Goal: Task Accomplishment & Management: Manage account settings

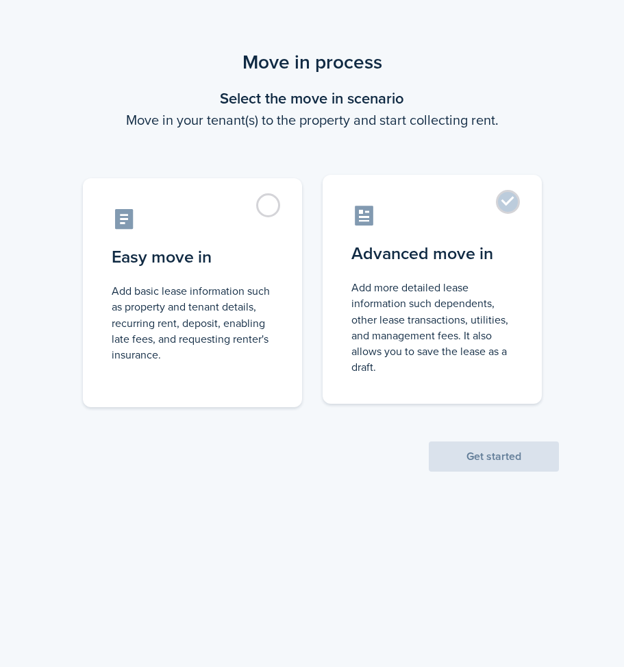
click at [467, 254] on control-radio-card-title "Advanced move in" at bounding box center [433, 253] width 162 height 25
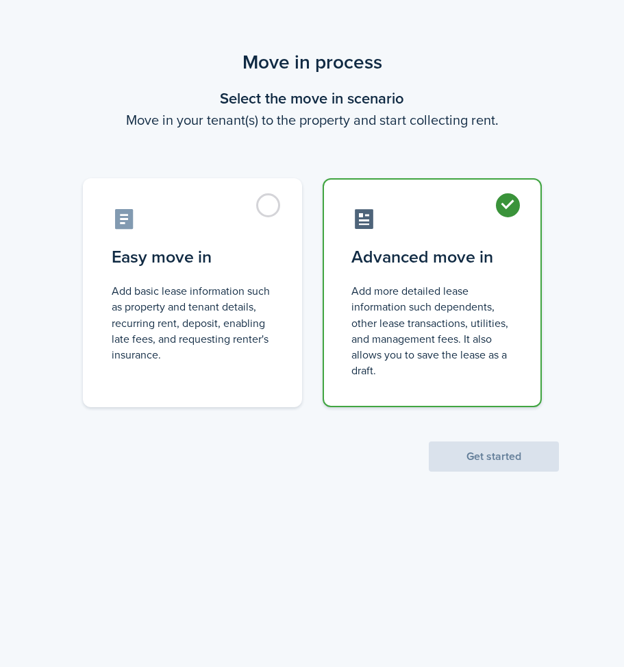
radio input "true"
click at [474, 460] on button "Get started" at bounding box center [494, 456] width 130 height 30
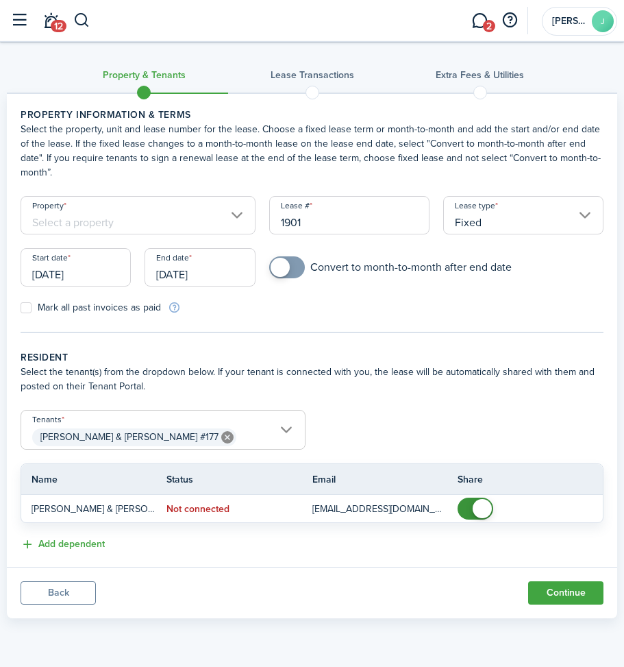
click at [44, 75] on tc-wizard-header "Property & Tenants Lease Transactions Extra fees & Utilities" at bounding box center [312, 79] width 611 height 62
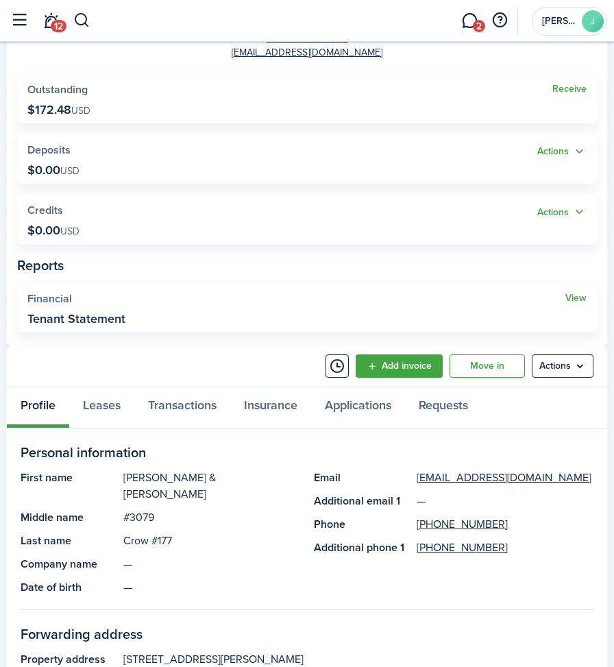
scroll to position [206, 0]
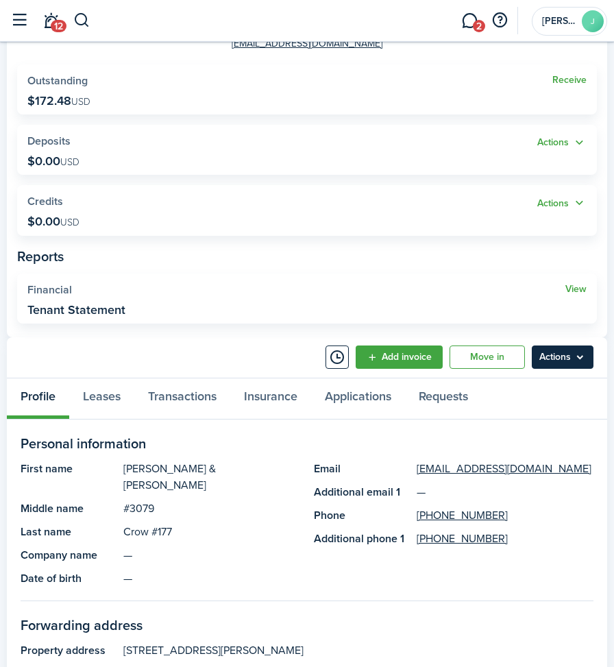
click at [555, 350] on menu-btn "Actions" at bounding box center [563, 356] width 62 height 23
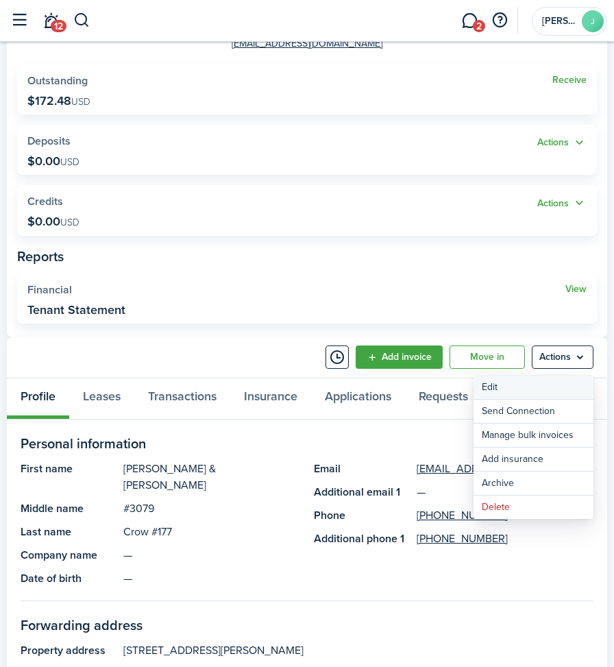
click at [491, 389] on link "Edit" at bounding box center [534, 387] width 120 height 23
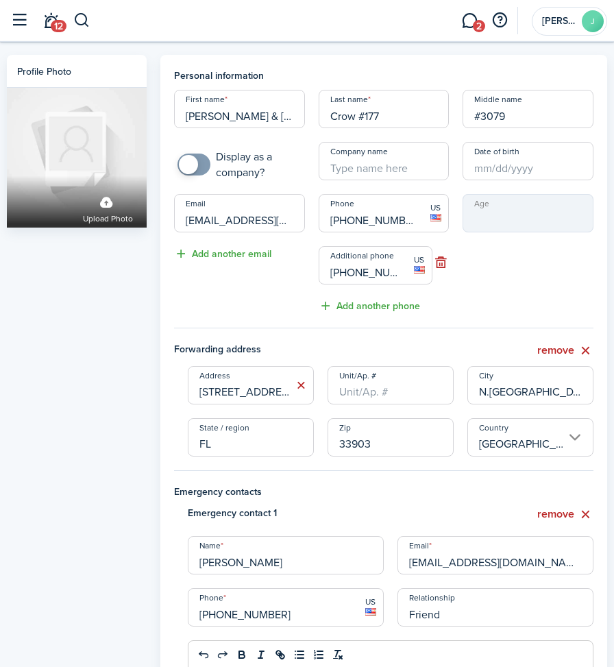
click at [273, 111] on input "[PERSON_NAME] & [PERSON_NAME]" at bounding box center [239, 109] width 131 height 38
type input "[PERSON_NAME]"
click at [440, 262] on button "button" at bounding box center [440, 262] width 16 height 19
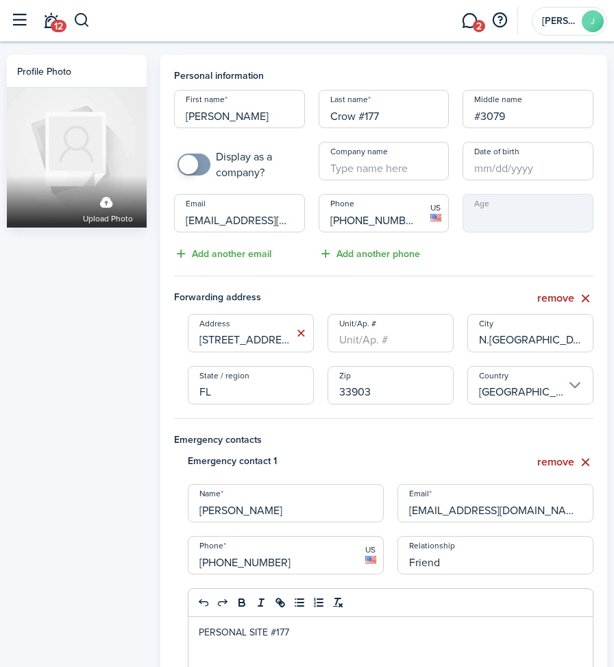
drag, startPoint x: 278, startPoint y: 342, endPoint x: 190, endPoint y: 332, distance: 87.6
click at [195, 332] on input "1147 River Road" at bounding box center [251, 333] width 126 height 38
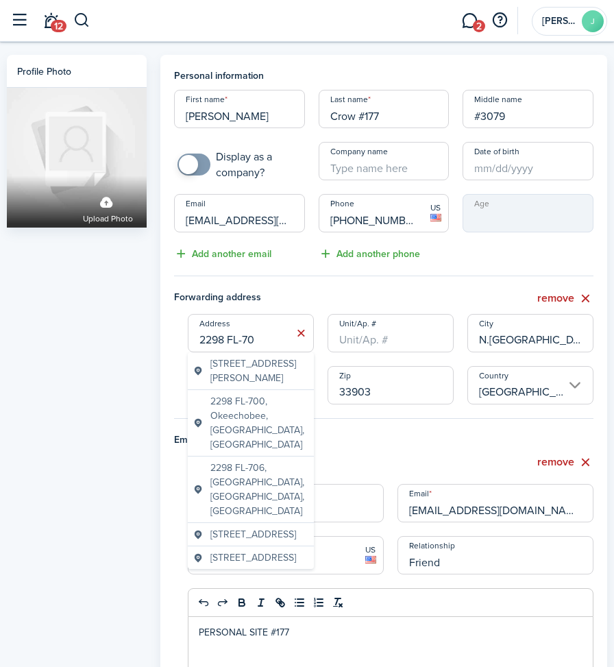
click at [269, 338] on input "2298 FL-70" at bounding box center [251, 333] width 126 height 38
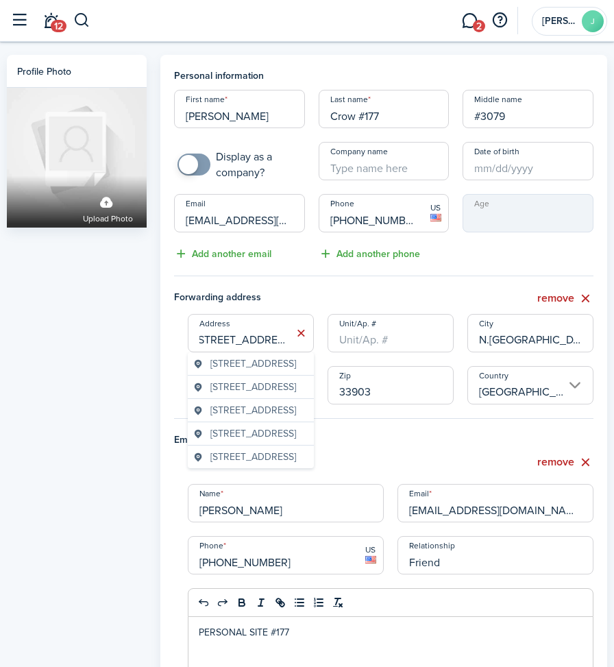
scroll to position [0, 12]
type input "2298 NW Highway 70"
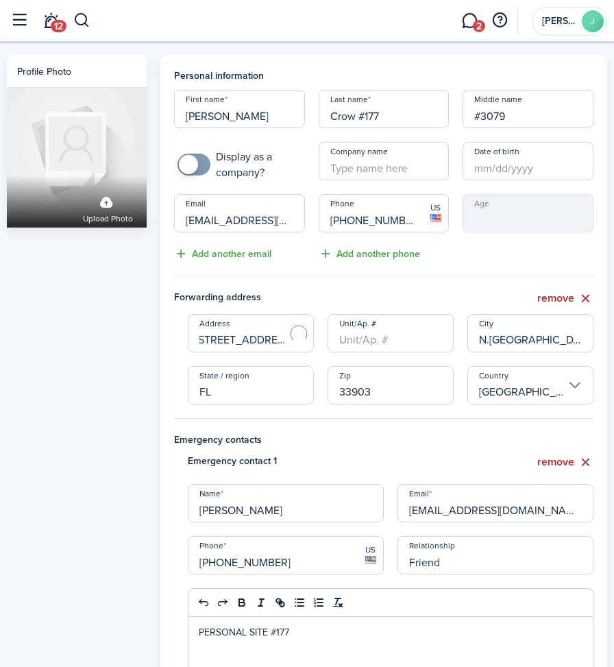
scroll to position [0, 0]
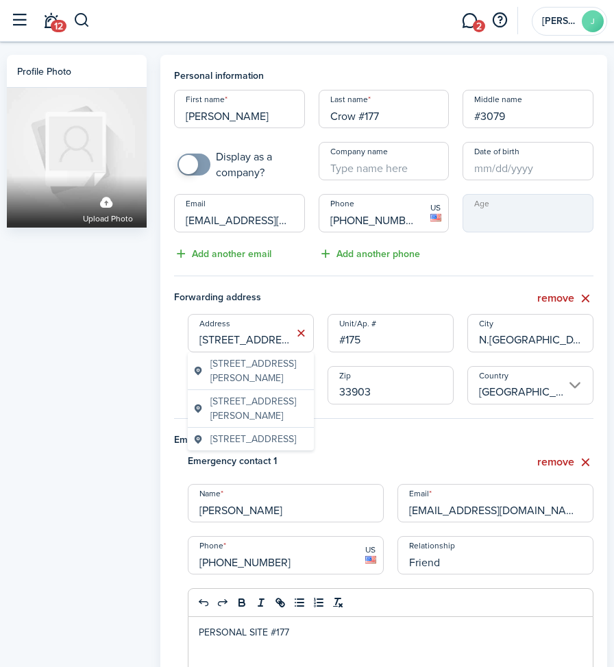
type input "#175"
type input "Arcadia"
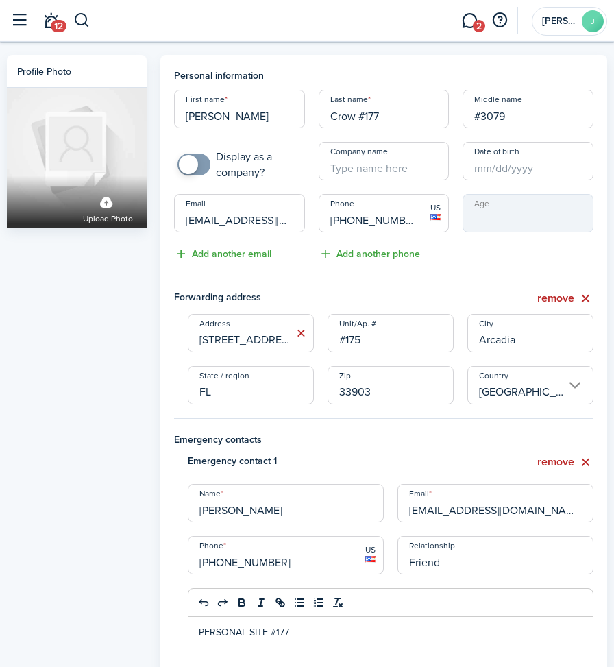
click at [380, 395] on input "33903" at bounding box center [391, 385] width 126 height 38
type input "3"
type input "34266"
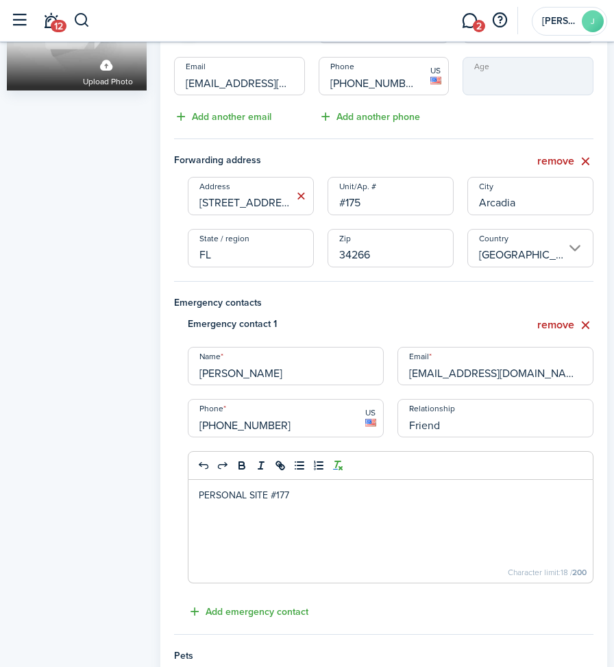
scroll to position [206, 0]
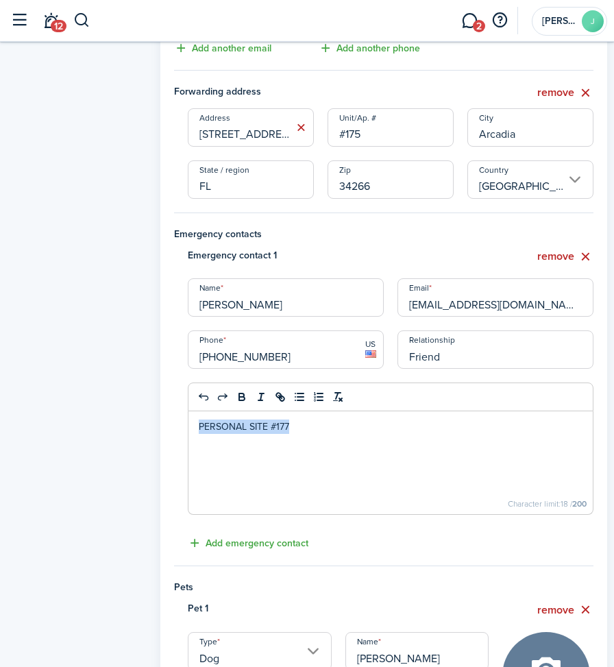
drag, startPoint x: 297, startPoint y: 421, endPoint x: 159, endPoint y: 421, distance: 138.4
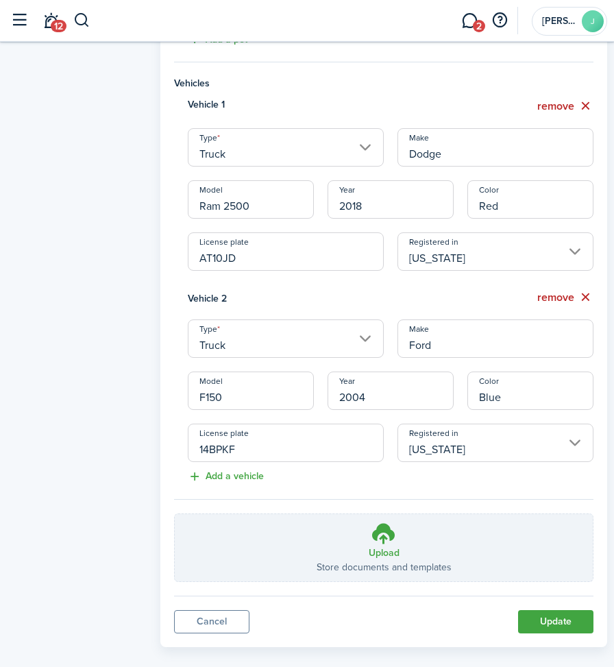
scroll to position [1338, 0]
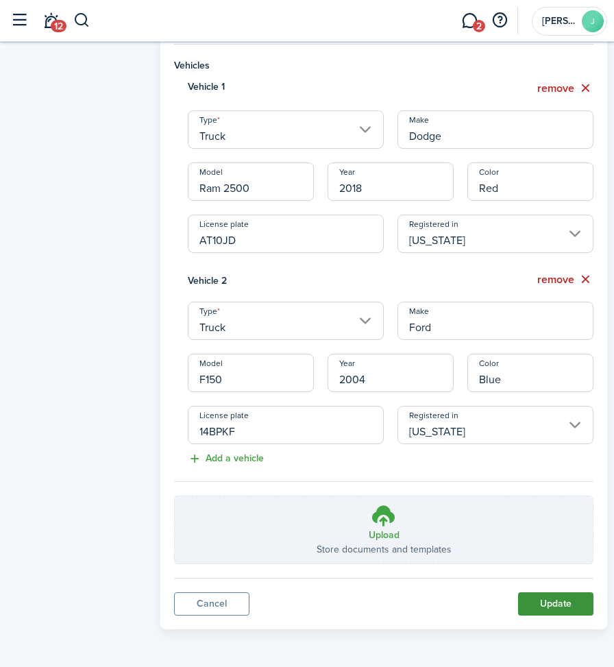
click at [561, 604] on button "Update" at bounding box center [555, 603] width 75 height 23
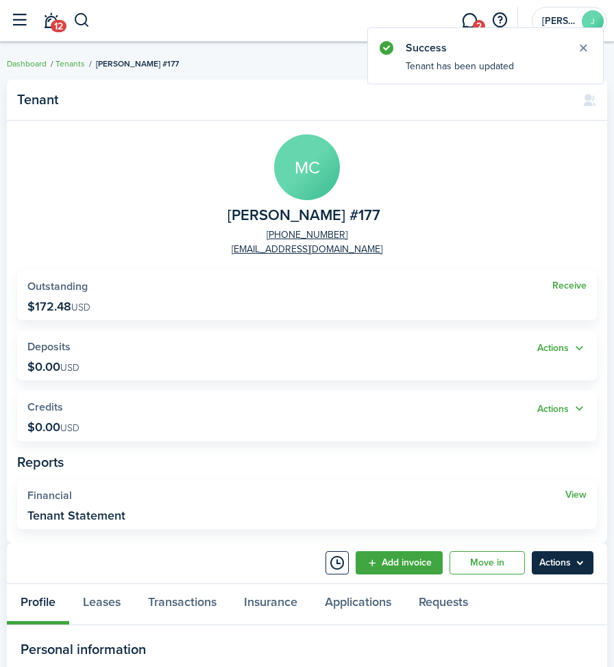
click at [585, 563] on menu-btn "Actions" at bounding box center [563, 562] width 62 height 23
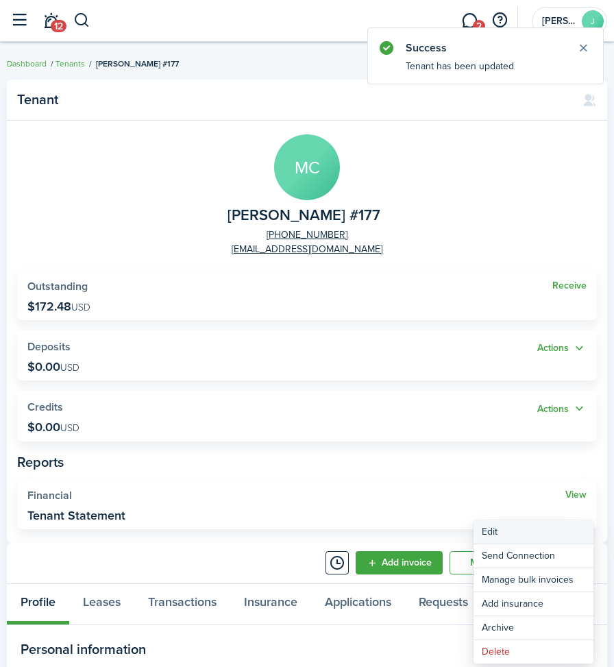
click at [520, 529] on link "Edit" at bounding box center [534, 531] width 120 height 23
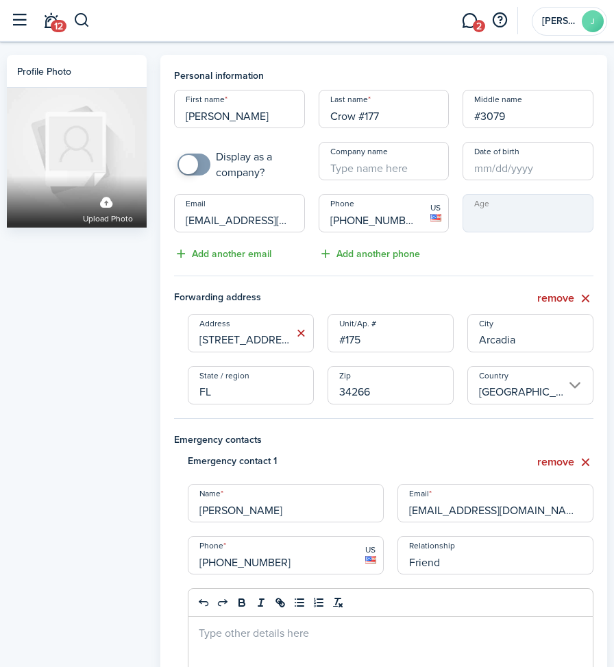
click at [385, 115] on input "Crow #177" at bounding box center [384, 109] width 131 height 38
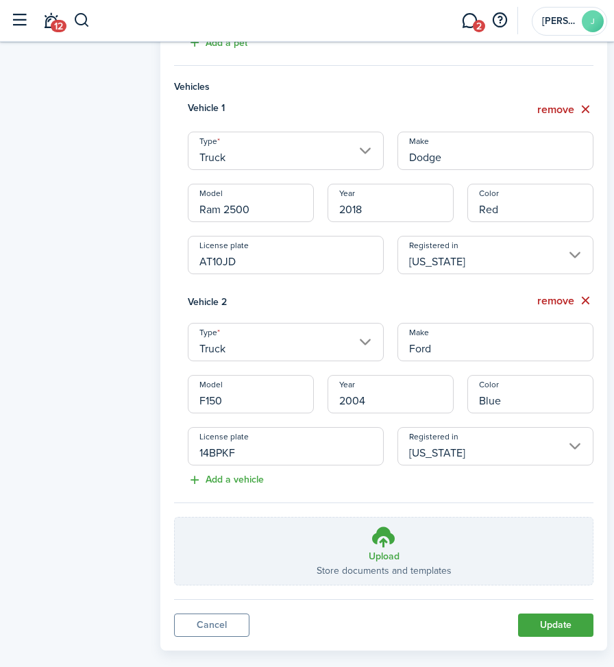
scroll to position [1338, 0]
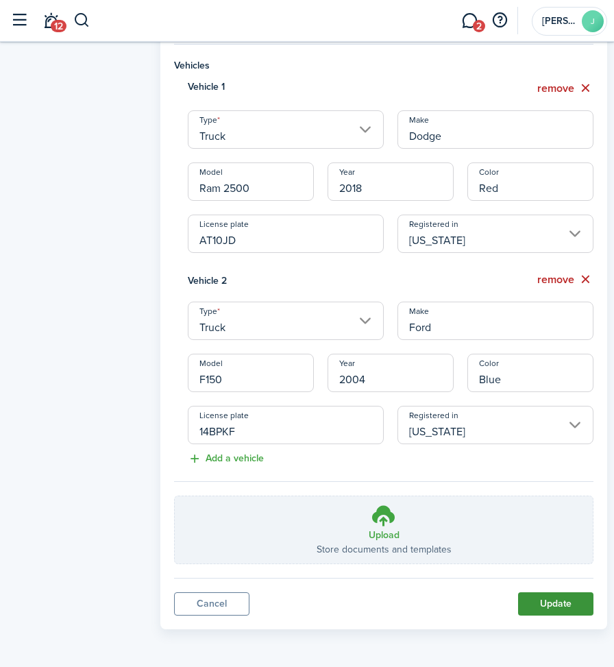
type input "Crow #175"
click at [535, 602] on button "Update" at bounding box center [555, 603] width 75 height 23
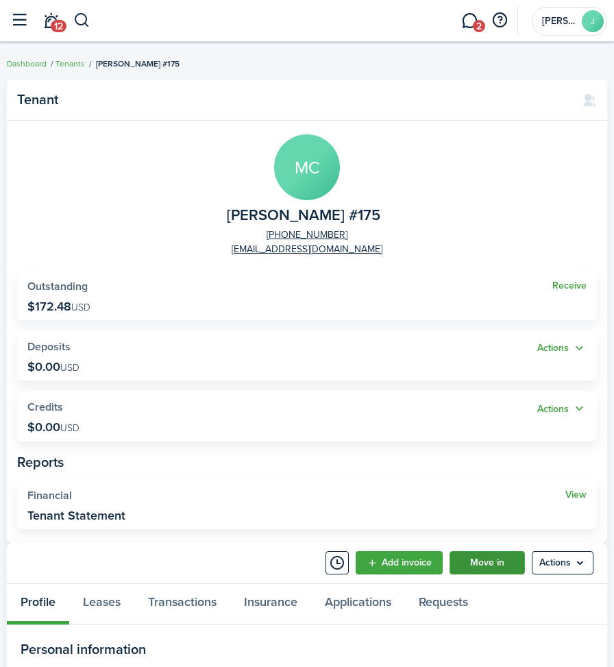
click at [476, 562] on link "Move in" at bounding box center [487, 562] width 75 height 23
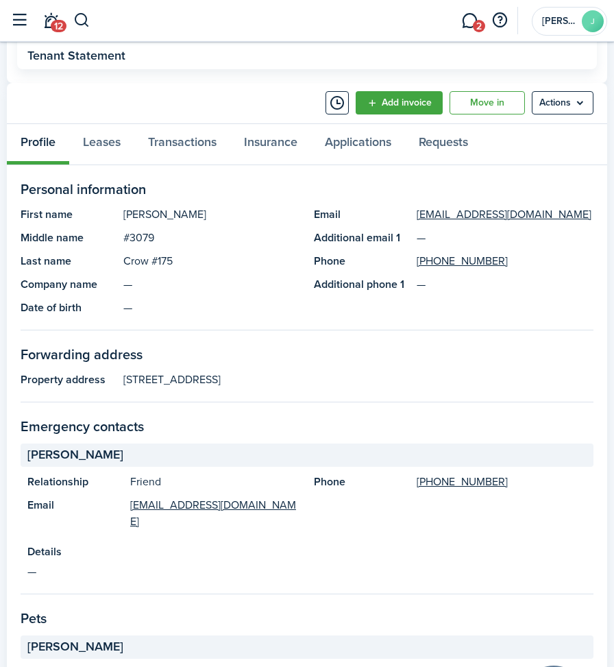
scroll to position [254, 0]
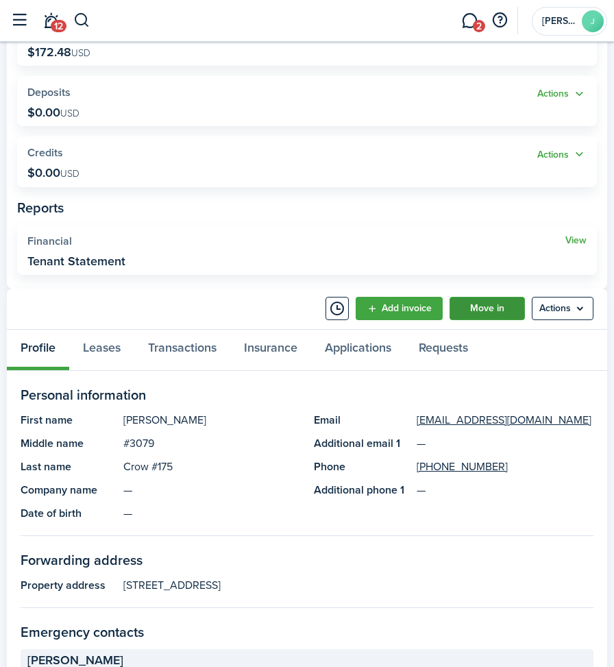
click at [484, 311] on link "Move in" at bounding box center [487, 308] width 75 height 23
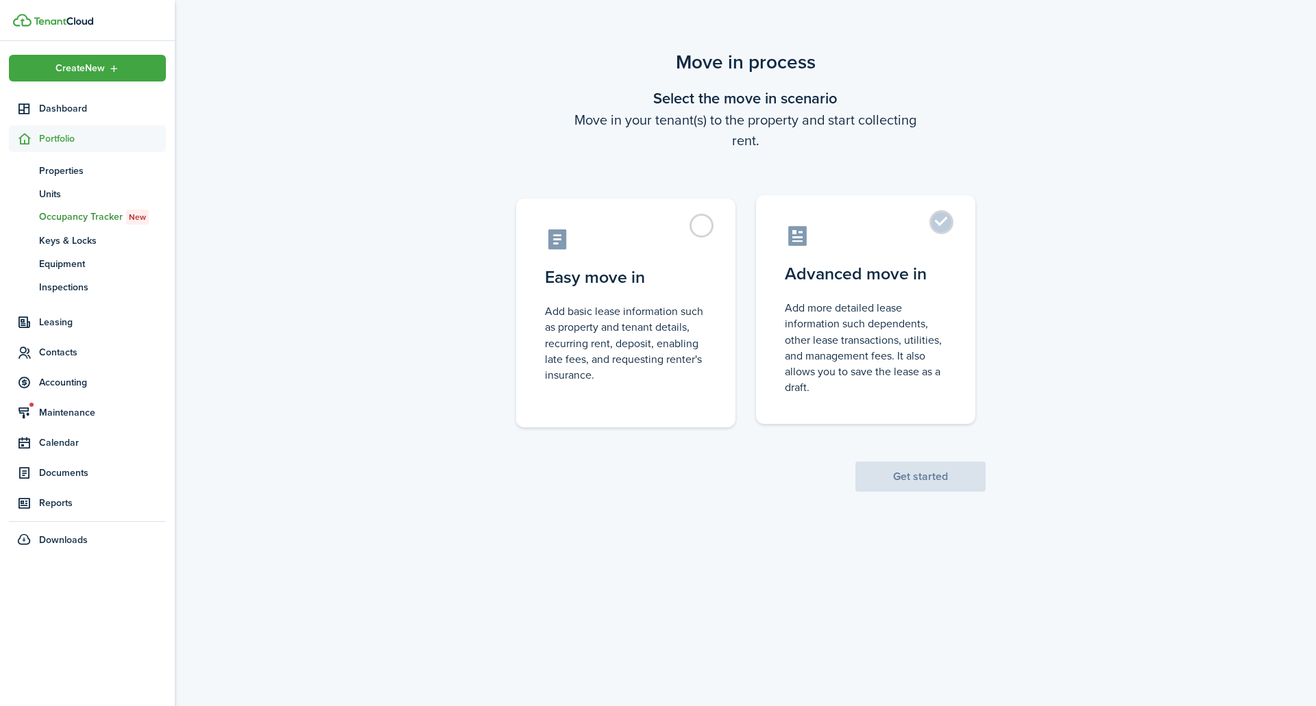
click at [863, 273] on control-radio-card-title "Advanced move in" at bounding box center [866, 274] width 162 height 25
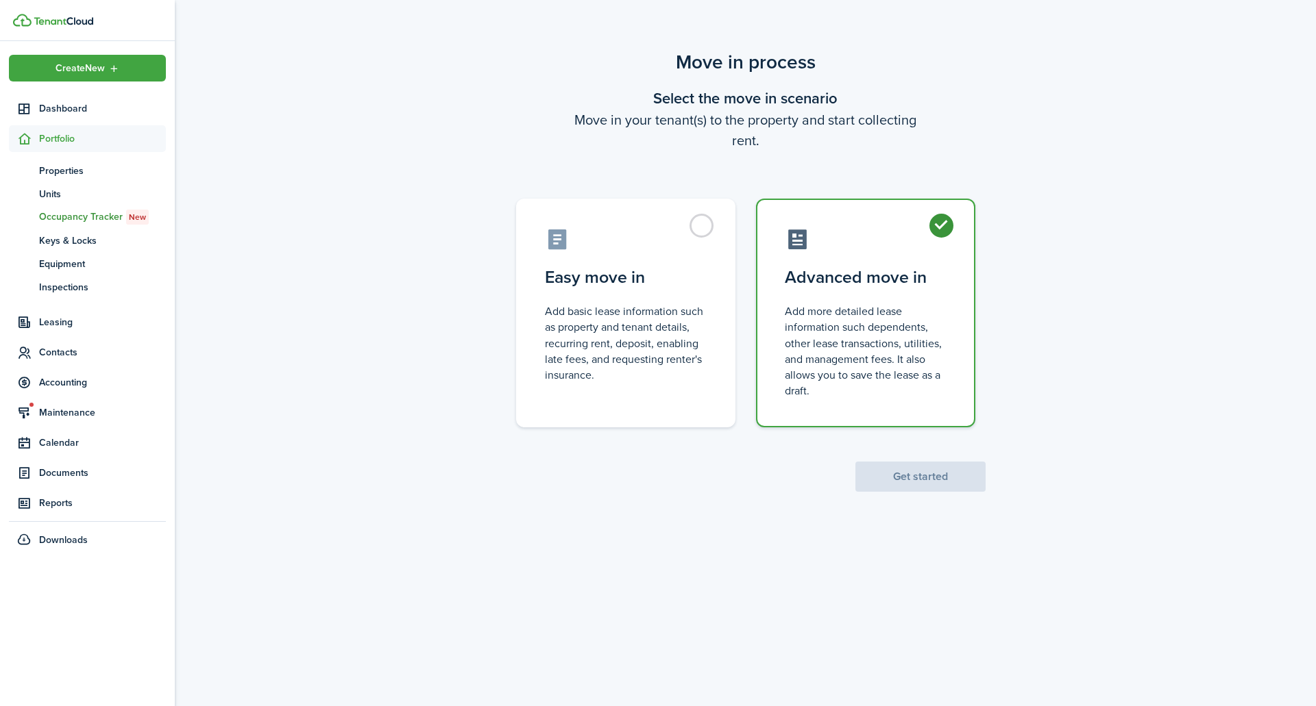
radio input "true"
click at [894, 467] on button "Get started" at bounding box center [920, 477] width 130 height 30
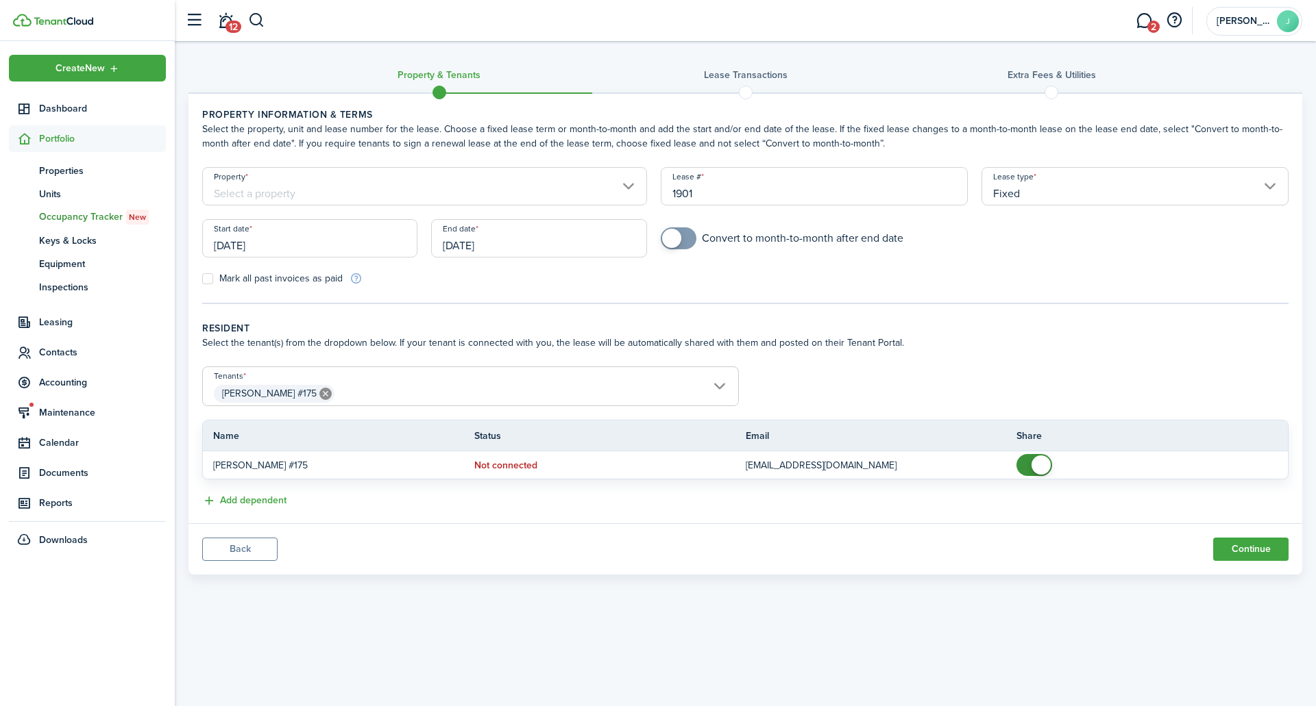
click at [356, 245] on input "[DATE]" at bounding box center [309, 238] width 215 height 38
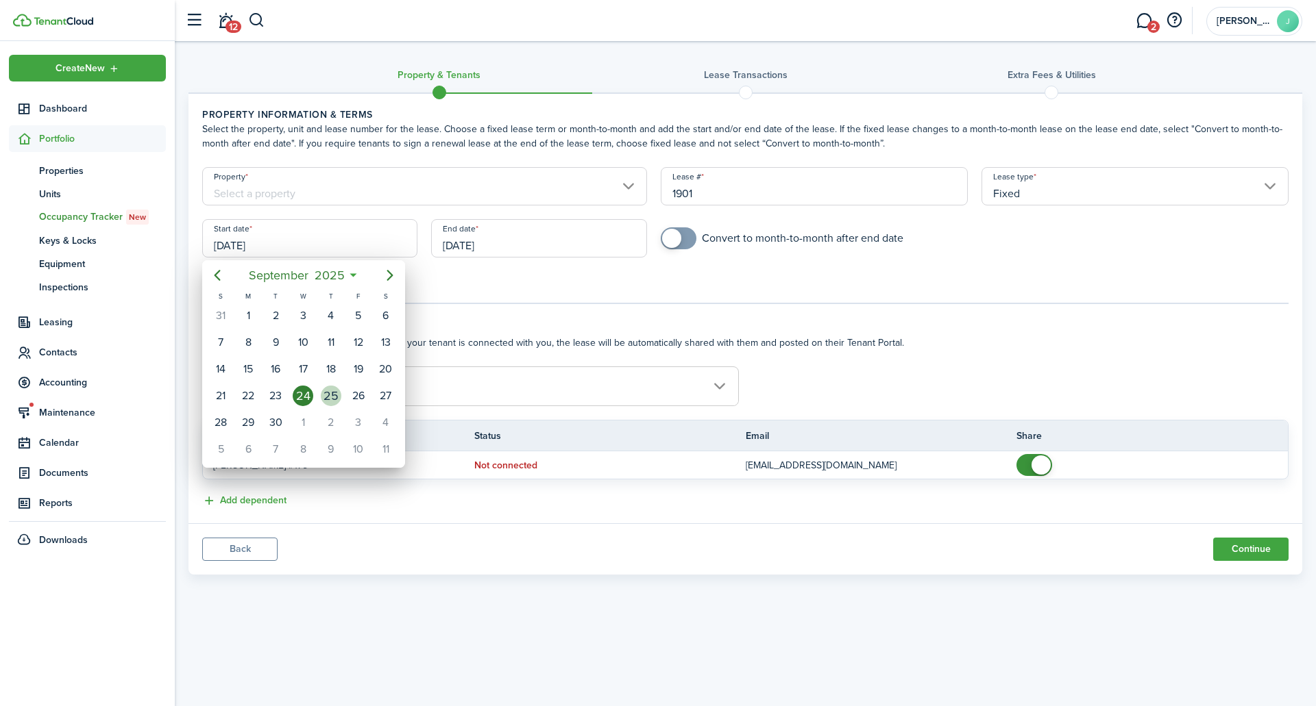
click at [323, 393] on div "25" at bounding box center [331, 396] width 21 height 21
type input "[DATE]"
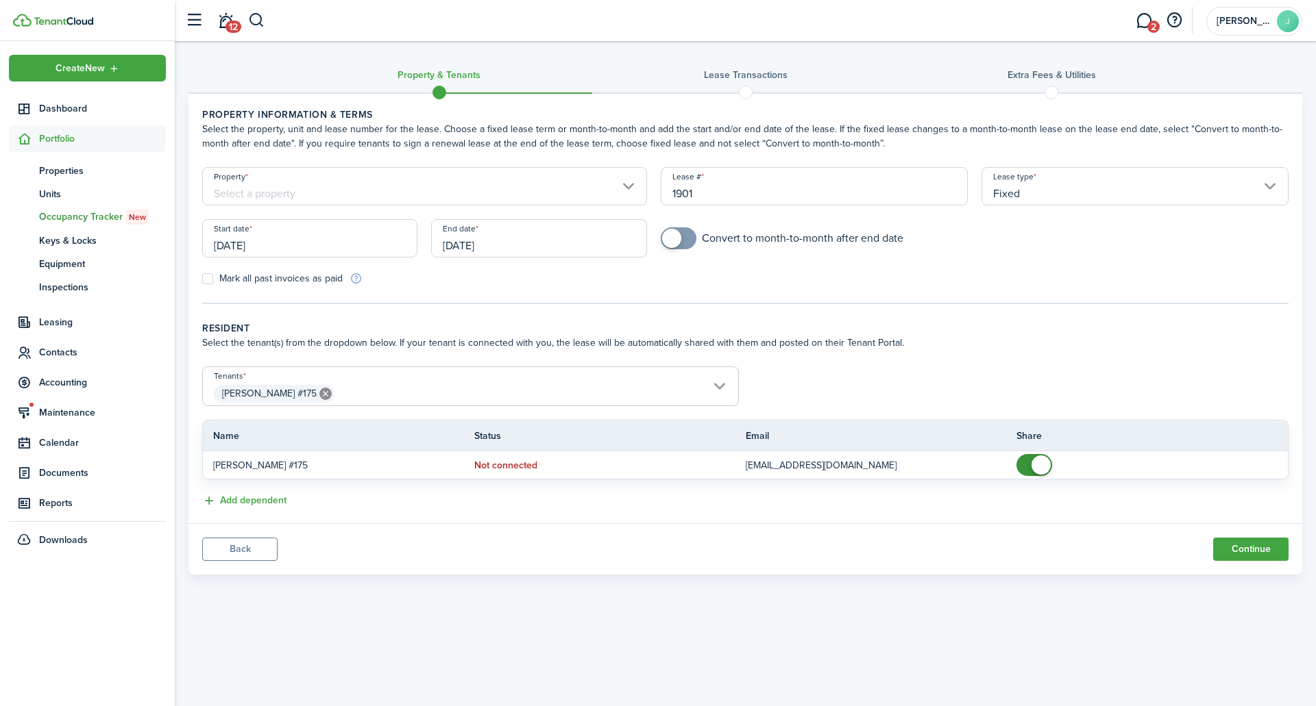
click at [317, 180] on input "Property" at bounding box center [424, 186] width 445 height 38
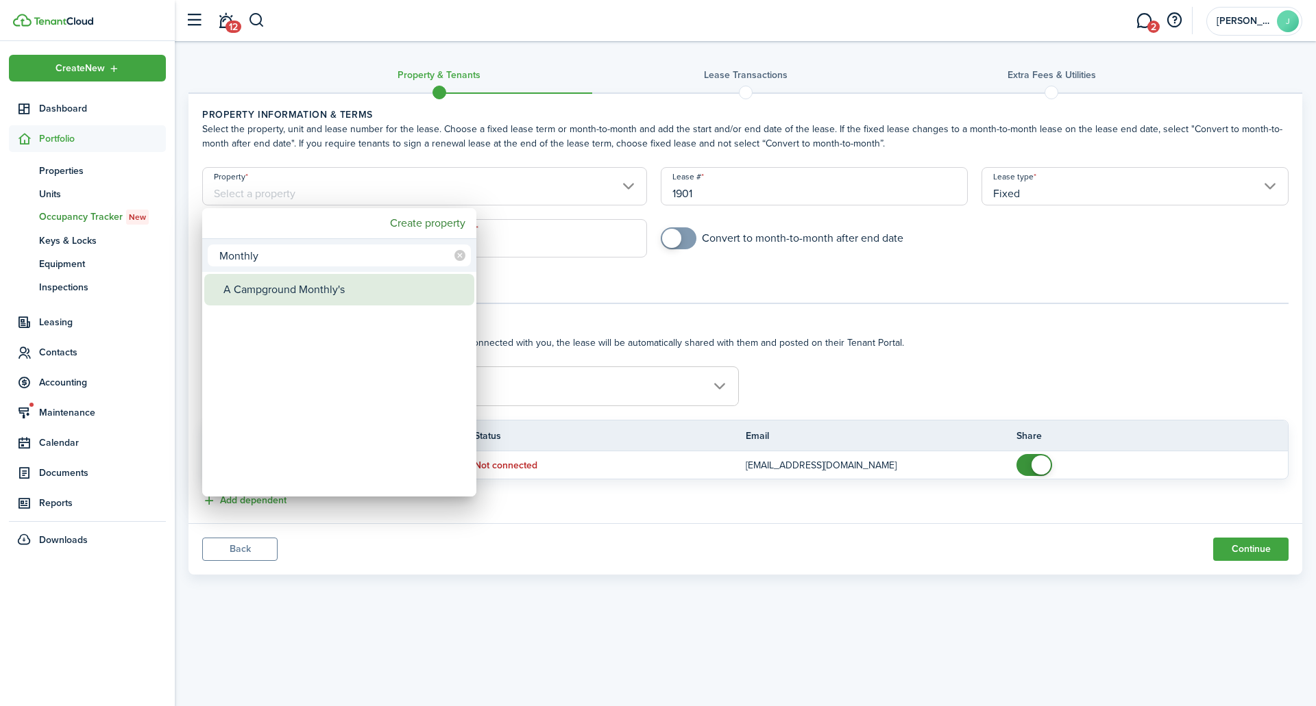
type input "Monthly"
click at [332, 289] on div "A Campground Monthly's" at bounding box center [344, 290] width 243 height 32
type input "A Campground Monthly's"
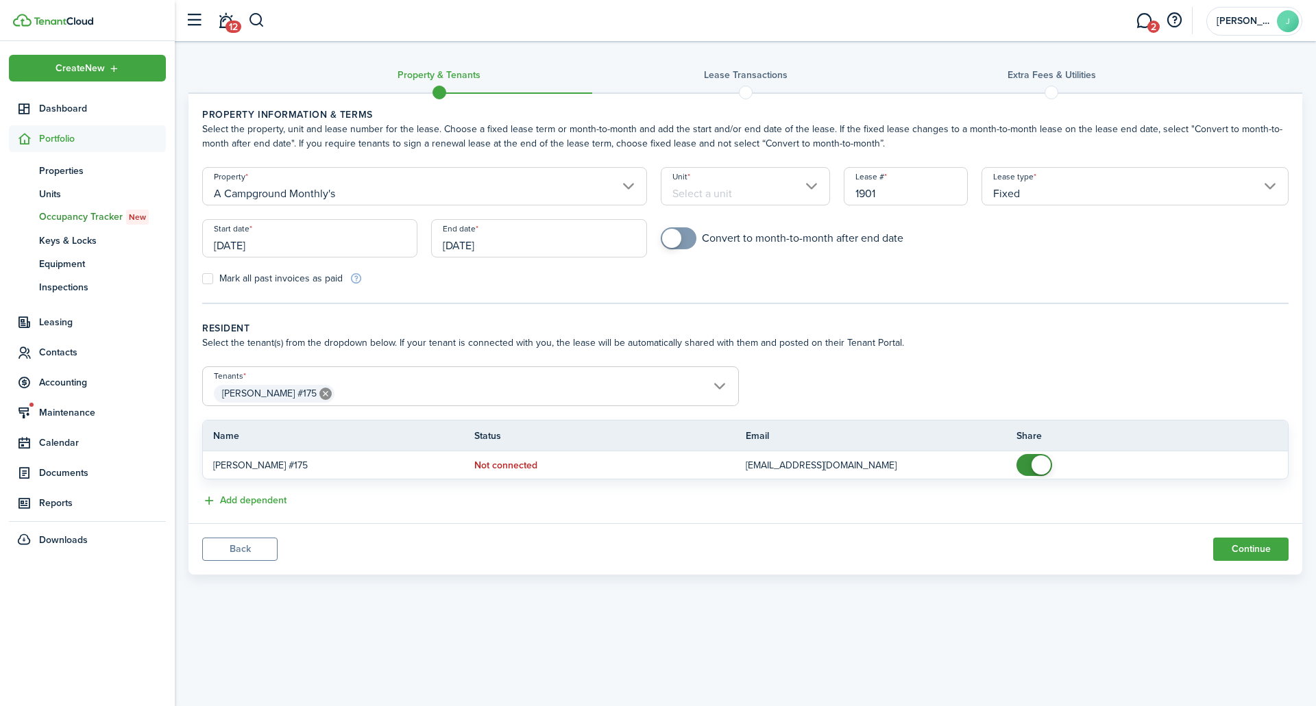
click at [743, 195] on input "Unit" at bounding box center [746, 186] width 170 height 38
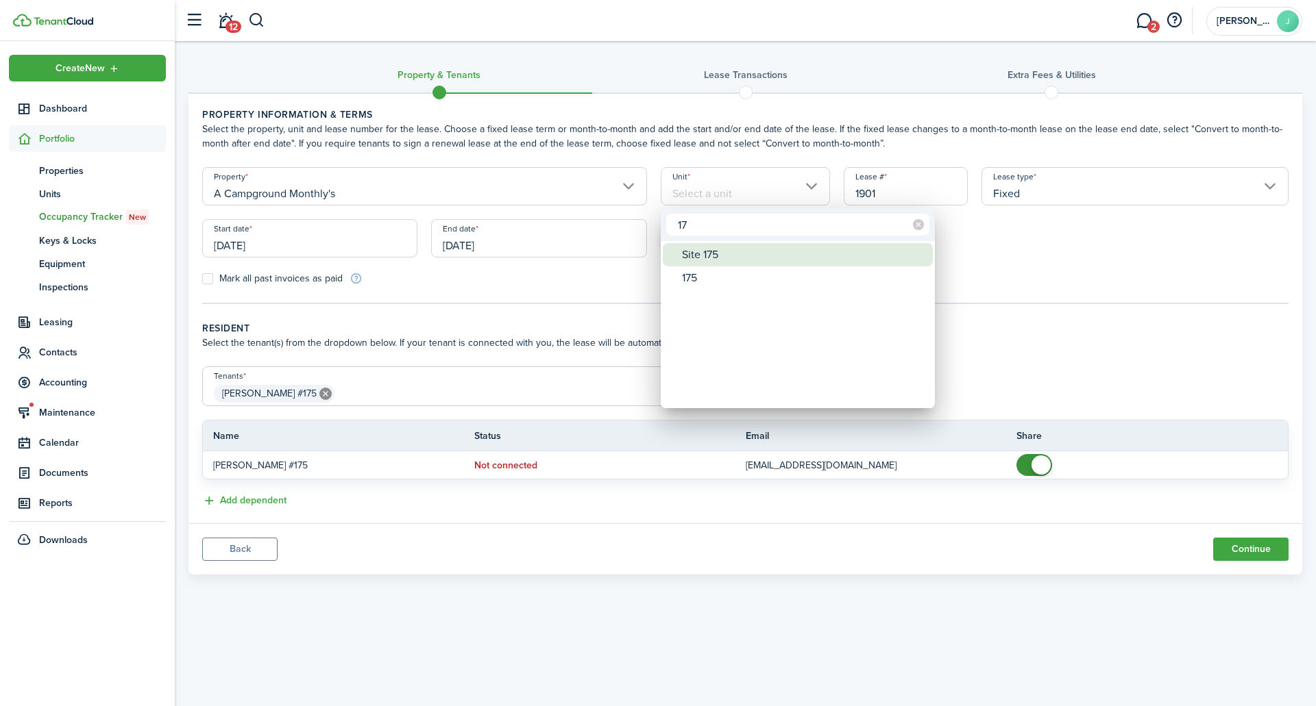
type input "1"
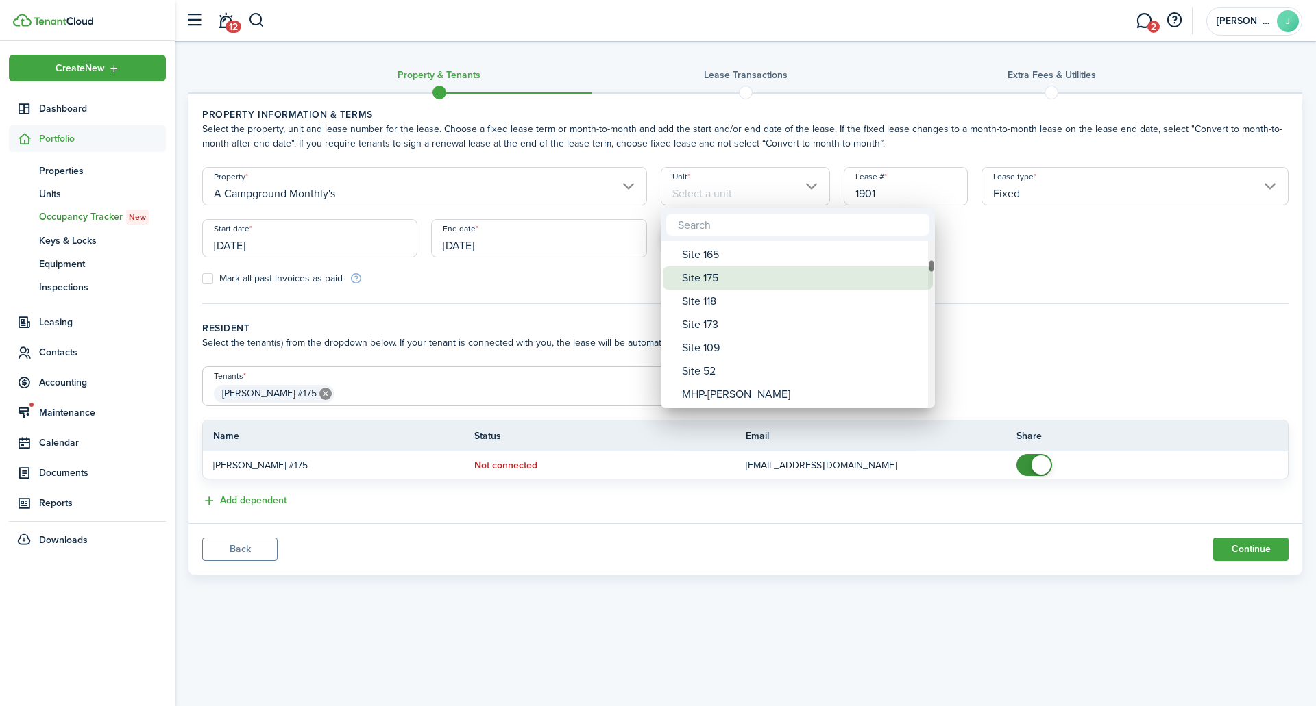
click at [700, 278] on div "Site 175" at bounding box center [803, 278] width 243 height 23
type input "Site 175"
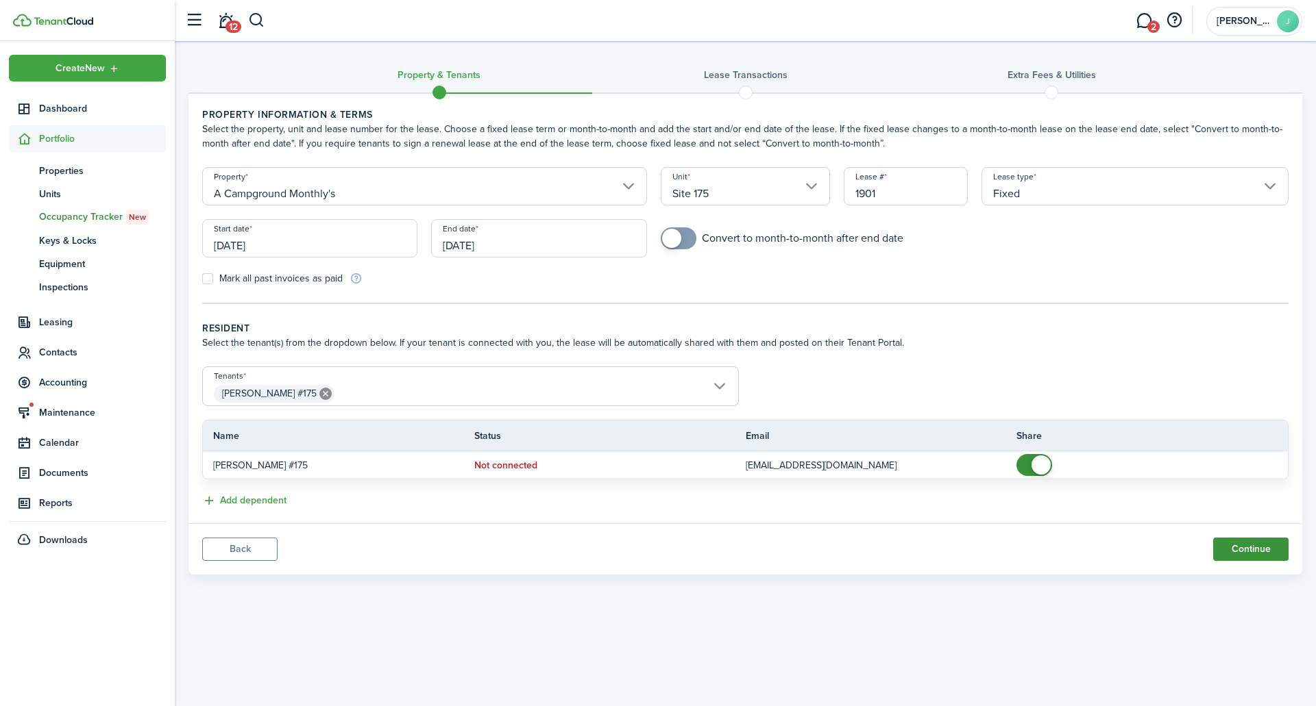
click at [1257, 548] on button "Continue" at bounding box center [1250, 549] width 75 height 23
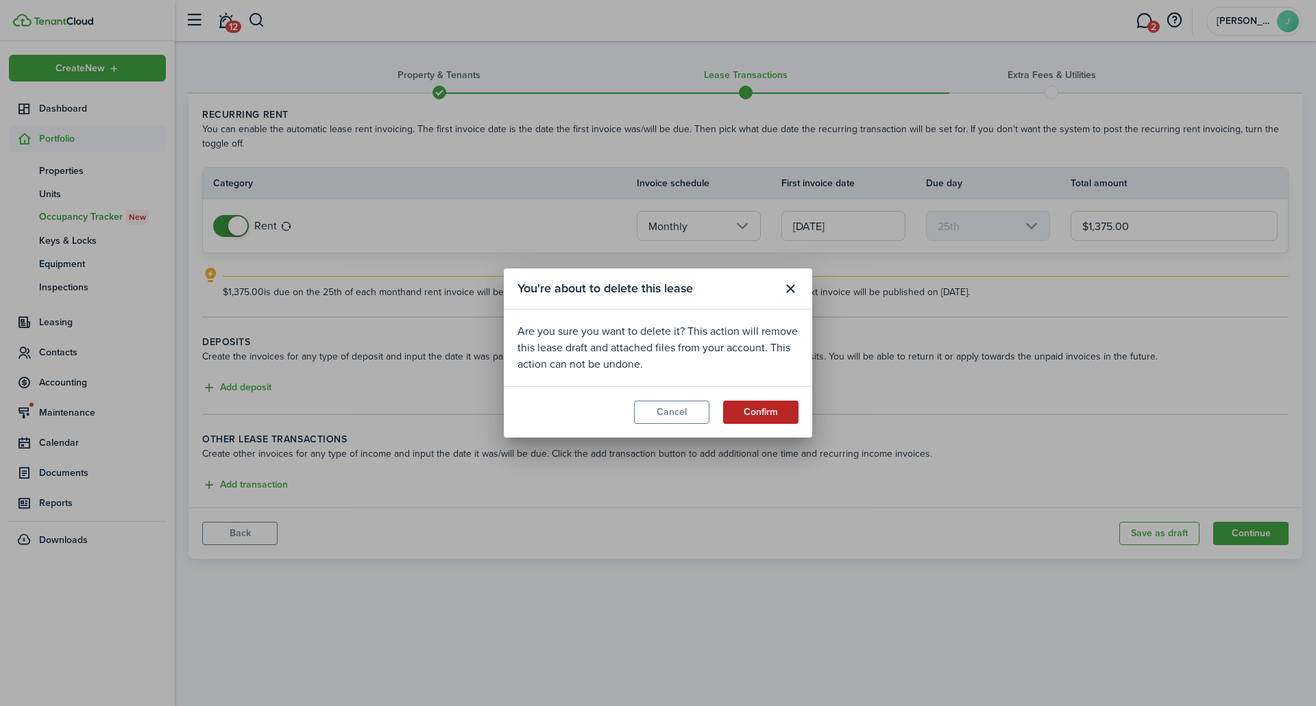
click at [744, 408] on button "Confirm" at bounding box center [760, 412] width 75 height 23
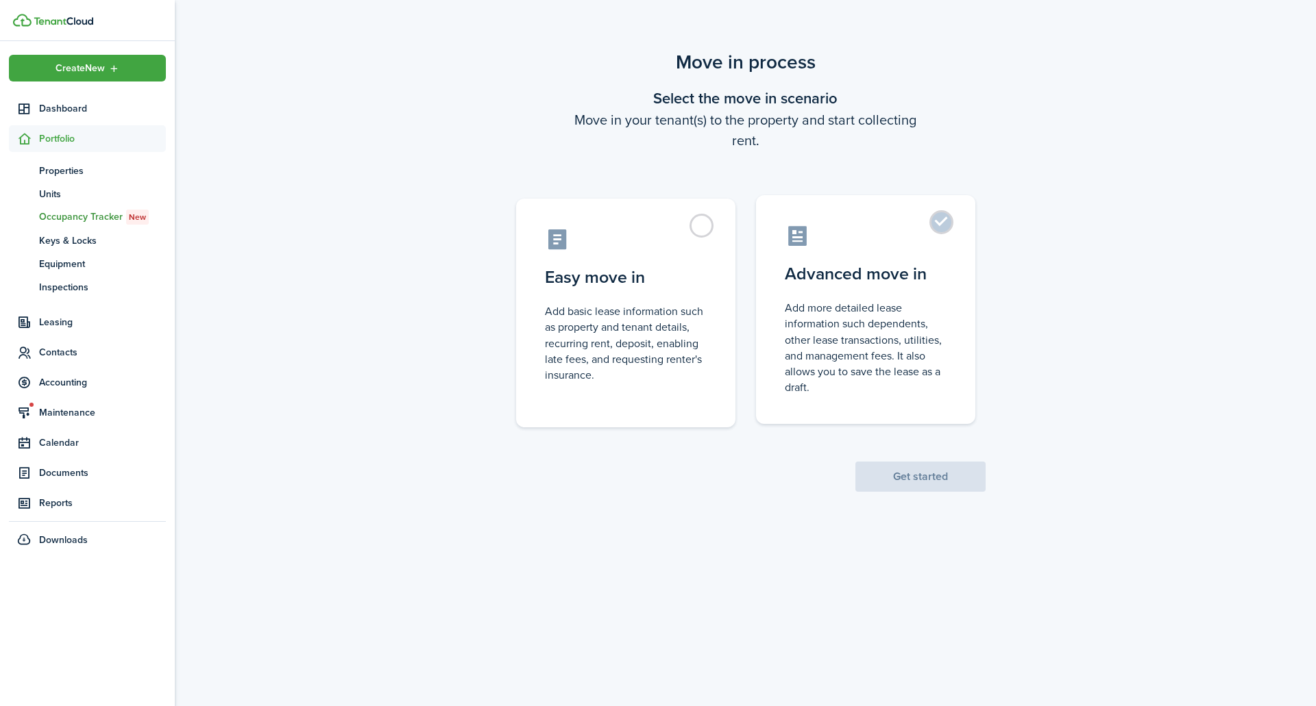
click at [833, 349] on control-radio-card-description "Add more detailed lease information such dependents, other lease transactions, …" at bounding box center [866, 347] width 162 height 95
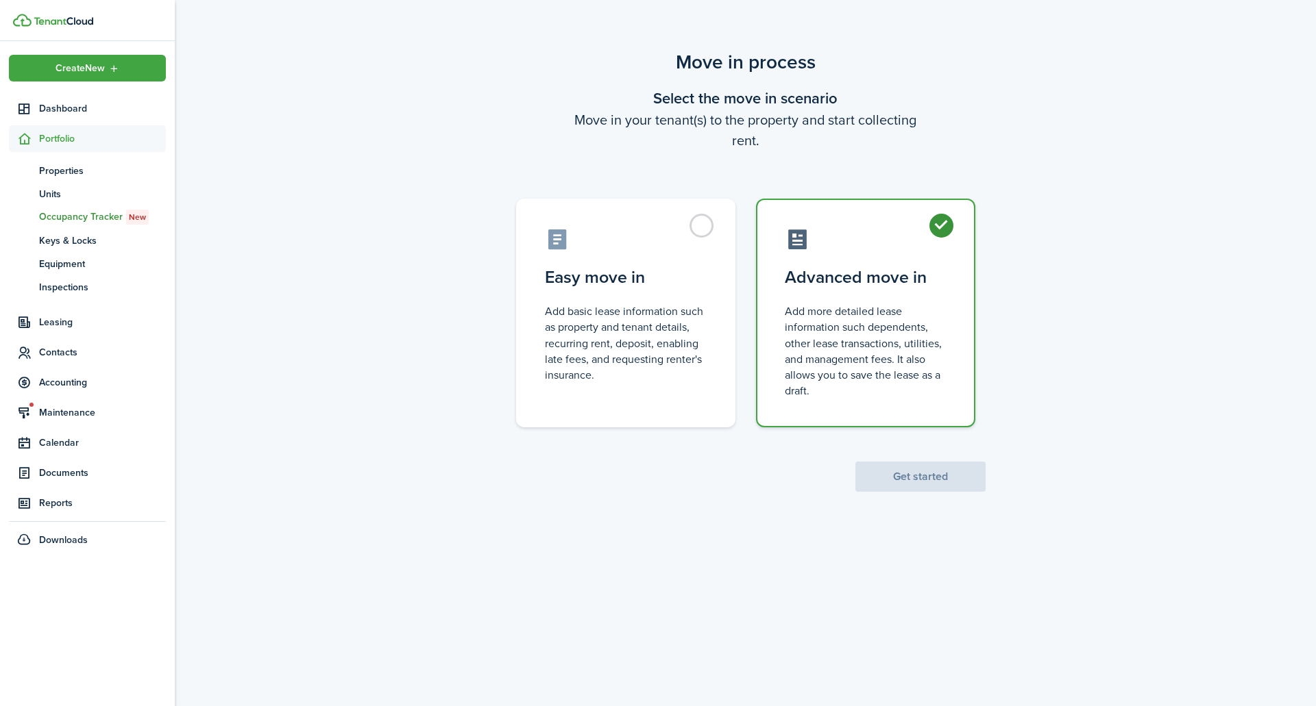
radio input "true"
click at [904, 479] on button "Get started" at bounding box center [920, 477] width 130 height 30
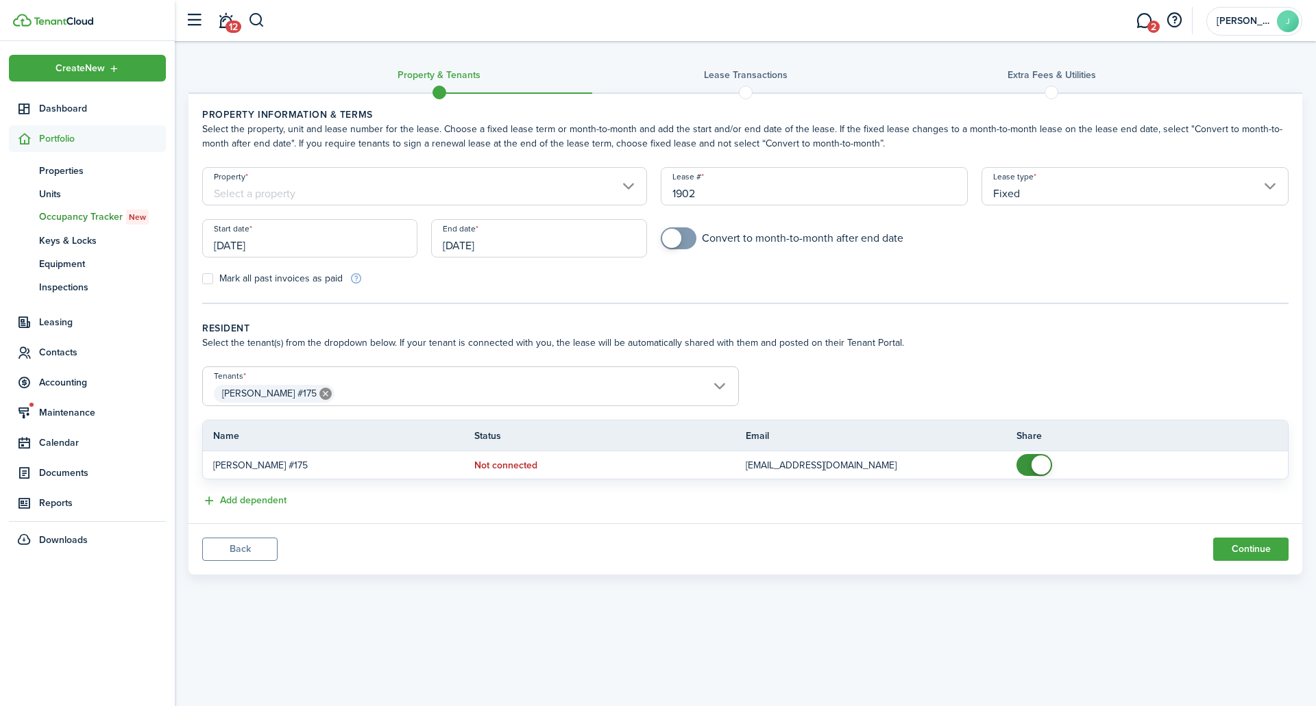
click at [515, 188] on input "Property" at bounding box center [424, 186] width 445 height 38
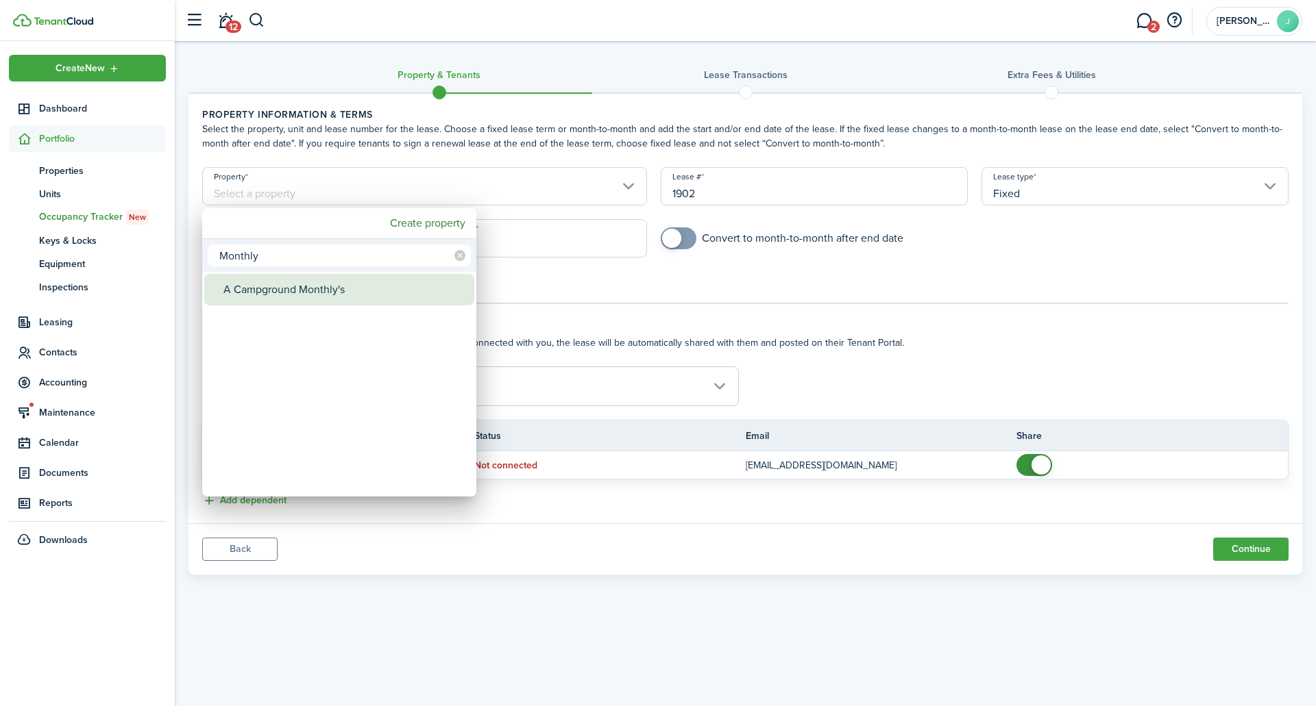
type input "Monthly"
click at [384, 293] on div "A Campground Monthly's" at bounding box center [344, 290] width 243 height 32
type input "A Campground Monthly's"
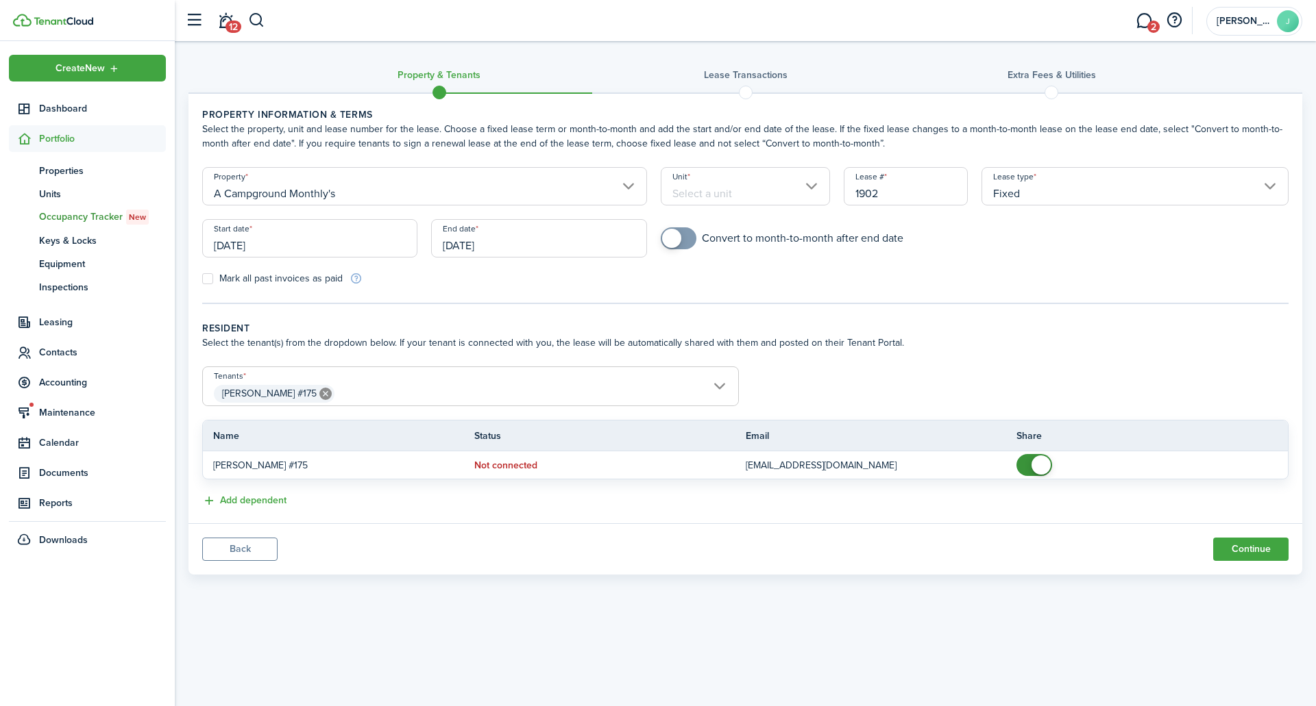
click at [705, 192] on input "Unit" at bounding box center [746, 186] width 170 height 38
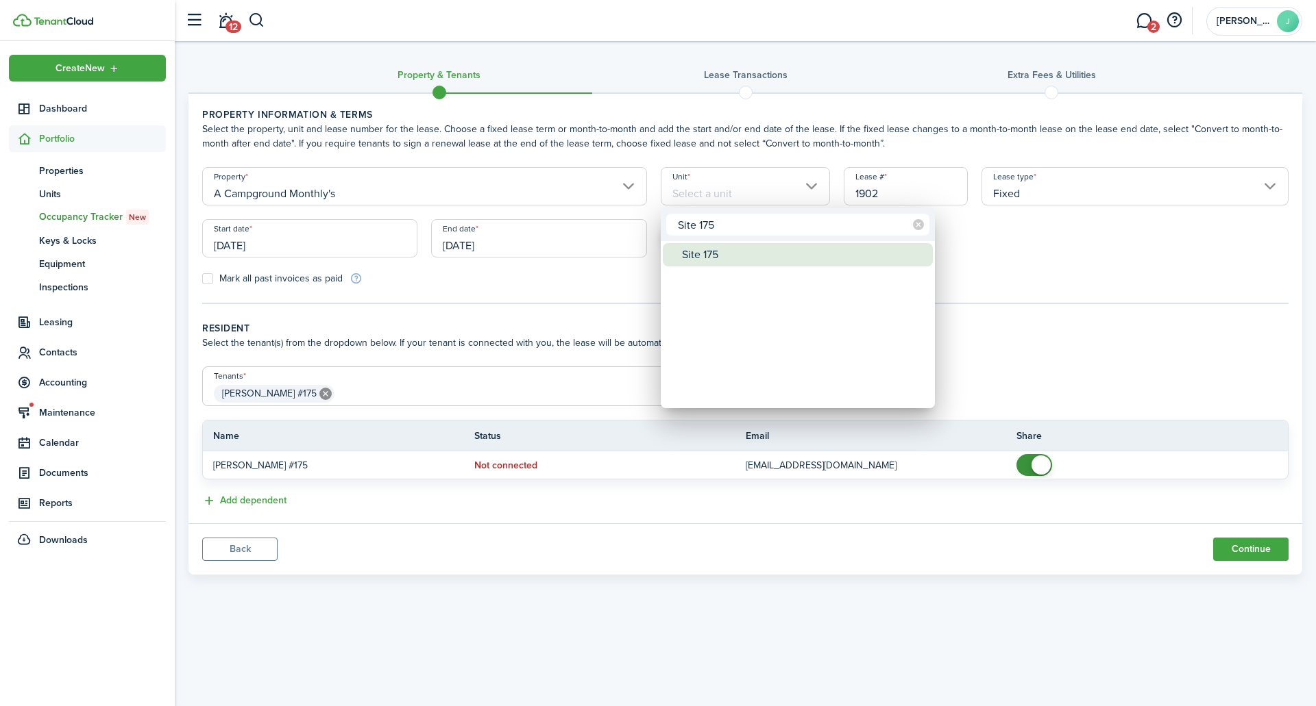
type input "Site 175"
click at [704, 256] on div "Site 175" at bounding box center [803, 254] width 243 height 23
type input "Site 175"
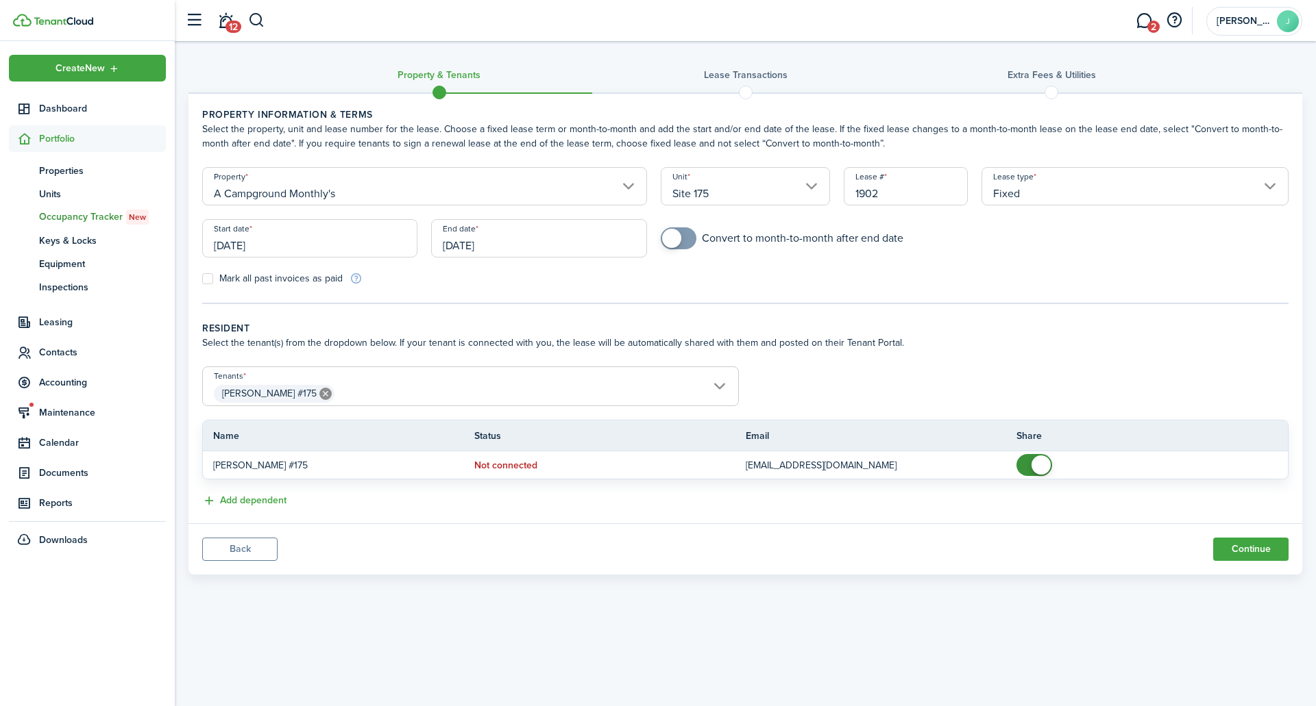
click at [1025, 199] on input "Fixed" at bounding box center [1134, 186] width 307 height 38
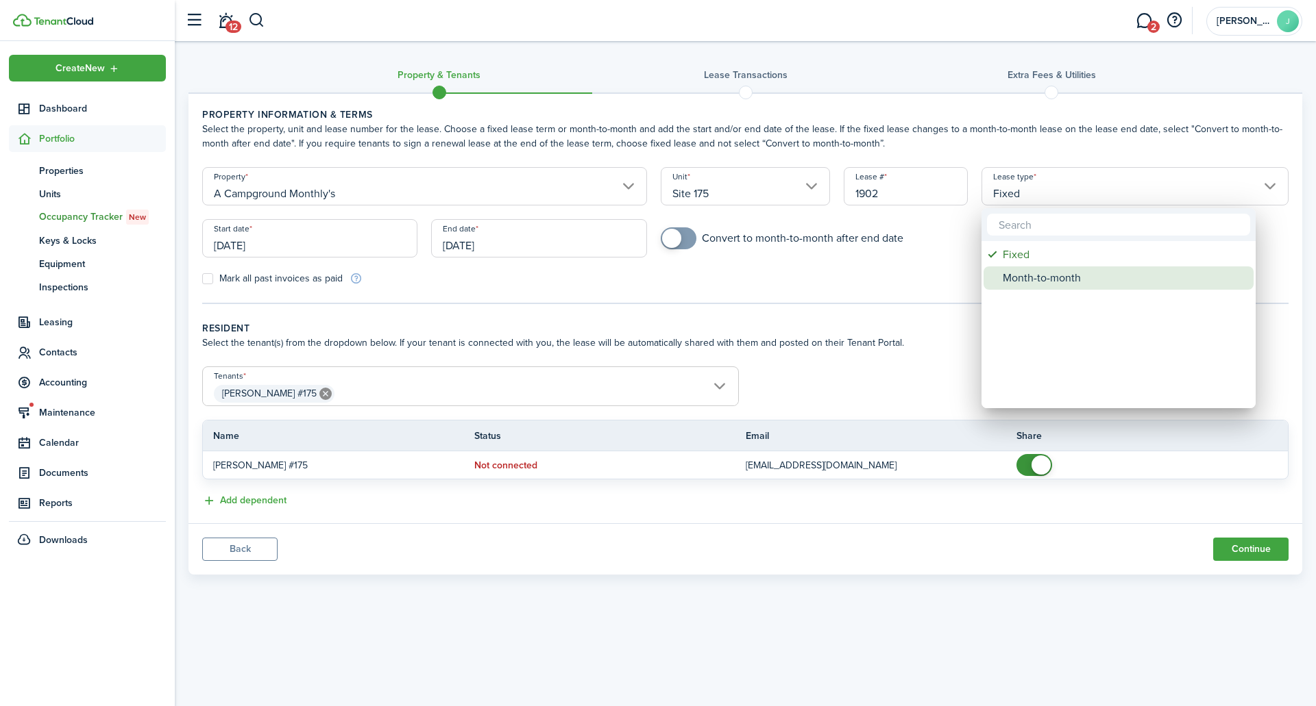
click at [1033, 278] on div "Month-to-month" at bounding box center [1124, 278] width 243 height 23
type input "Month-to-month"
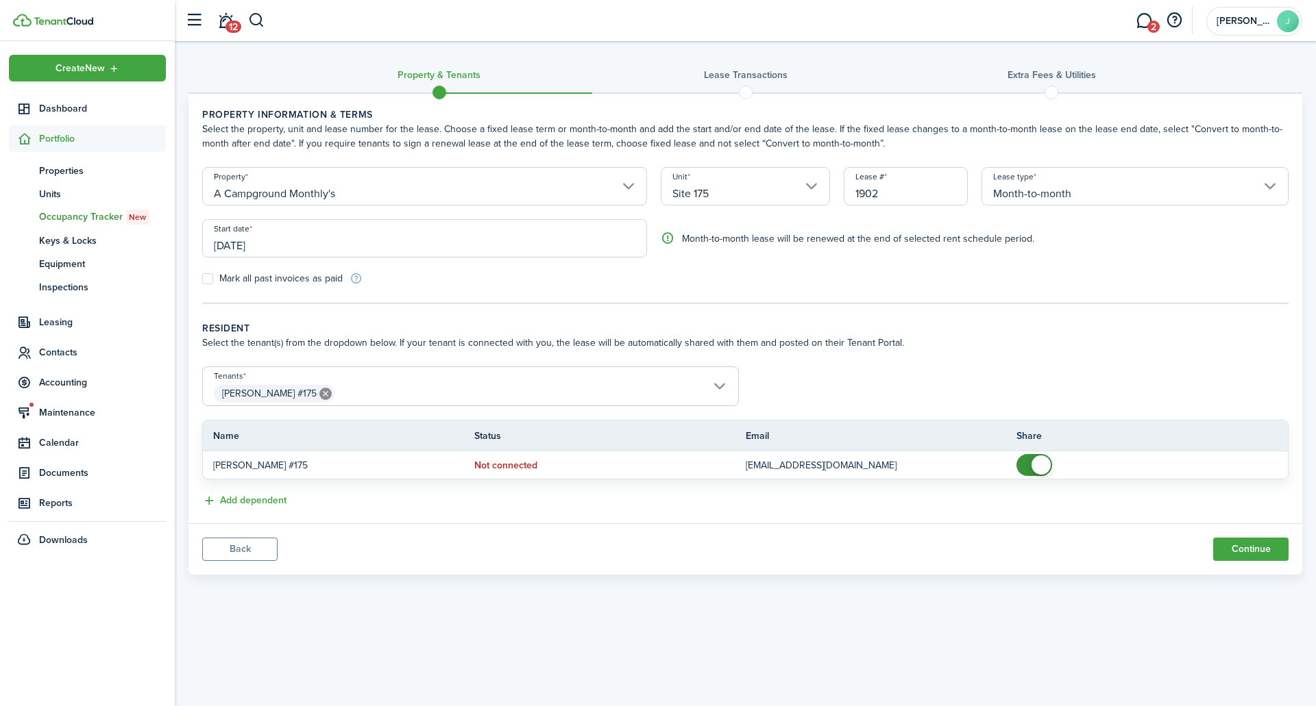
click at [335, 242] on input "[DATE]" at bounding box center [424, 238] width 445 height 38
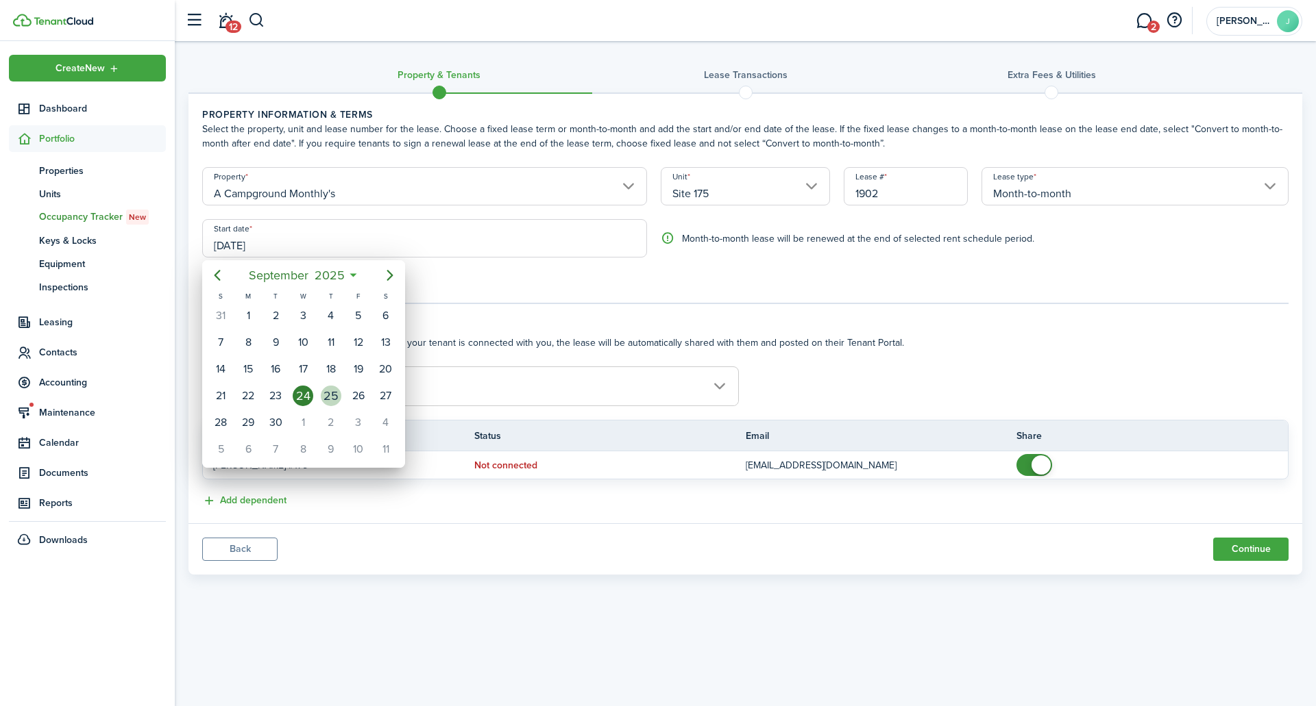
click at [330, 397] on div "25" at bounding box center [331, 396] width 21 height 21
type input "[DATE]"
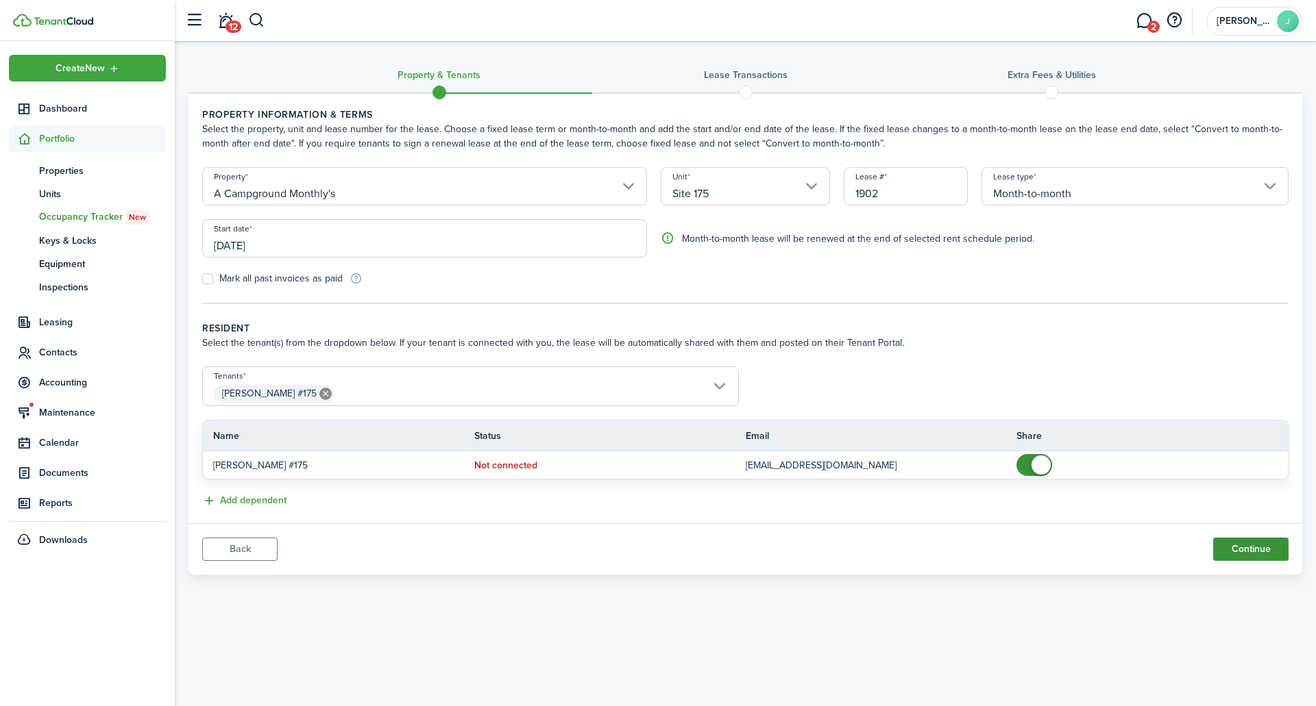
click at [1257, 547] on button "Continue" at bounding box center [1250, 549] width 75 height 23
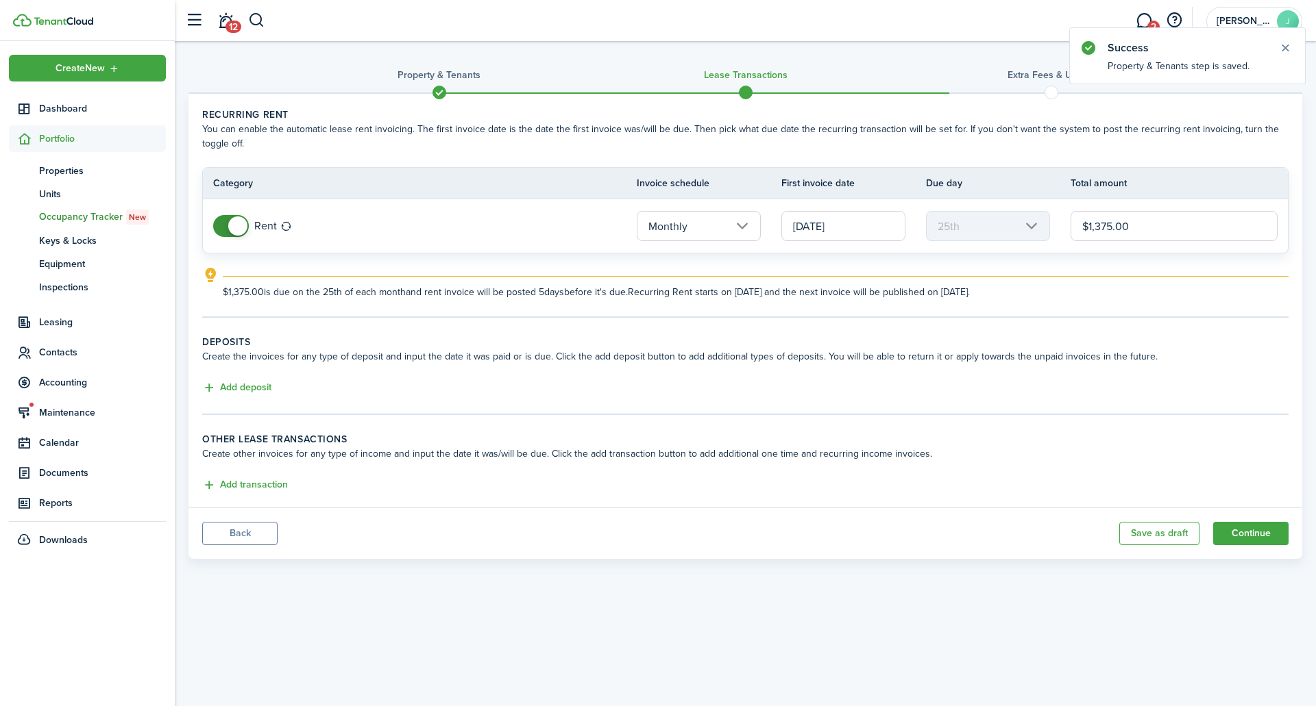
drag, startPoint x: 1132, startPoint y: 225, endPoint x: 976, endPoint y: 291, distance: 169.3
click at [1016, 253] on table "Category Invoice schedule First invoice date Due day Total amount Rent Monthly …" at bounding box center [745, 210] width 1086 height 86
type input "$"
type input "$875.00"
click at [273, 481] on button "Add transaction" at bounding box center [245, 486] width 86 height 16
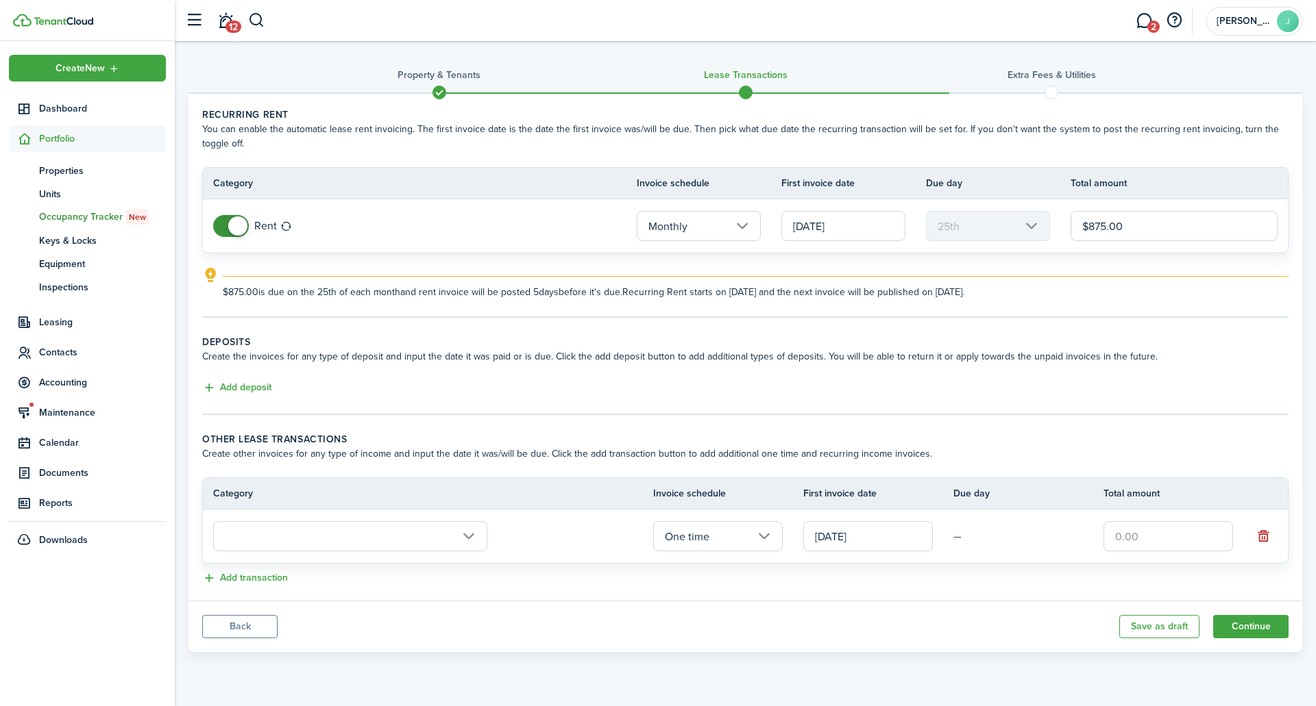
click at [273, 532] on input "text" at bounding box center [350, 536] width 274 height 30
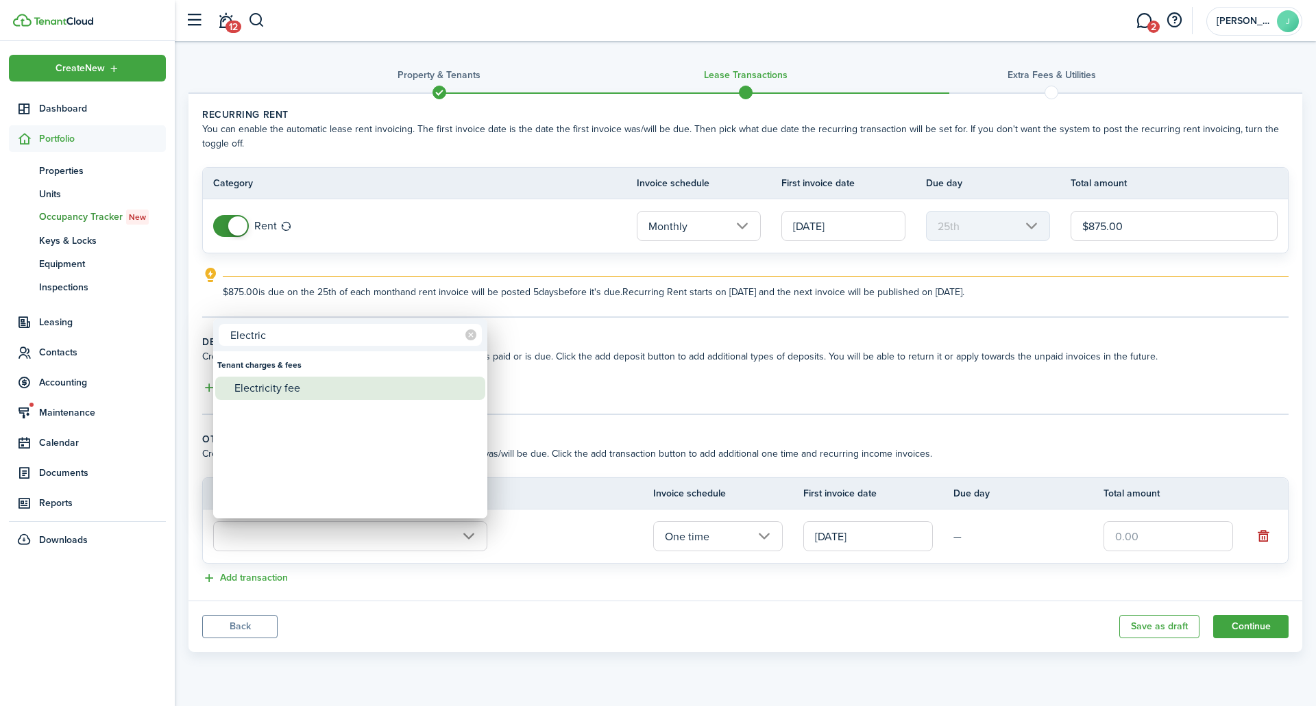
type input "Electric"
click at [273, 390] on div "Electricity fee" at bounding box center [355, 388] width 243 height 23
type input "Tenant charges & fees / Electricity fee"
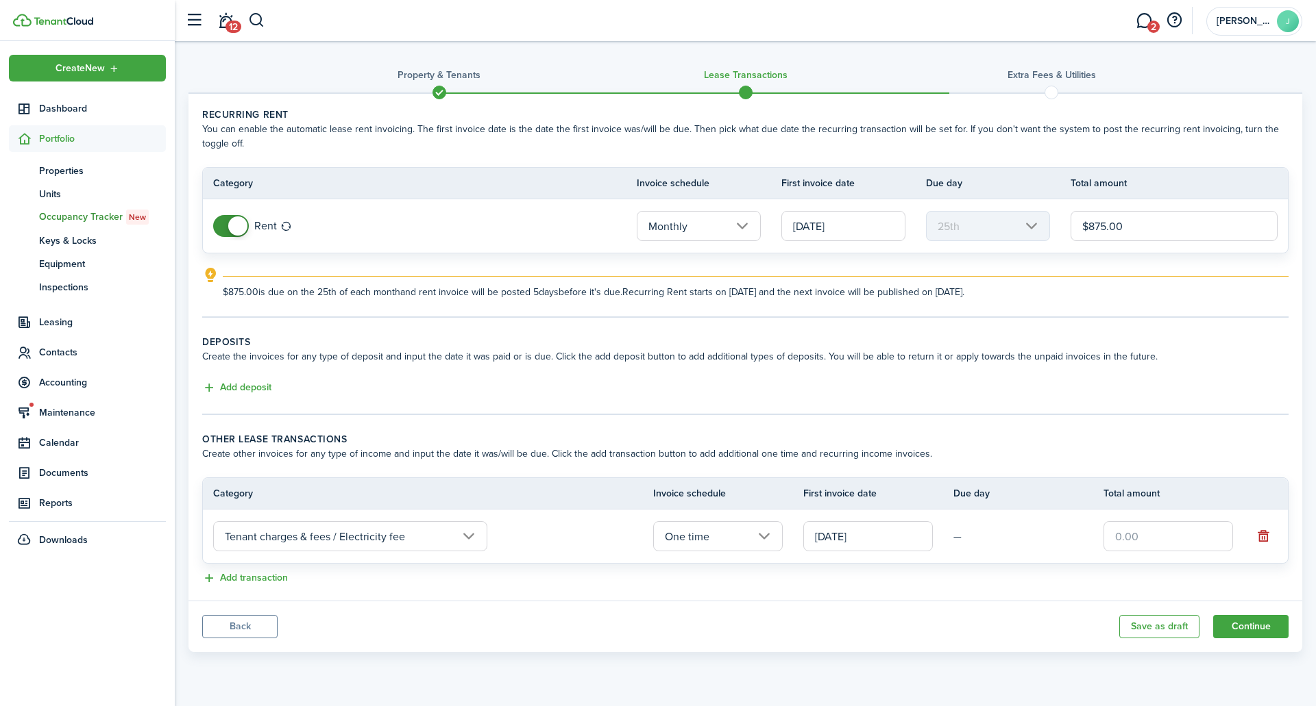
click at [683, 529] on input "One time" at bounding box center [718, 536] width 130 height 30
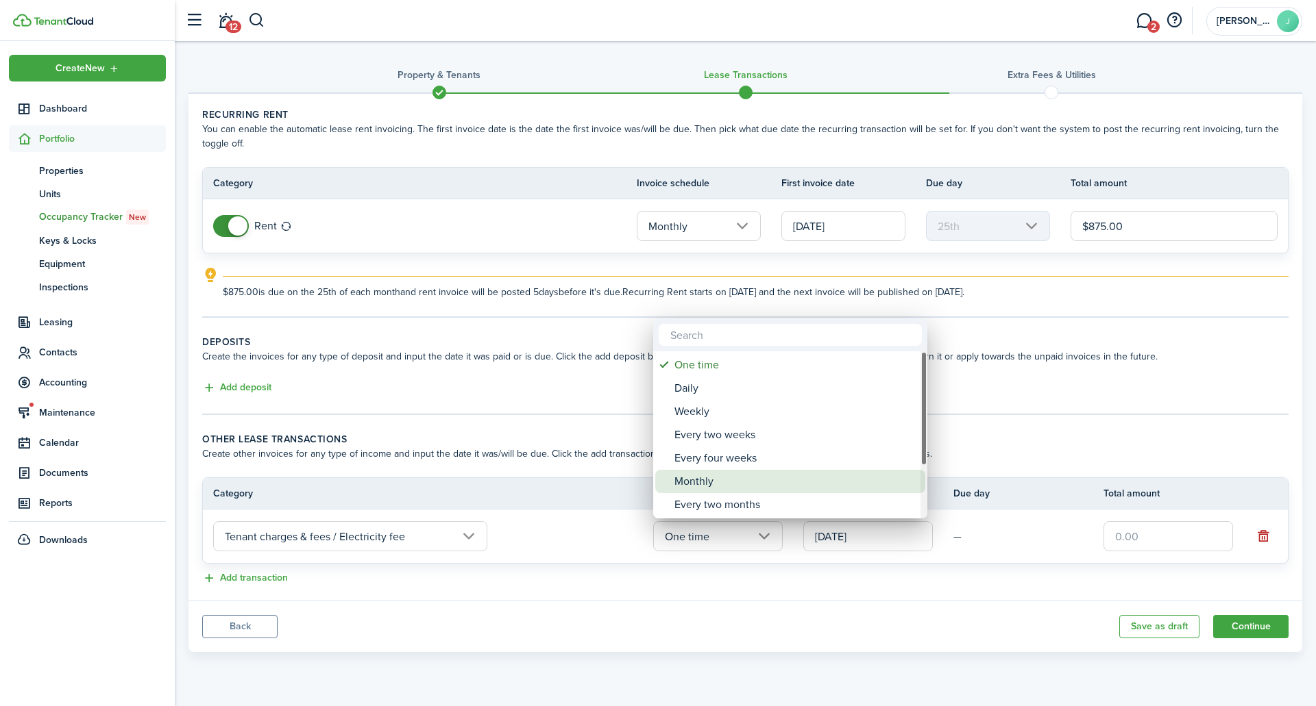
click at [701, 484] on div "Monthly" at bounding box center [795, 481] width 243 height 23
type input "Monthly"
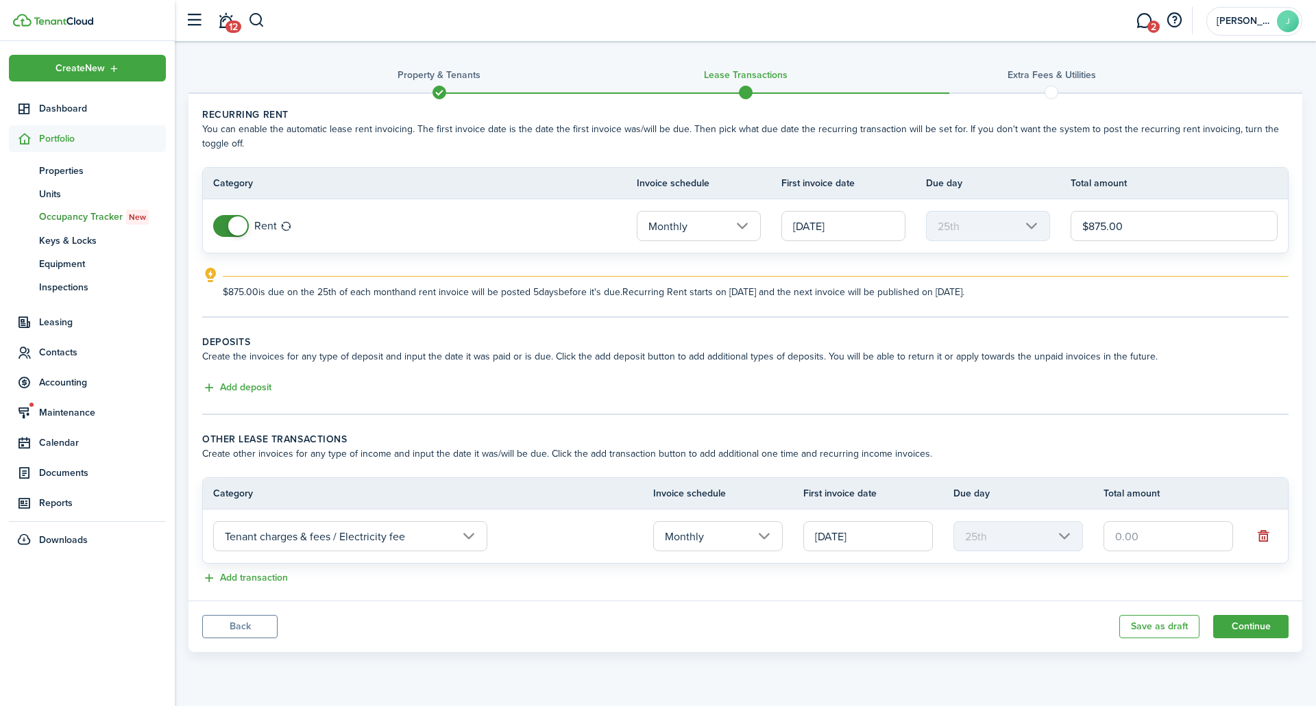
click at [884, 536] on input "[DATE]" at bounding box center [868, 536] width 130 height 30
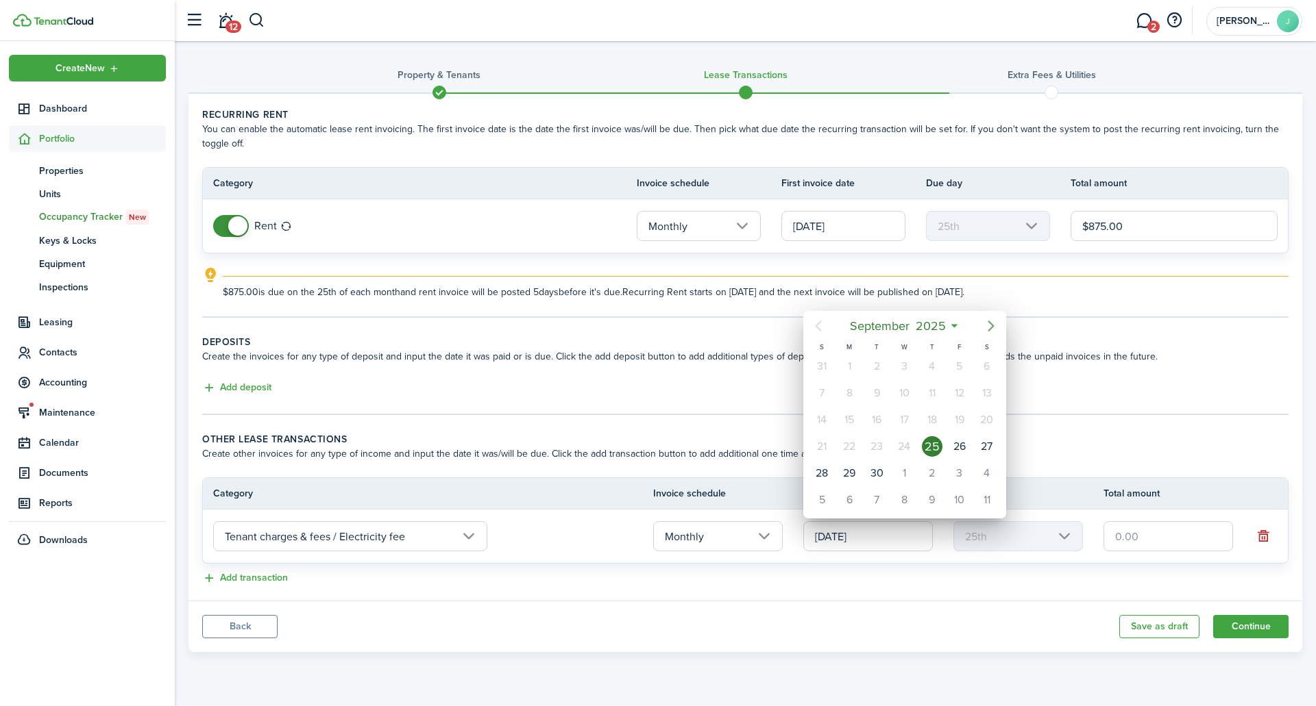
click at [991, 323] on icon "Next page" at bounding box center [991, 326] width 16 height 16
click at [986, 450] on div "25" at bounding box center [986, 447] width 21 height 21
type input "[DATE]"
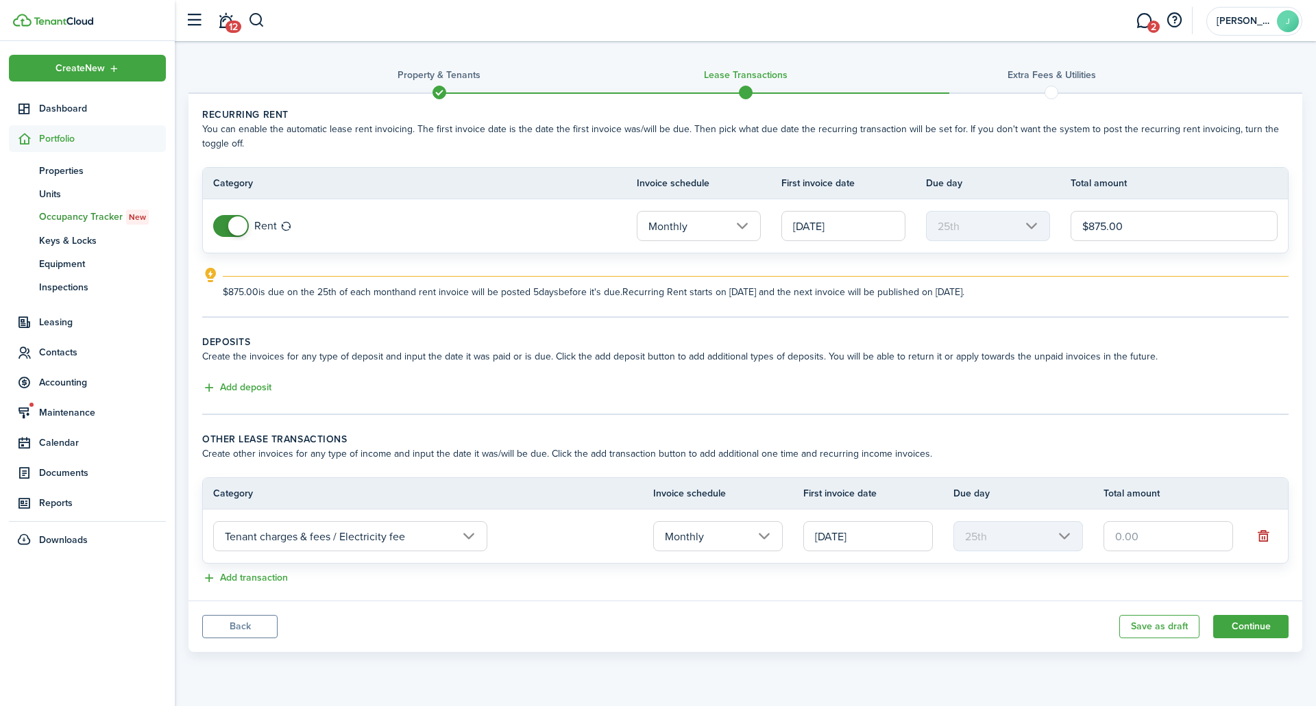
click at [1159, 541] on input "text" at bounding box center [1168, 536] width 130 height 30
type input "$0.01"
click at [1223, 627] on button "Continue" at bounding box center [1250, 626] width 75 height 23
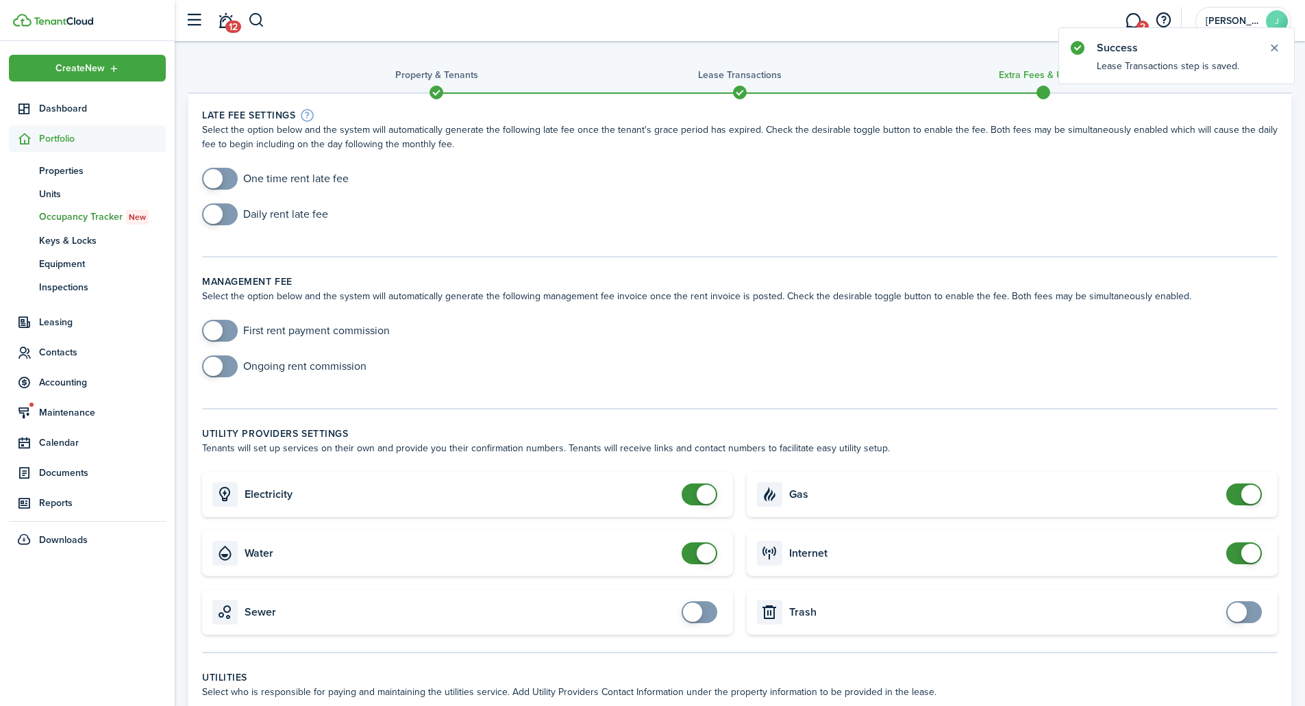
checkbox input "true"
click at [210, 215] on span at bounding box center [213, 214] width 19 height 19
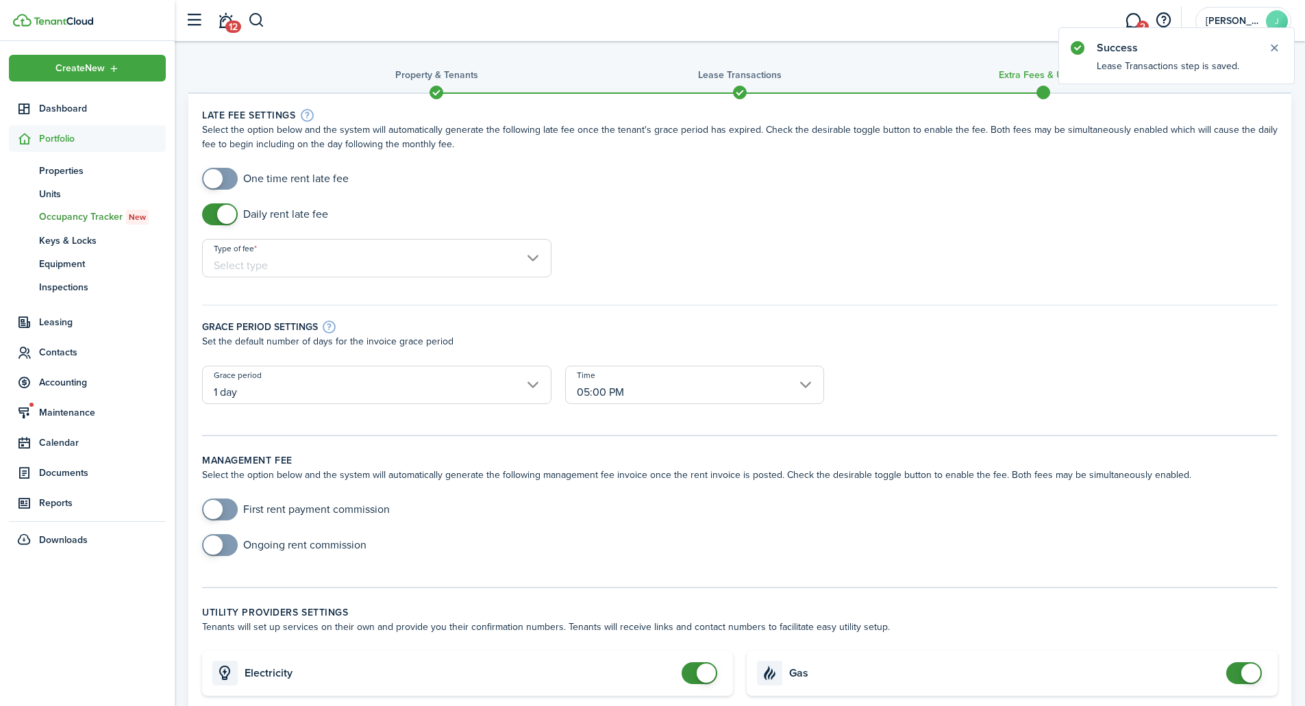
click at [460, 262] on input "Type of fee" at bounding box center [376, 258] width 349 height 38
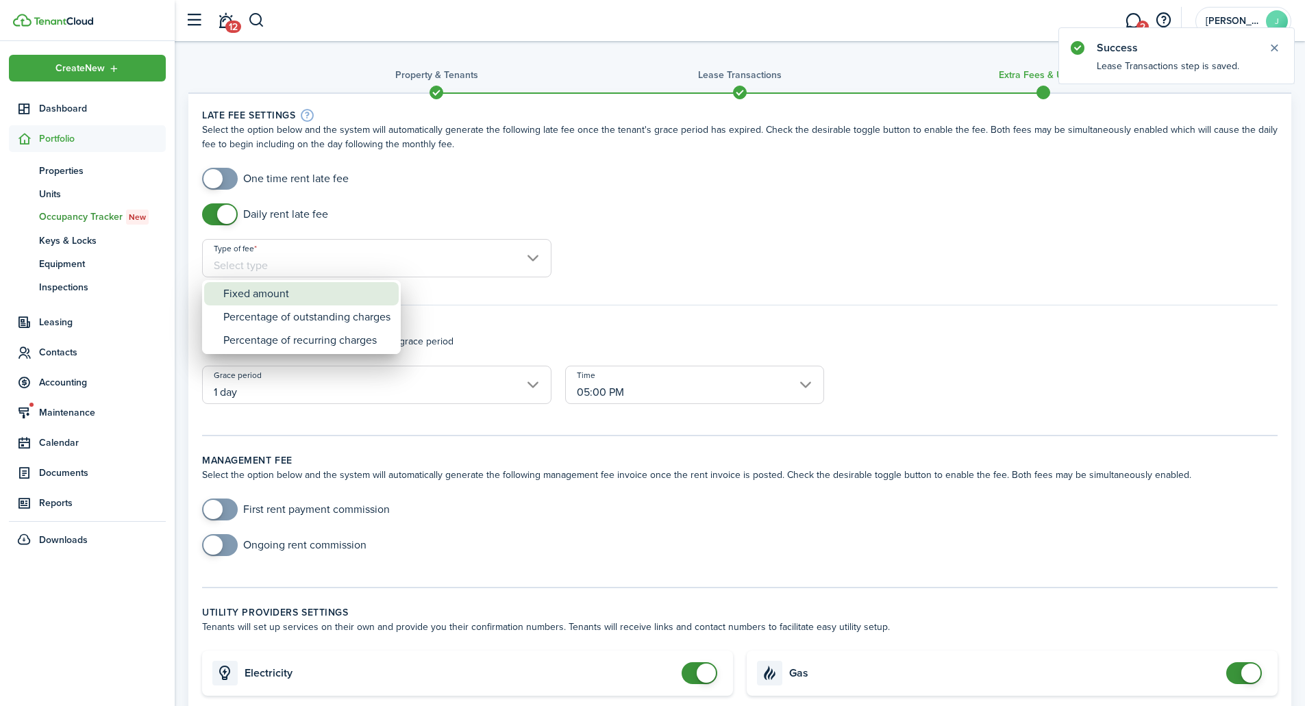
click at [316, 295] on div "Fixed amount" at bounding box center [306, 293] width 167 height 23
type input "Fixed amount"
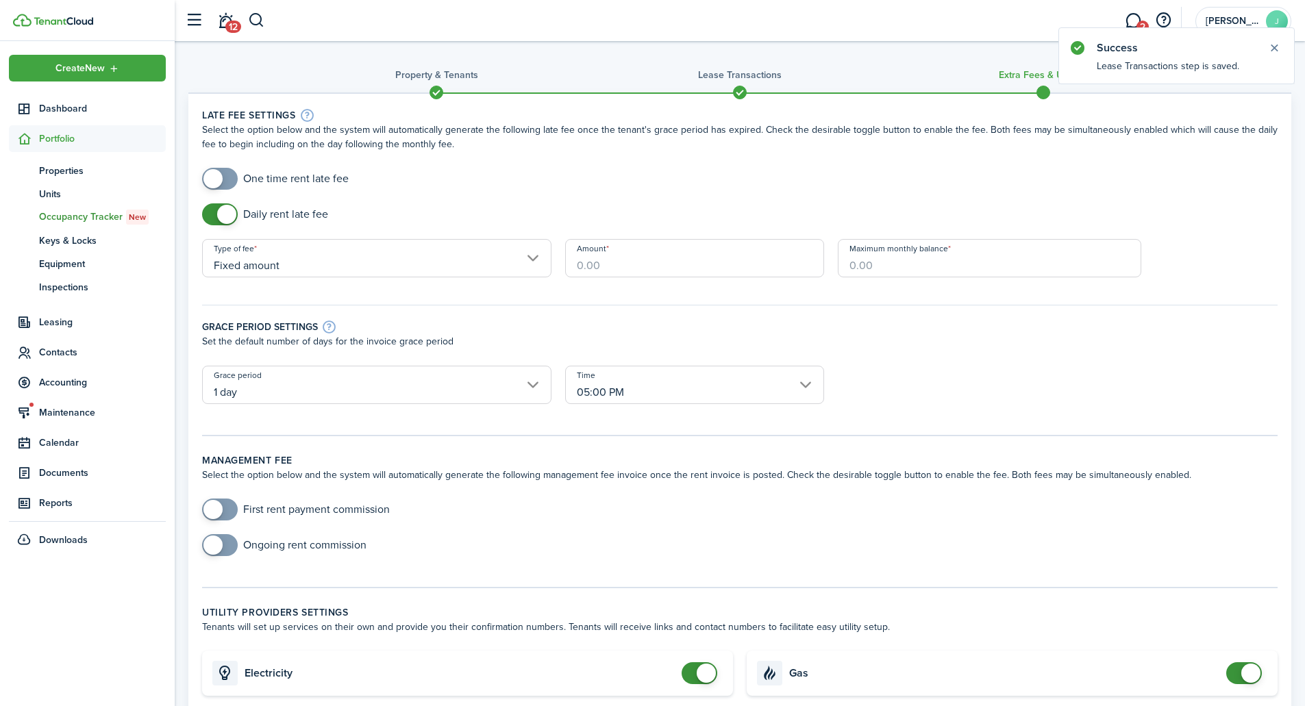
click at [657, 271] on input "Amount" at bounding box center [694, 258] width 259 height 38
type input "$10.00"
click at [877, 262] on input "Maximum monthly balance" at bounding box center [990, 258] width 304 height 38
type input "$300.00"
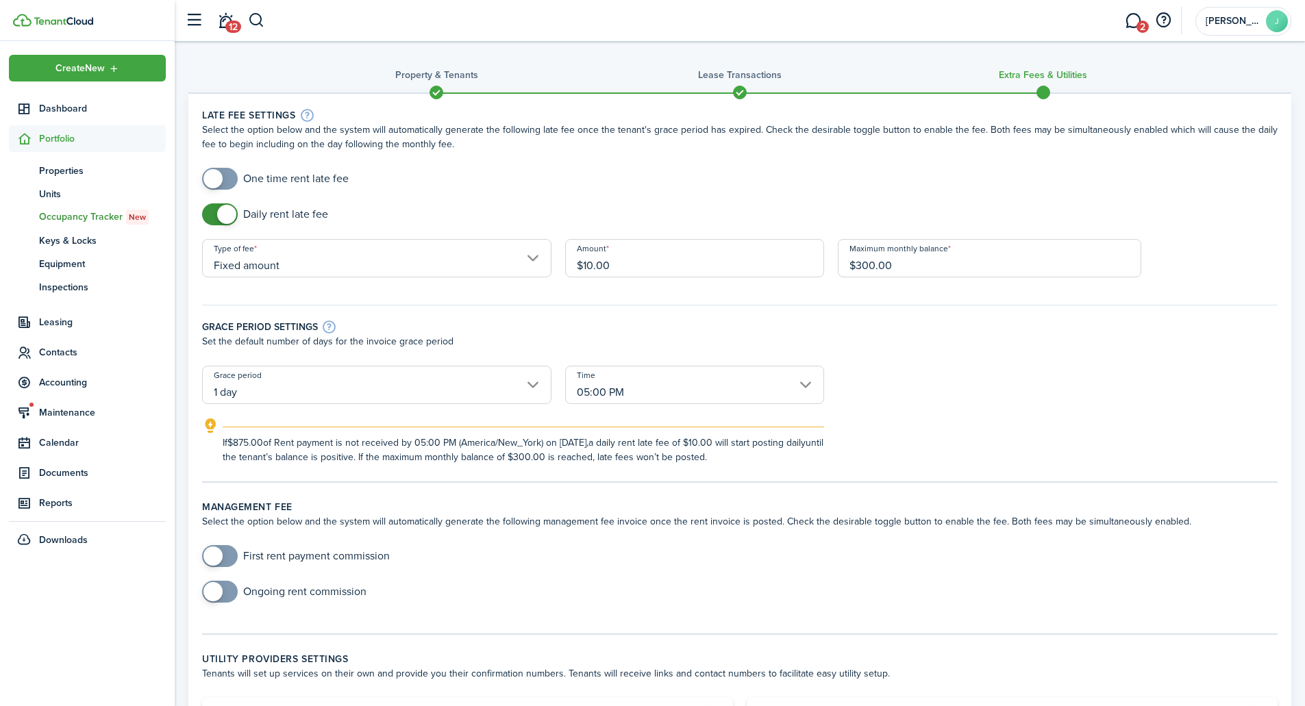
click at [397, 391] on input "1 day" at bounding box center [376, 385] width 349 height 38
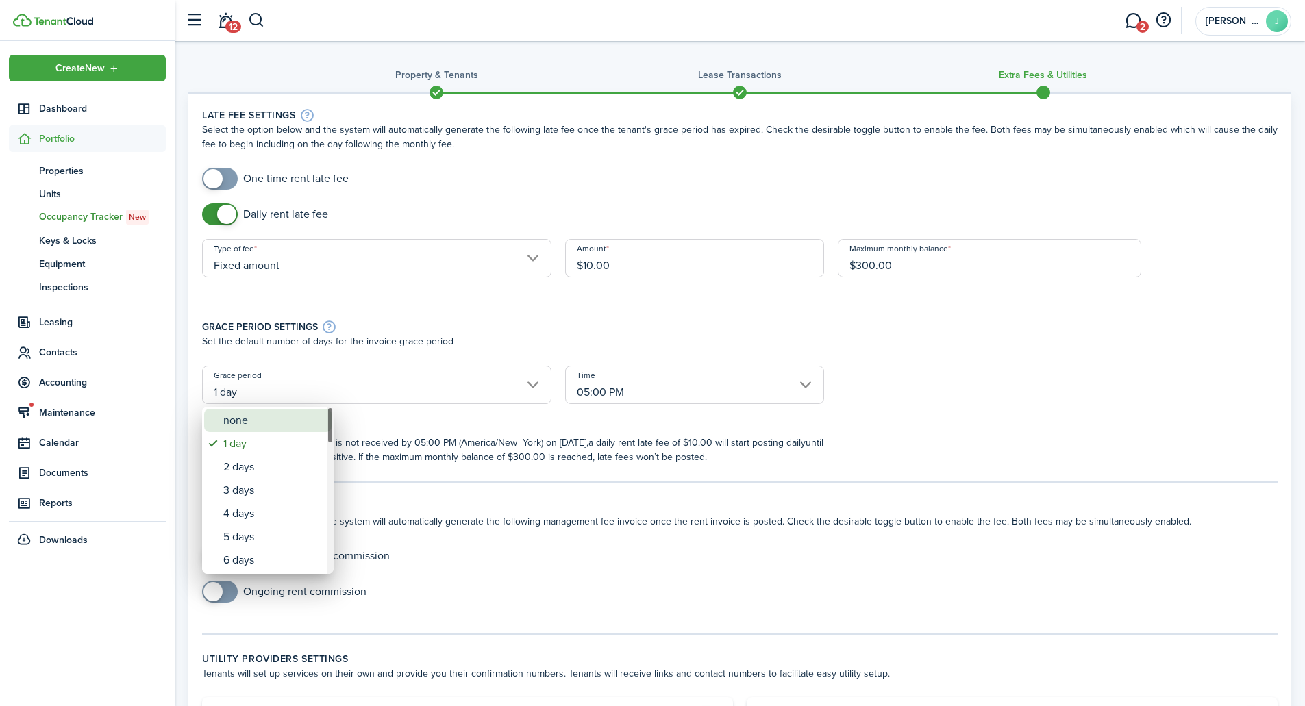
click at [265, 420] on div "none" at bounding box center [273, 420] width 100 height 23
type input "none"
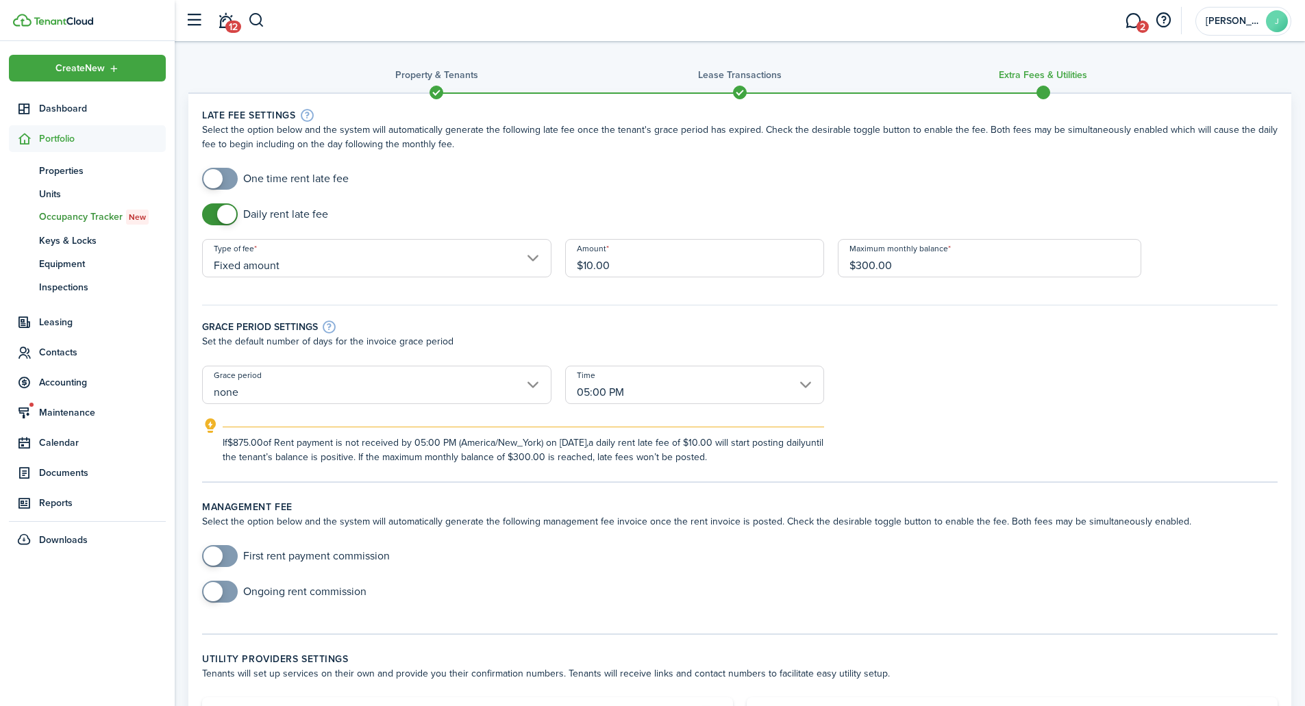
click at [806, 384] on input "05:00 PM" at bounding box center [694, 385] width 259 height 38
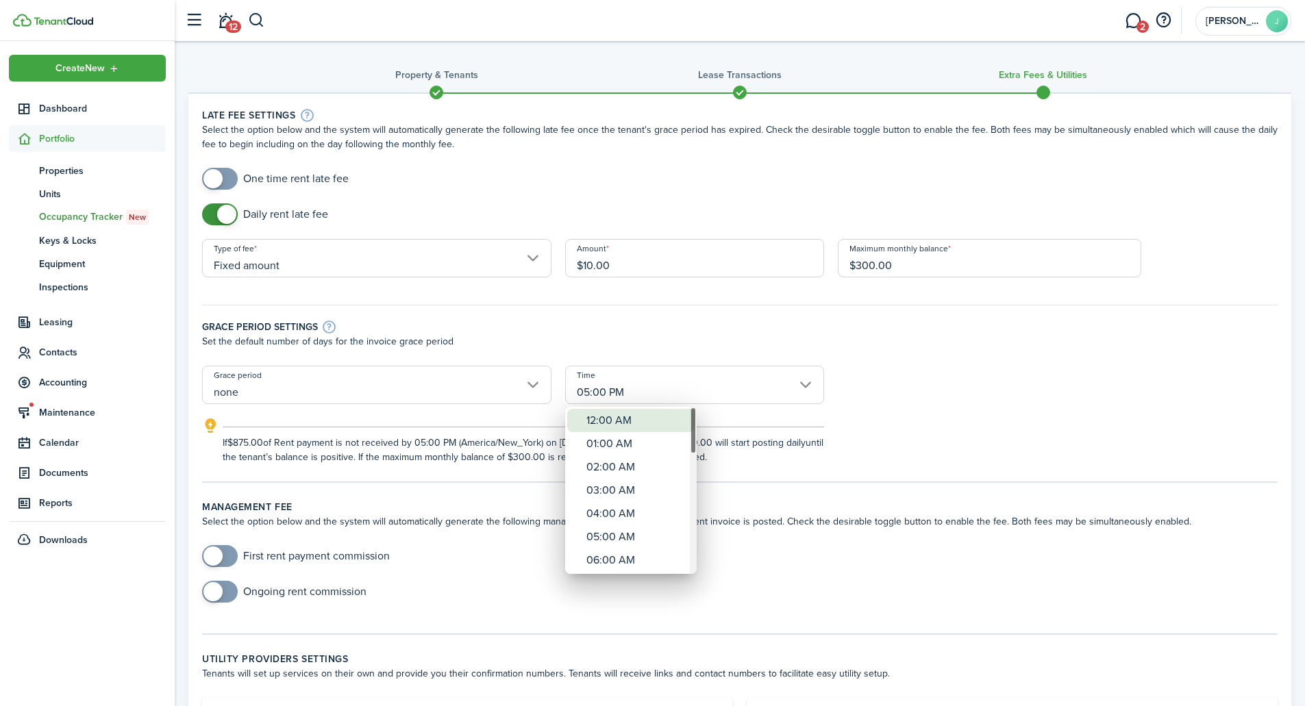
click at [607, 416] on div "12:00 AM" at bounding box center [637, 420] width 100 height 23
type input "12:00 AM"
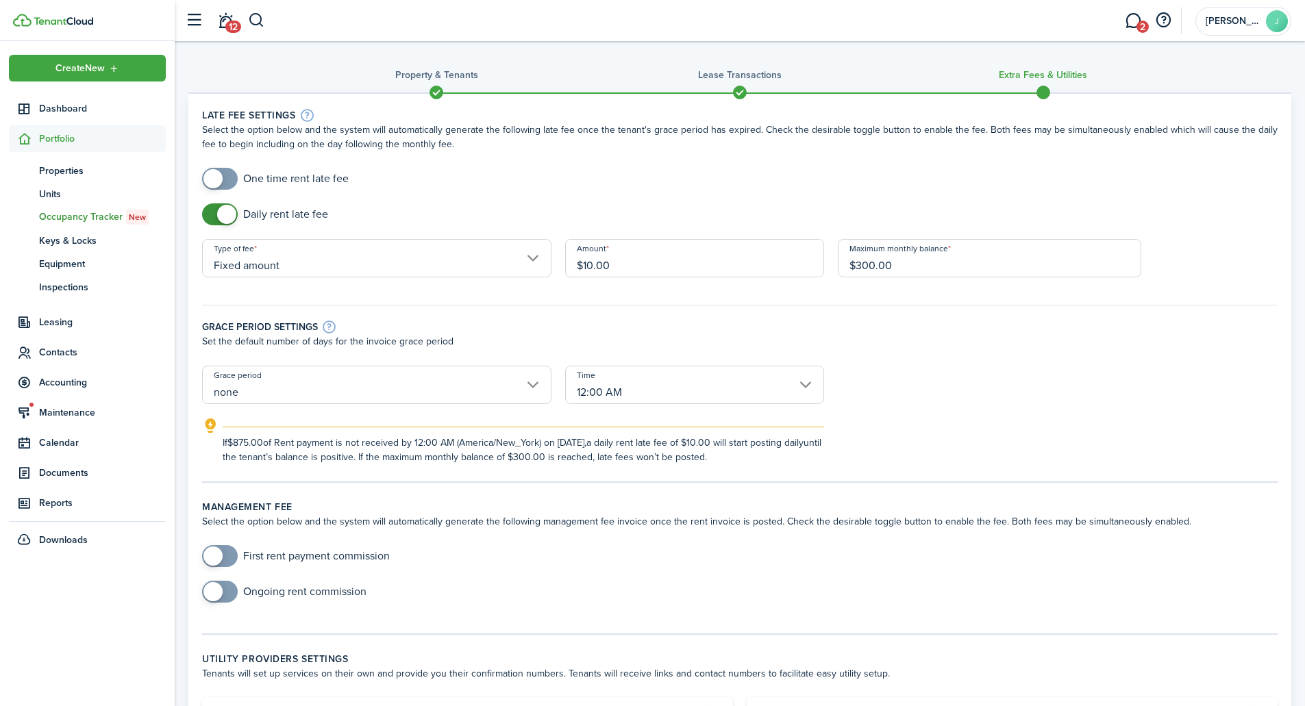
click at [946, 419] on div "If $875.00 of Rent payment is not received by 12:00 AM (America/New_York) on [D…" at bounding box center [739, 441] width 1103 height 47
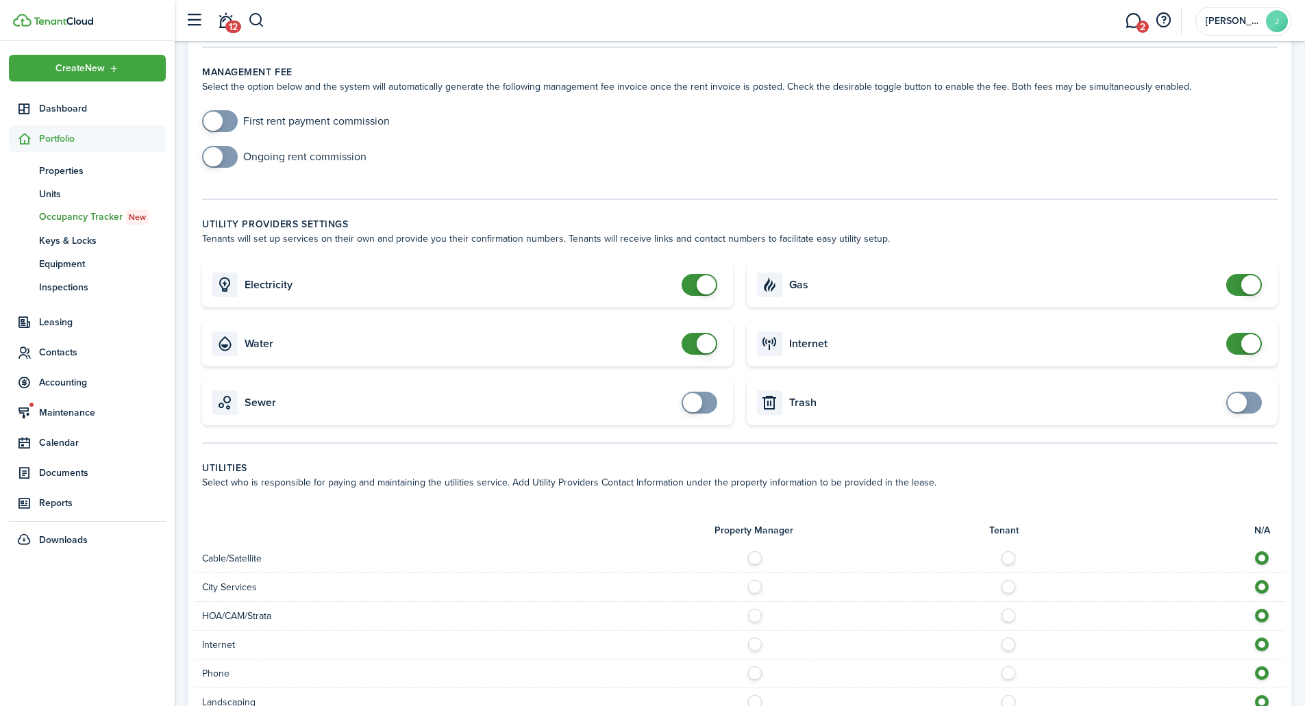
scroll to position [480, 0]
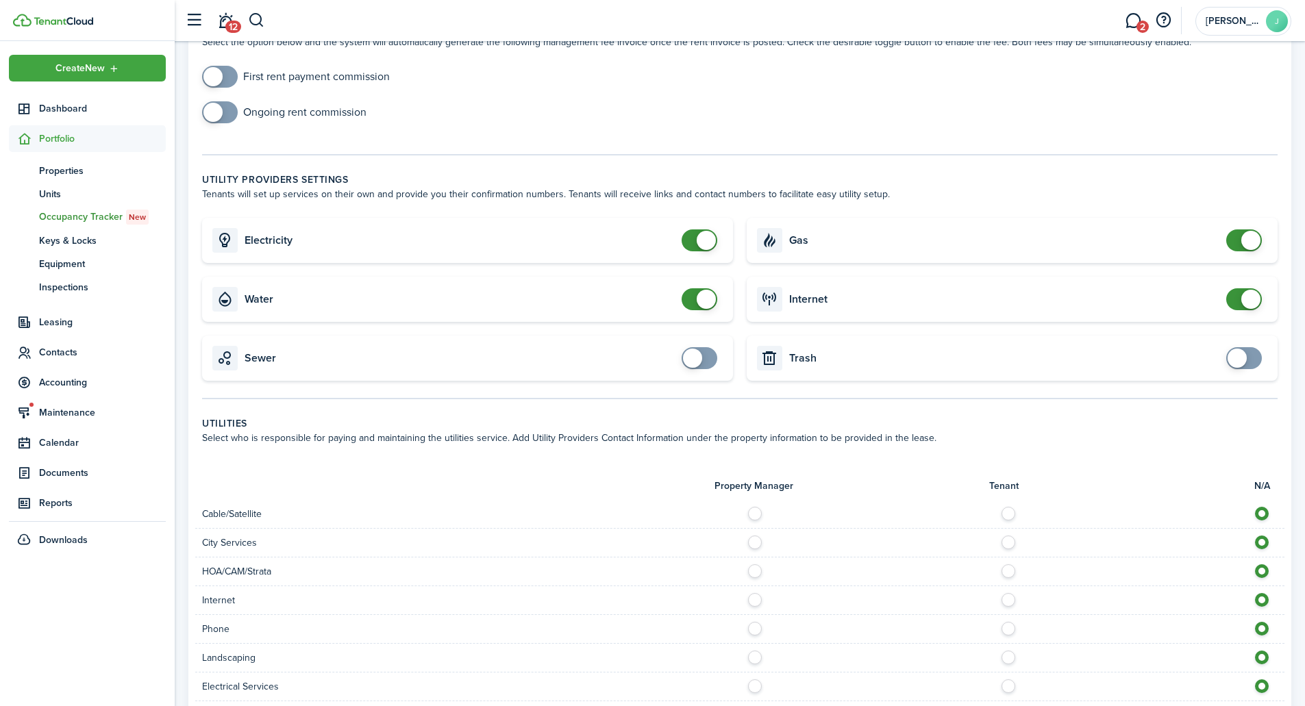
checkbox input "false"
click at [708, 302] on span at bounding box center [706, 299] width 19 height 19
checkbox input "false"
click at [707, 237] on span at bounding box center [706, 240] width 19 height 19
checkbox input "true"
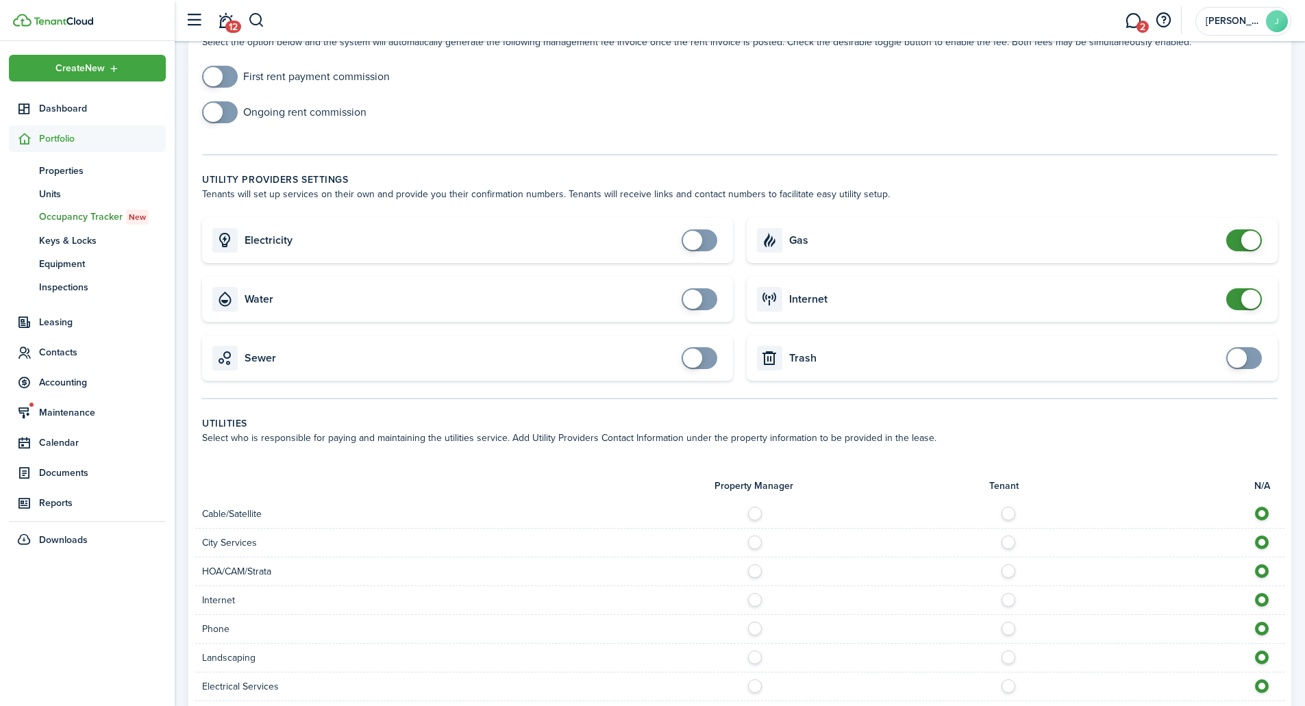
click at [690, 302] on span at bounding box center [692, 299] width 19 height 19
checkbox input "false"
click at [1246, 245] on span at bounding box center [1251, 240] width 19 height 19
checkbox input "false"
click at [1244, 299] on span at bounding box center [1251, 299] width 19 height 19
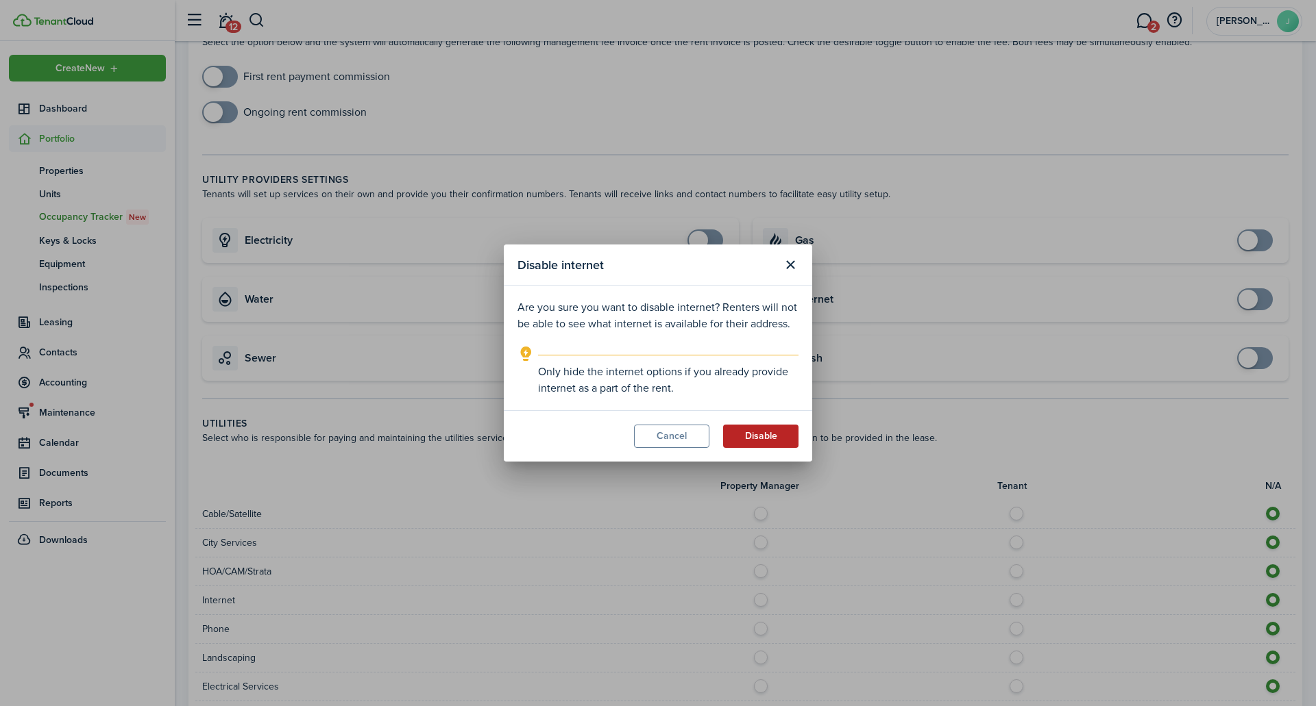
click at [741, 440] on button "Disable" at bounding box center [760, 436] width 75 height 23
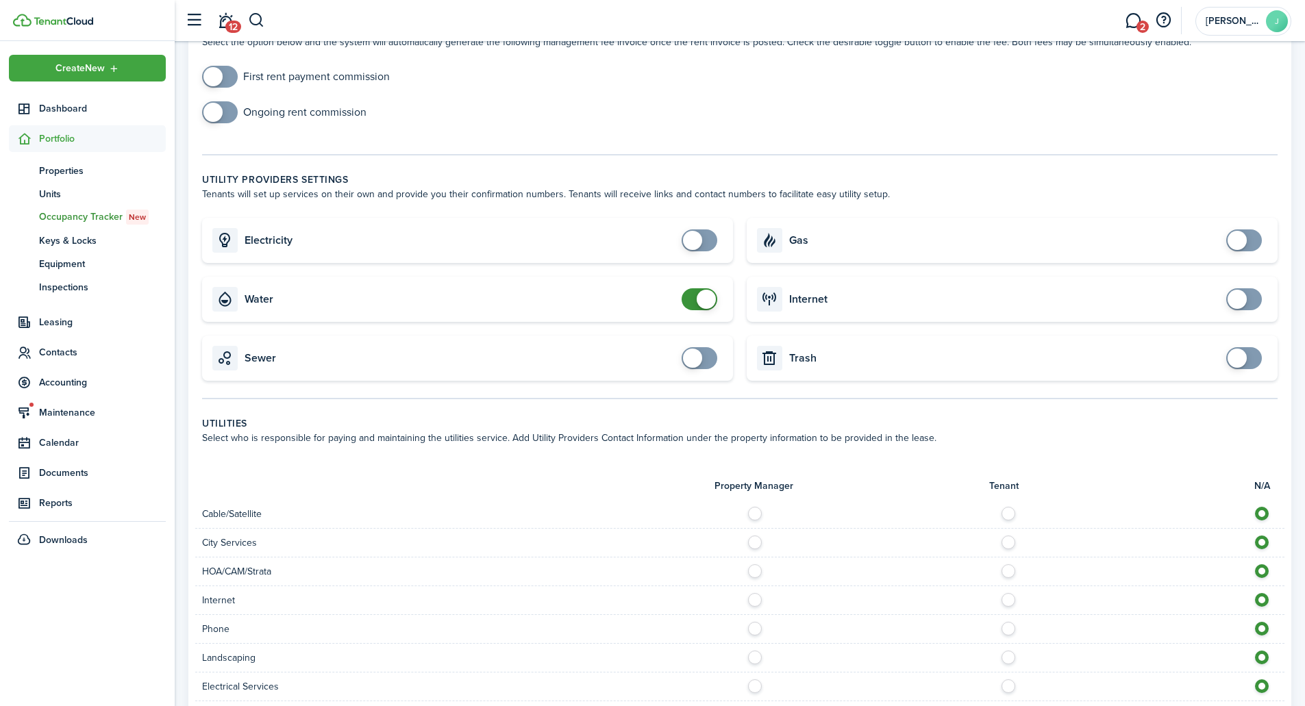
checkbox input "true"
click at [1236, 360] on span at bounding box center [1237, 358] width 19 height 19
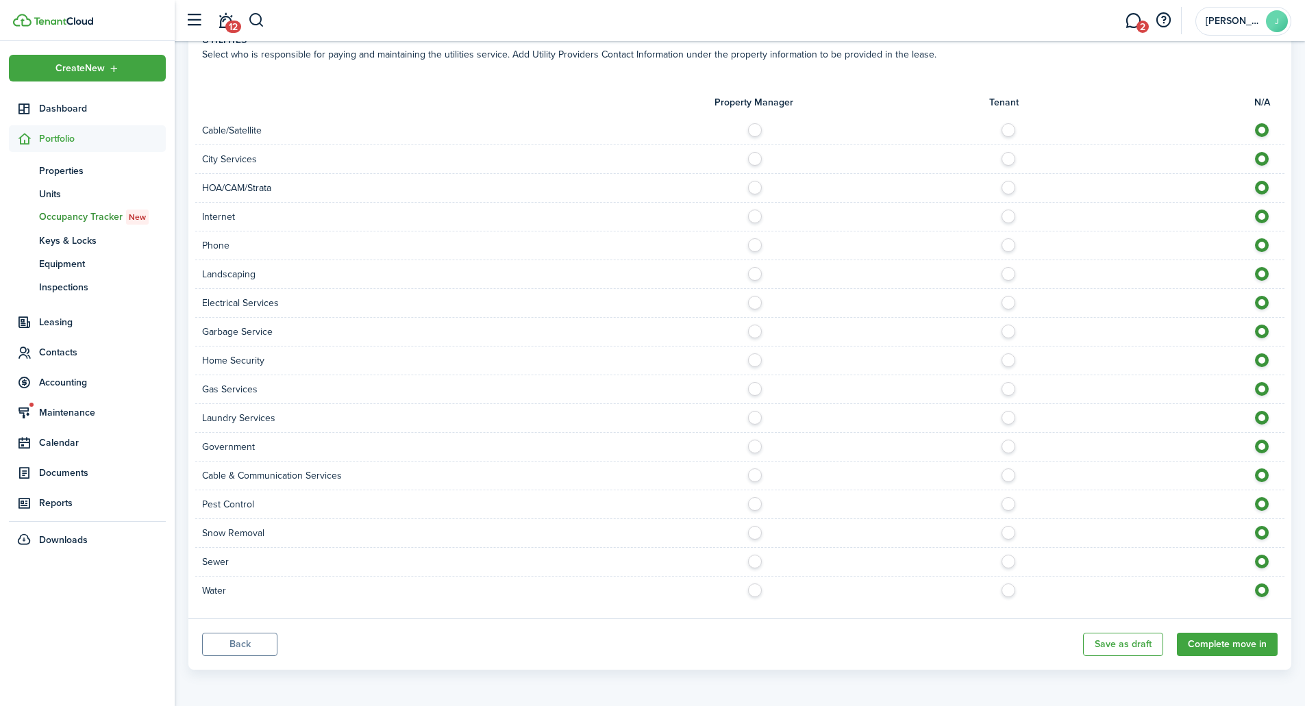
scroll to position [865, 0]
click at [1241, 641] on button "Complete move in" at bounding box center [1227, 643] width 101 height 23
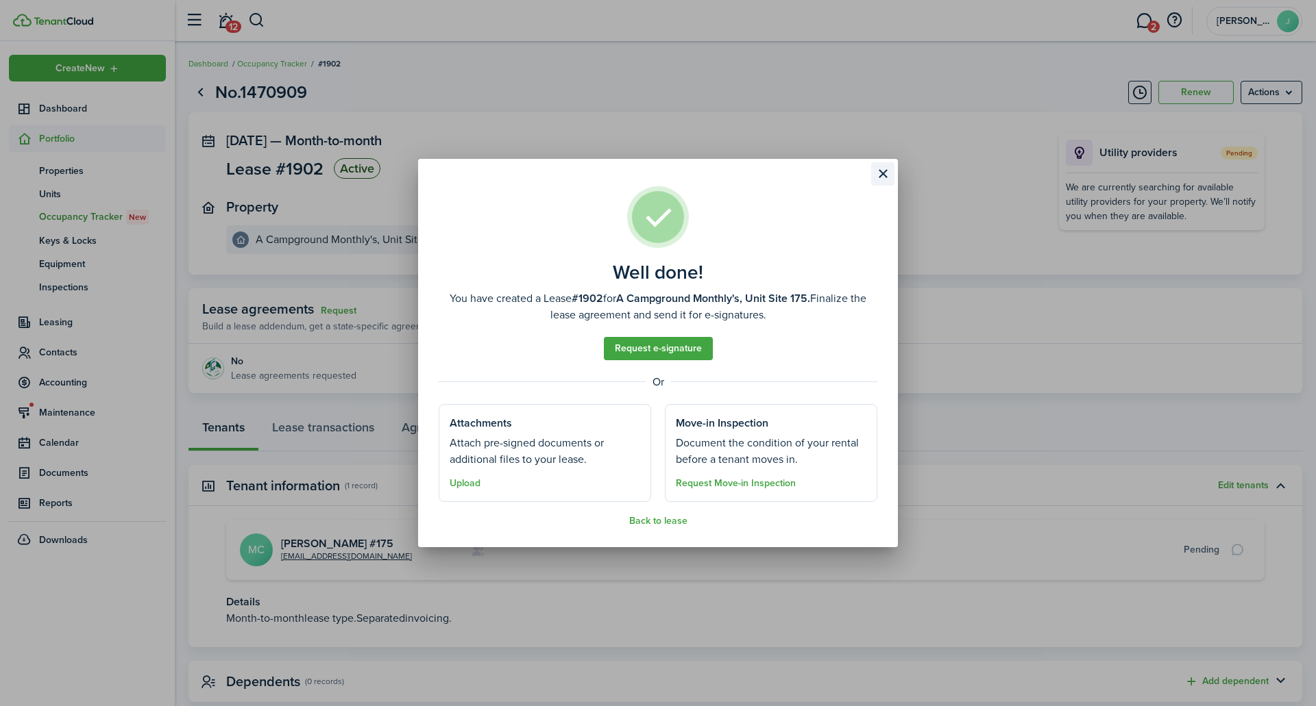
click at [878, 169] on button "Close modal" at bounding box center [882, 173] width 23 height 23
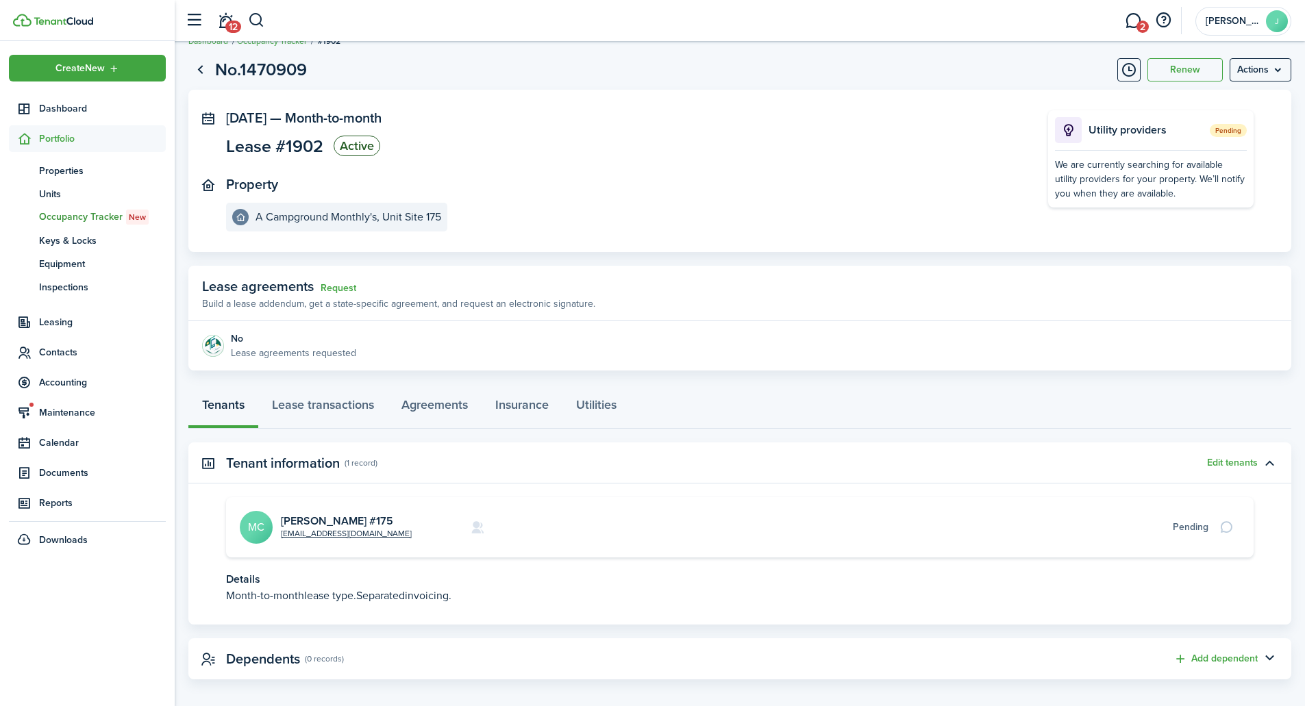
scroll to position [34, 0]
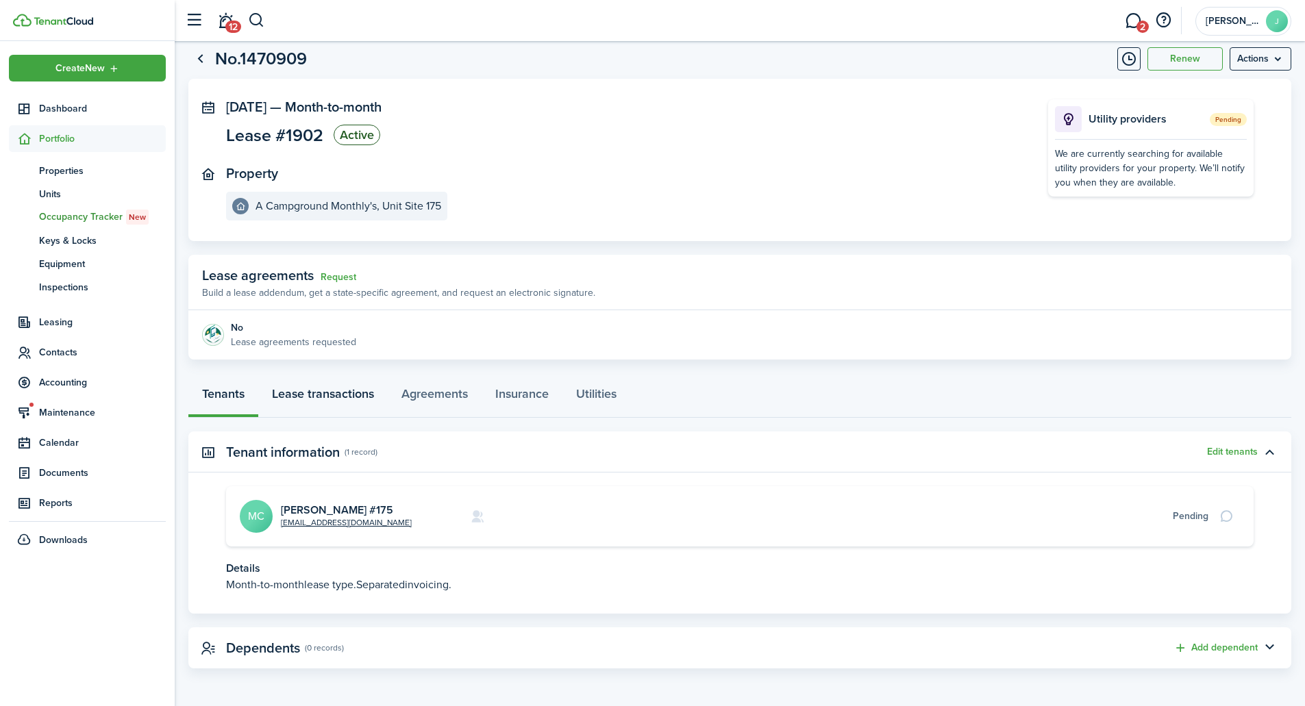
click at [328, 390] on link "Lease transactions" at bounding box center [323, 397] width 130 height 41
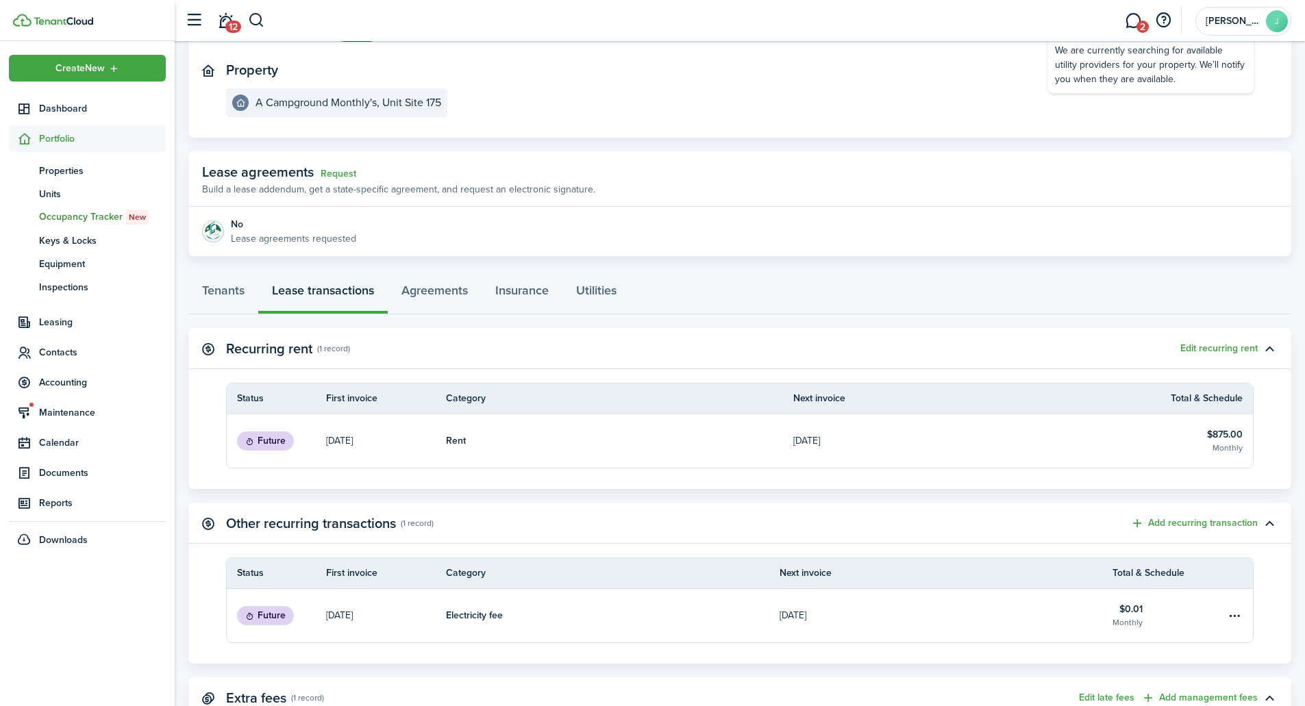
scroll to position [206, 0]
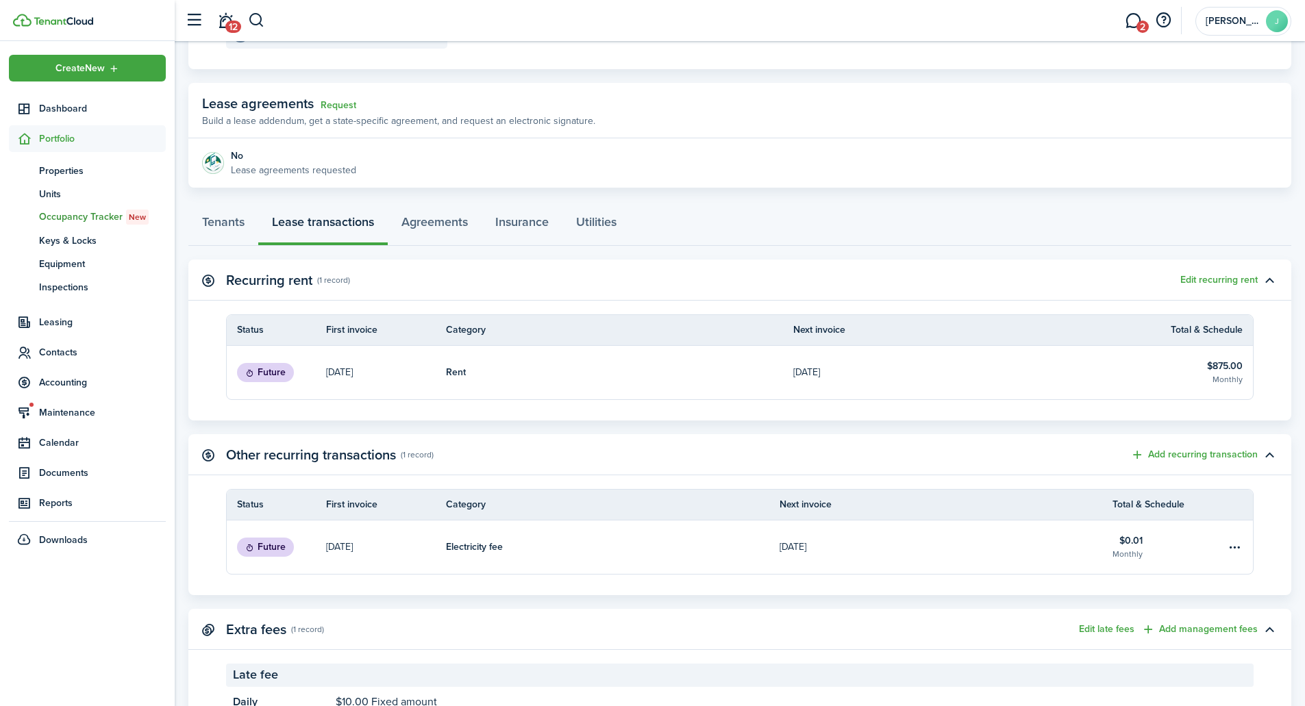
click at [260, 373] on status "Future" at bounding box center [265, 372] width 57 height 19
click at [631, 356] on link "Rent" at bounding box center [619, 372] width 347 height 53
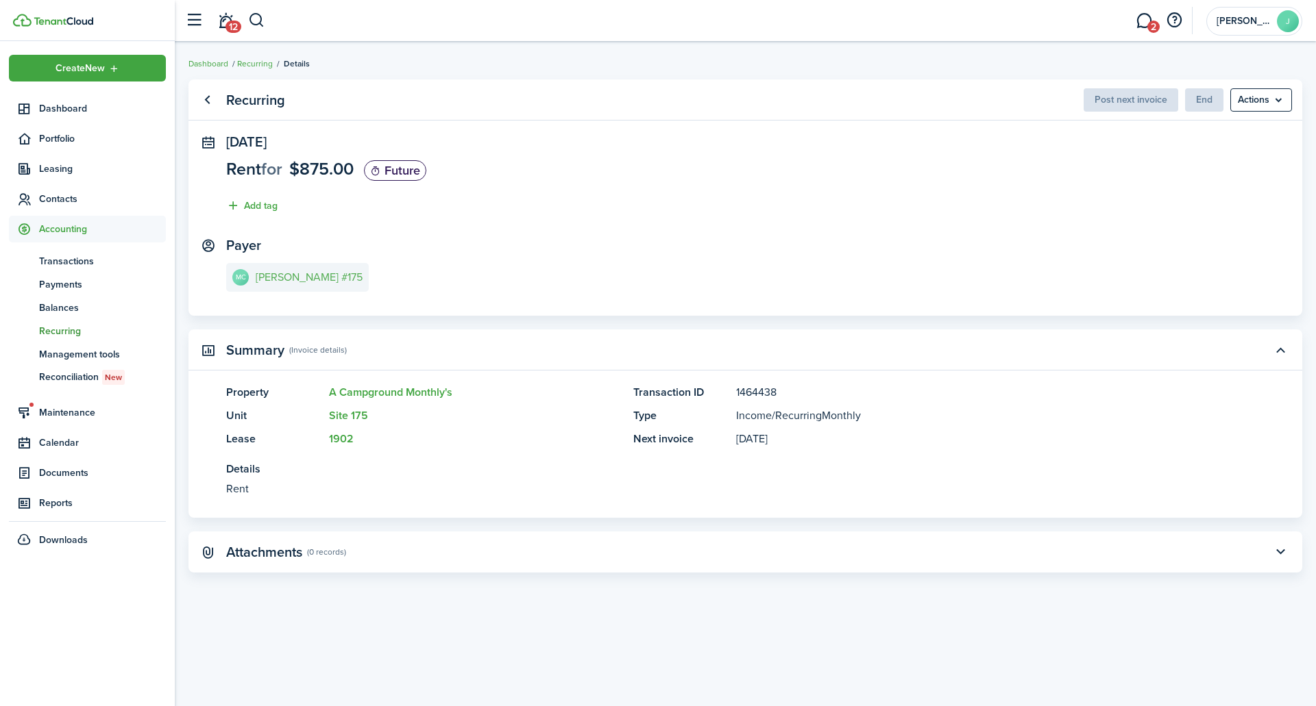
click at [308, 270] on link "MC [PERSON_NAME] #175" at bounding box center [297, 277] width 143 height 29
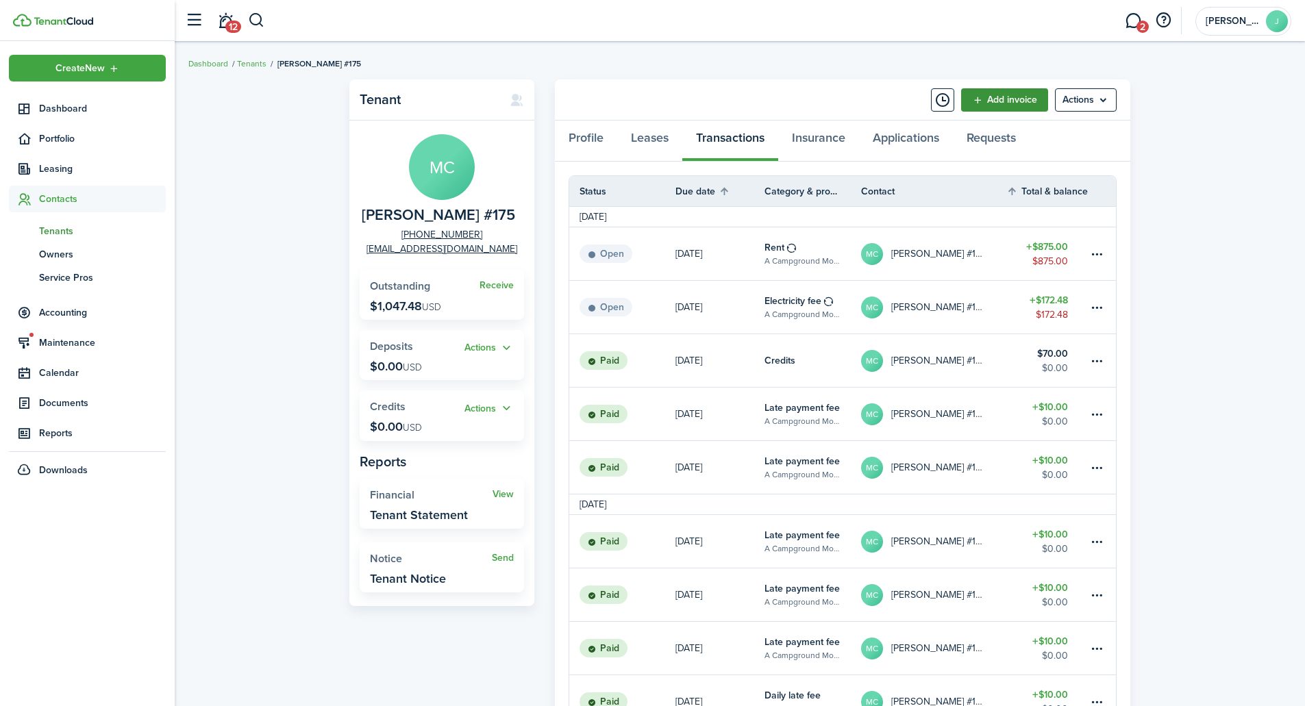
click at [1013, 98] on link "Add invoice" at bounding box center [1004, 99] width 87 height 23
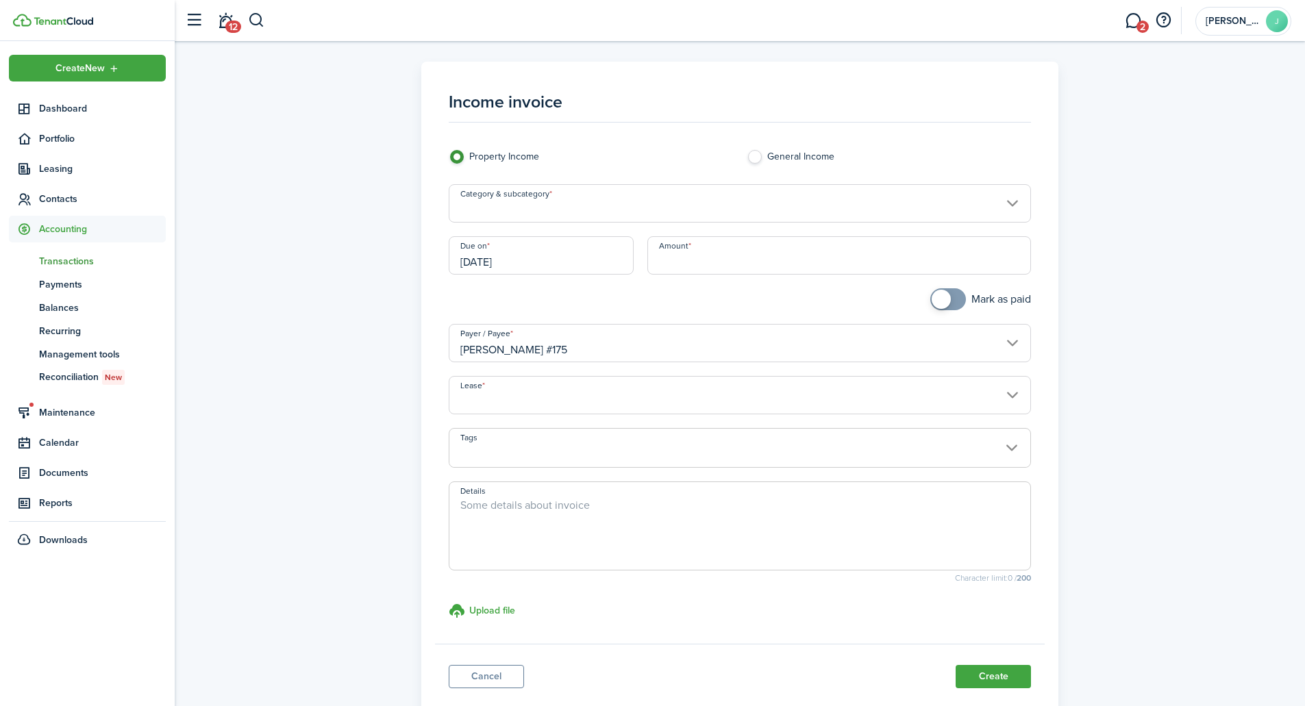
click at [1169, 142] on div "Income invoice Property Income General Income Category & subcategory Due on [DA…" at bounding box center [740, 389] width 1117 height 654
click at [474, 683] on link "Cancel" at bounding box center [486, 676] width 75 height 23
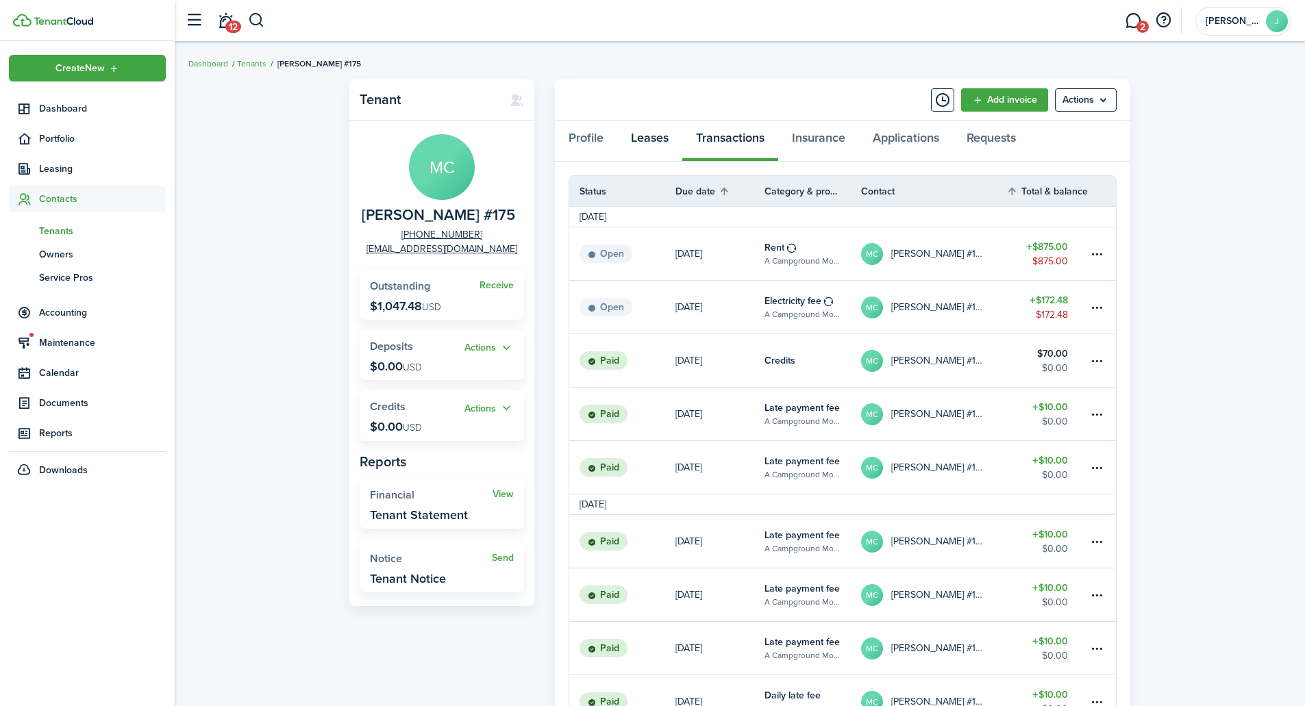
click at [661, 137] on link "Leases" at bounding box center [649, 141] width 65 height 41
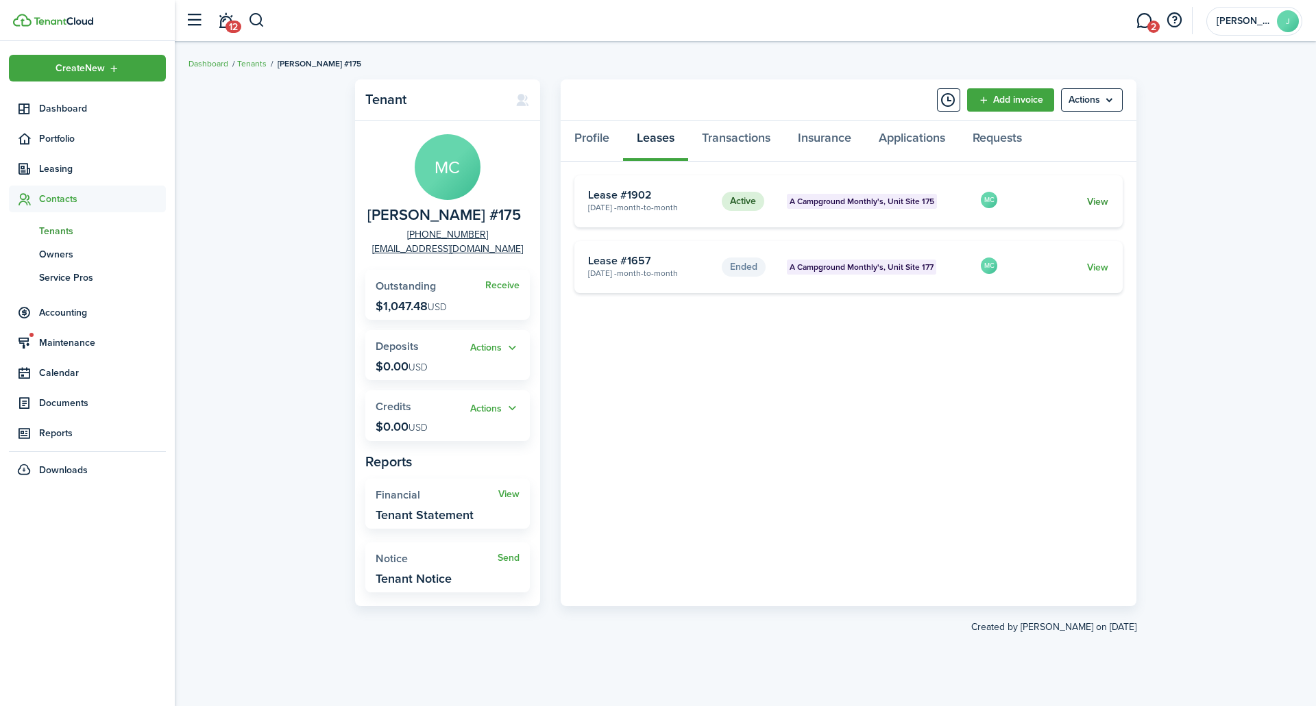
click at [1102, 201] on link "View" at bounding box center [1097, 202] width 21 height 14
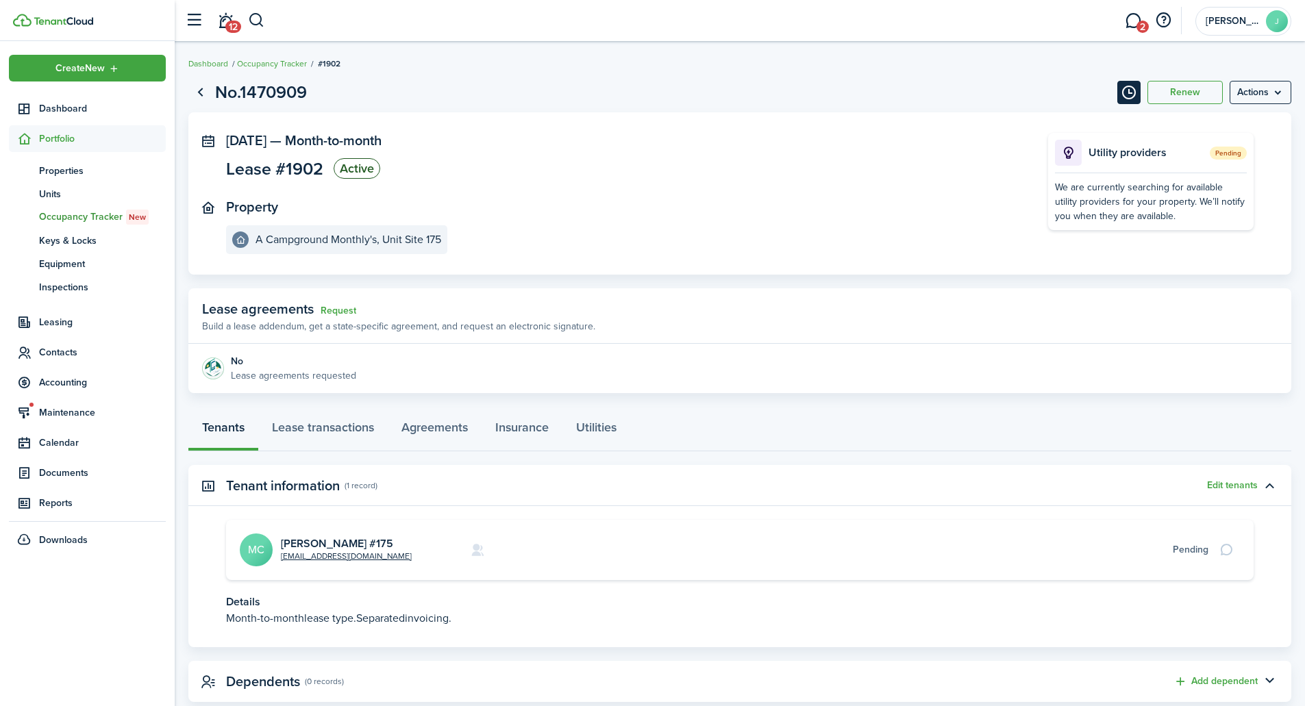
click at [1127, 90] on button "Timeline" at bounding box center [1129, 92] width 23 height 23
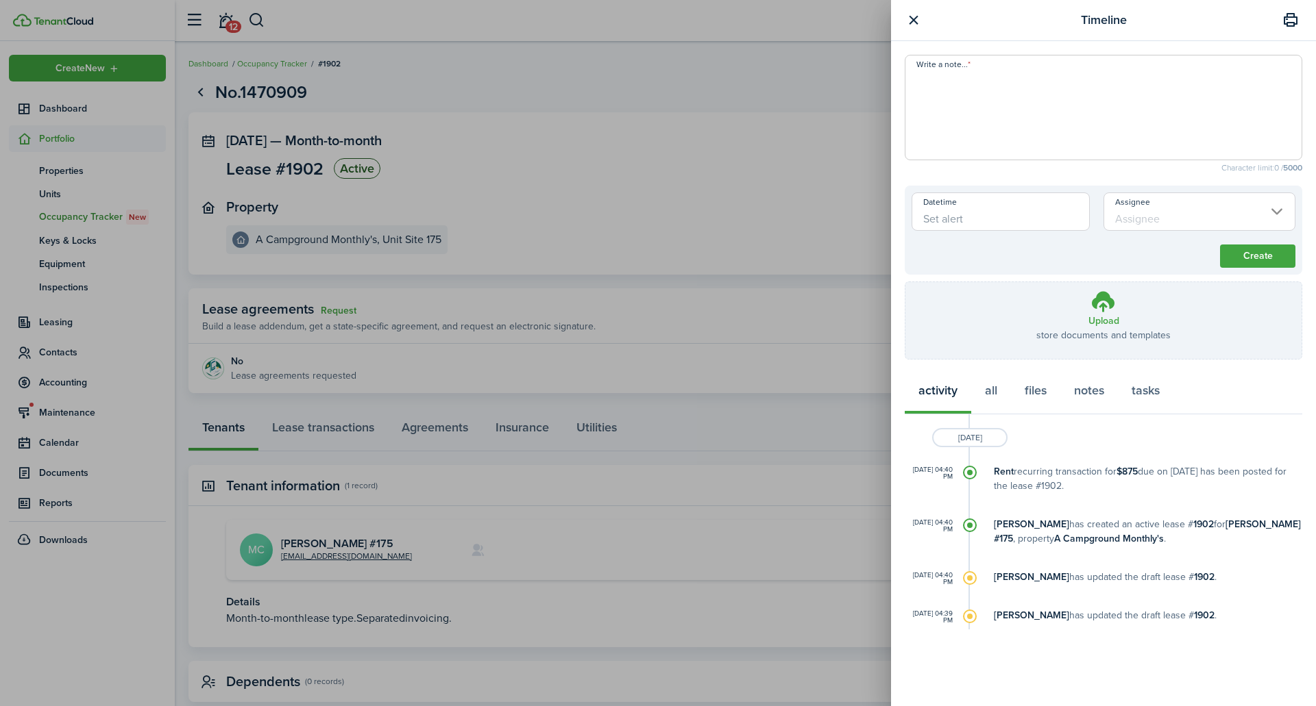
click at [926, 93] on textarea "Write a note..." at bounding box center [1103, 112] width 396 height 82
type textarea "[DATE] Start electric meter reading 07915 JP"
click at [1231, 254] on button "Create" at bounding box center [1257, 256] width 75 height 23
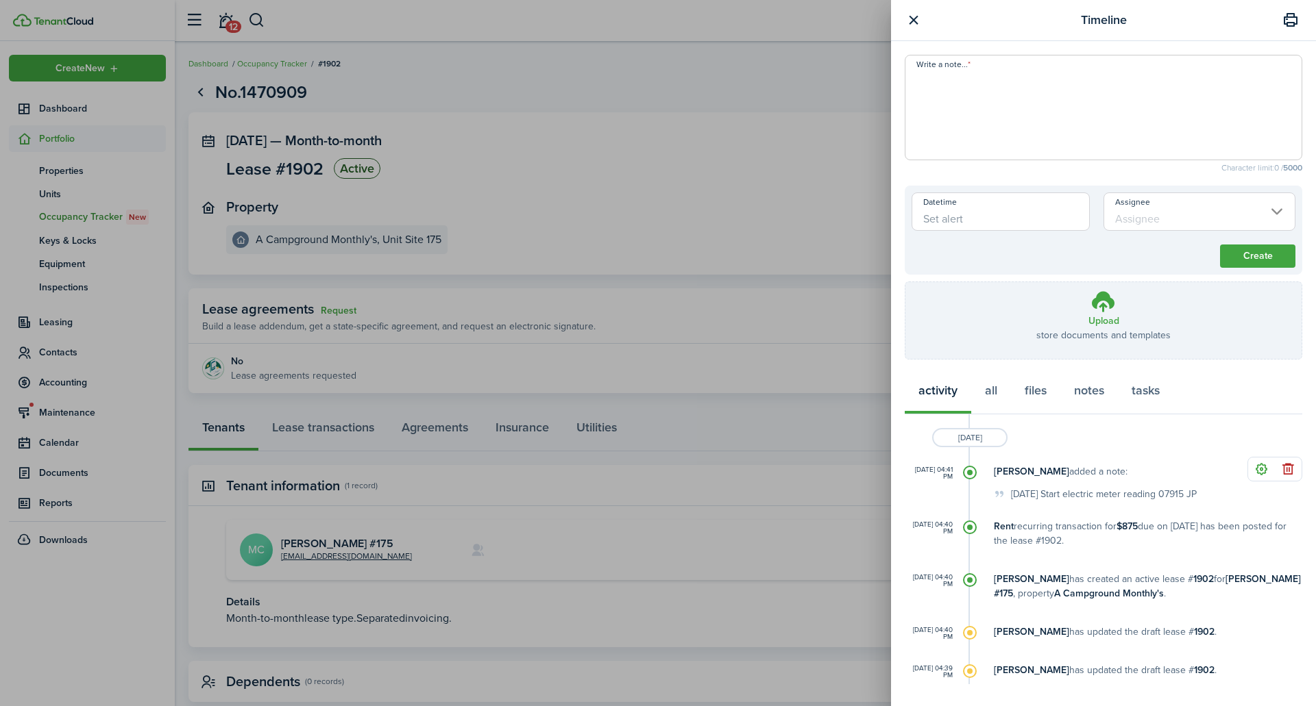
click at [910, 19] on button "button" at bounding box center [913, 20] width 17 height 17
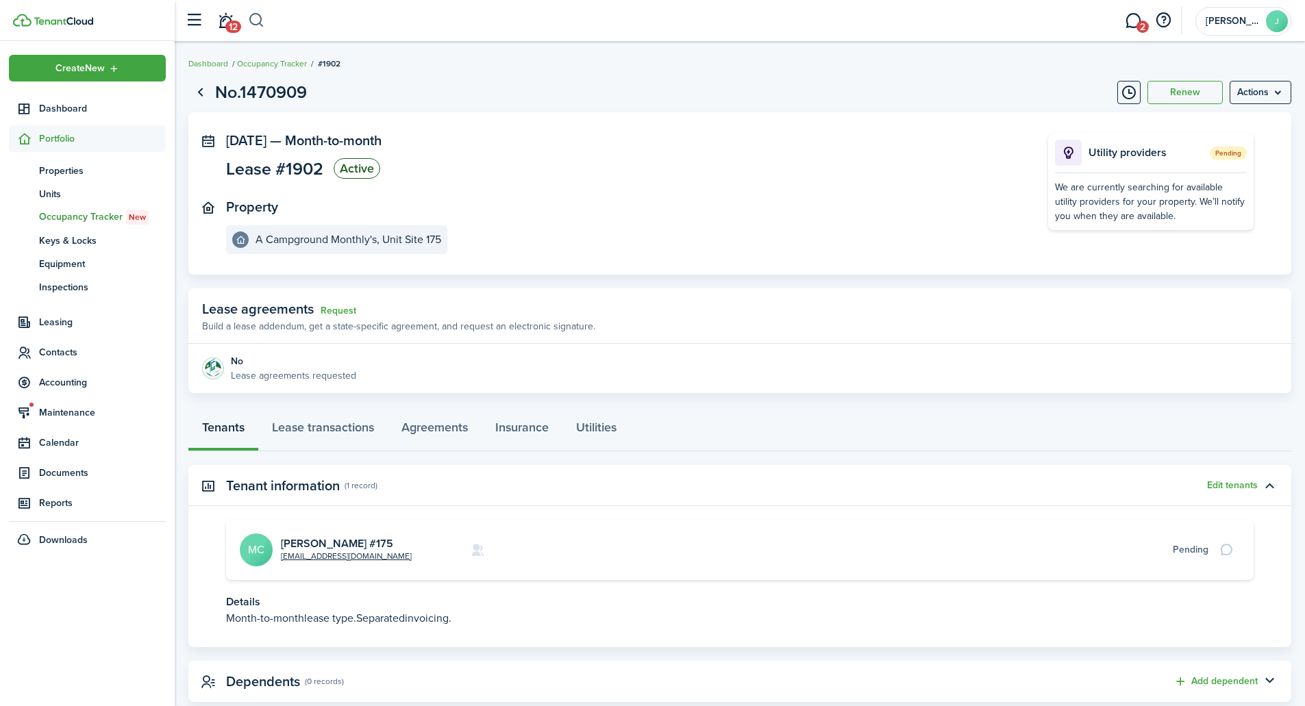
click at [255, 16] on button "button" at bounding box center [256, 20] width 17 height 23
click at [283, 14] on input "search" at bounding box center [436, 20] width 377 height 23
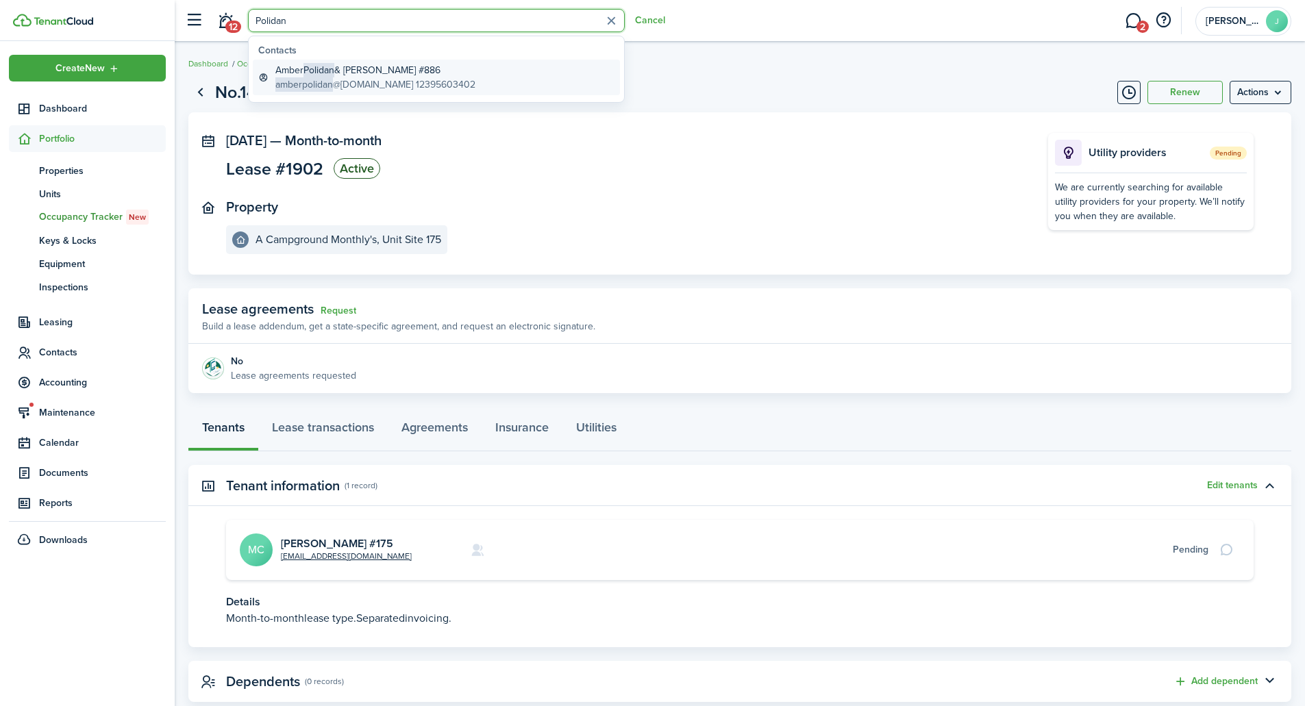
type input "Polidan"
click at [324, 77] on span "amberpolidan" at bounding box center [304, 84] width 58 height 14
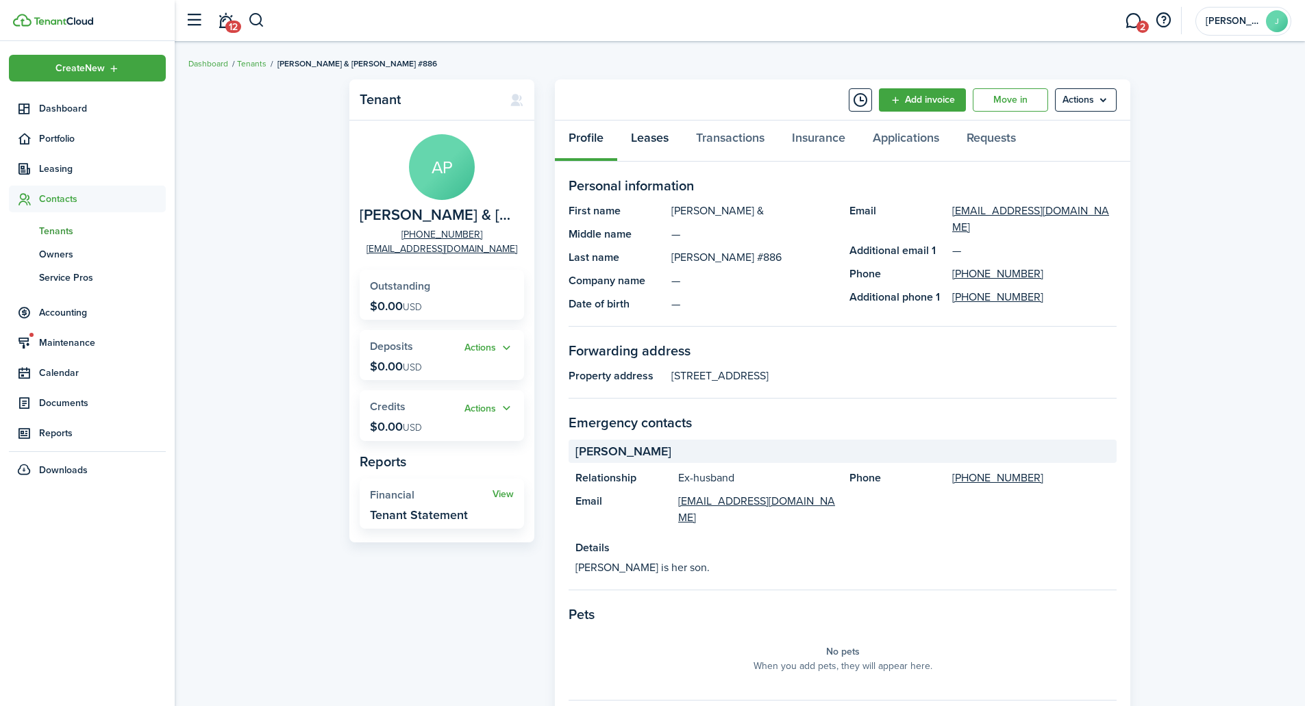
click at [656, 135] on link "Leases" at bounding box center [649, 141] width 65 height 41
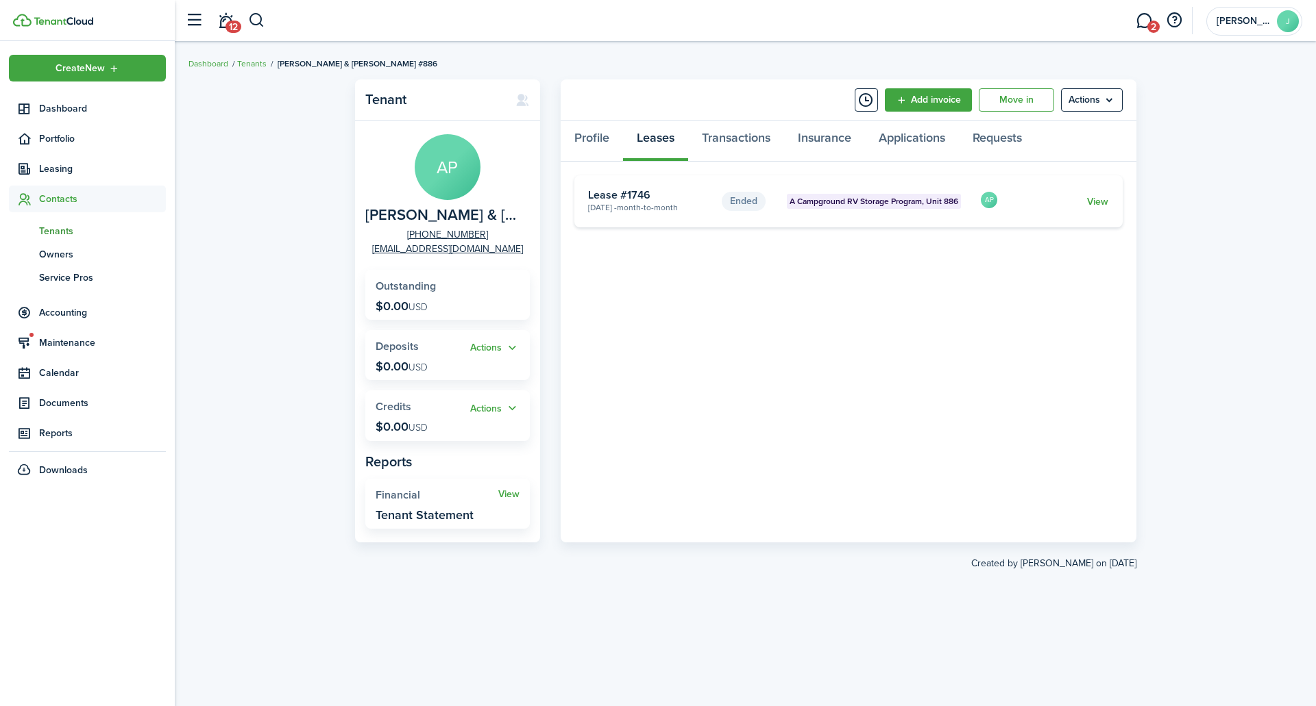
click at [623, 121] on link "Leases" at bounding box center [655, 141] width 65 height 41
click at [1096, 199] on link "View" at bounding box center [1097, 202] width 21 height 14
click at [736, 140] on link "Transactions" at bounding box center [736, 141] width 96 height 41
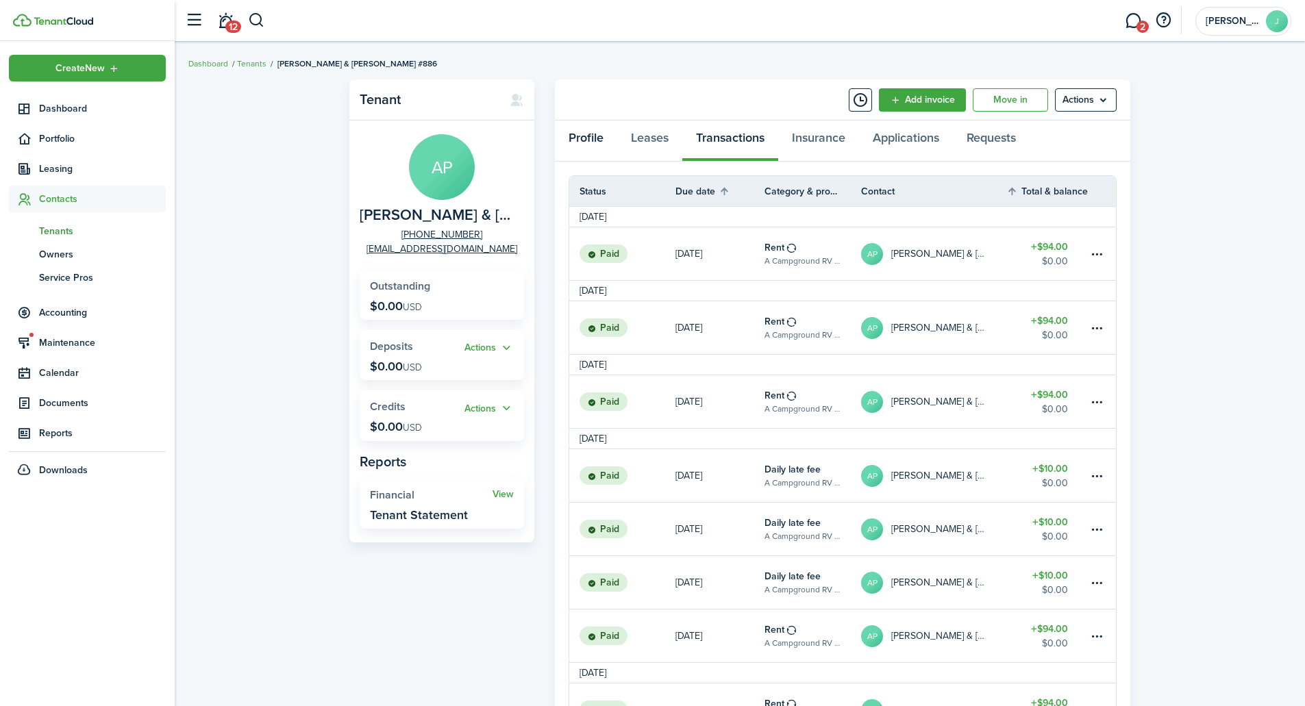
click at [585, 136] on link "Profile" at bounding box center [586, 141] width 62 height 41
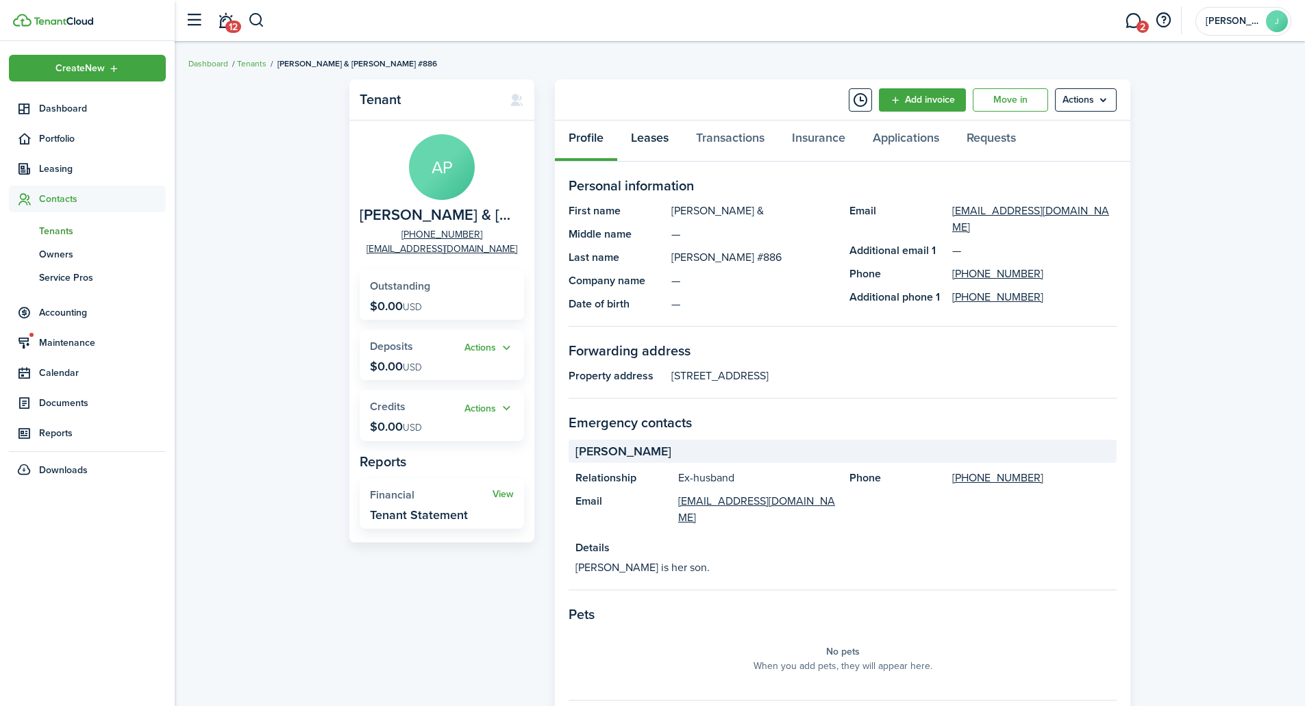
click at [646, 138] on link "Leases" at bounding box center [649, 141] width 65 height 41
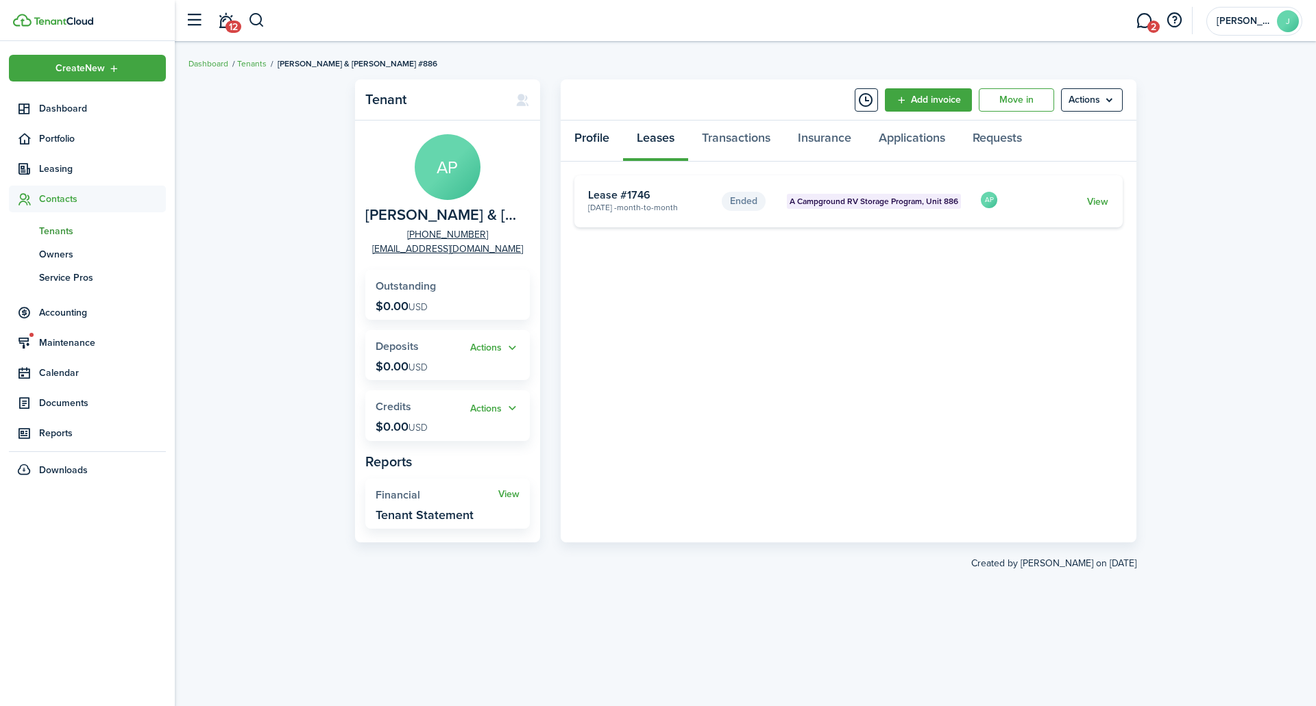
click at [591, 138] on link "Profile" at bounding box center [592, 141] width 62 height 41
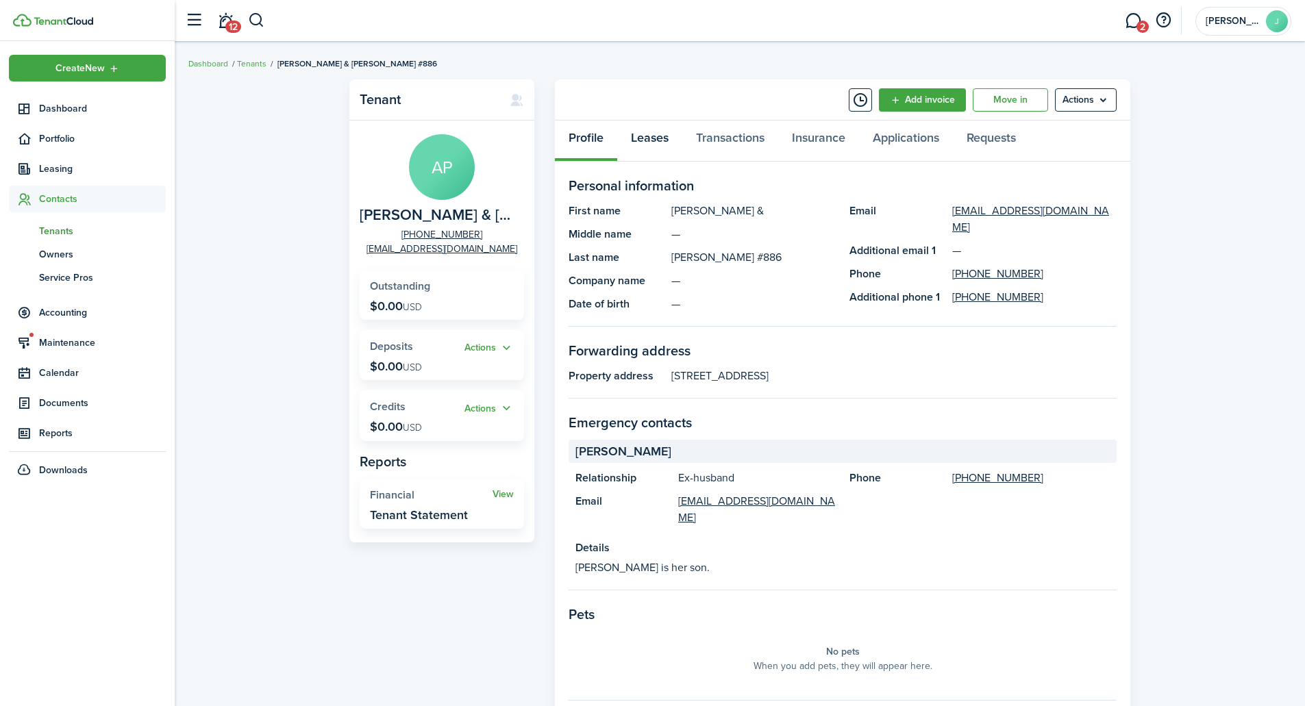
click at [645, 136] on link "Leases" at bounding box center [649, 141] width 65 height 41
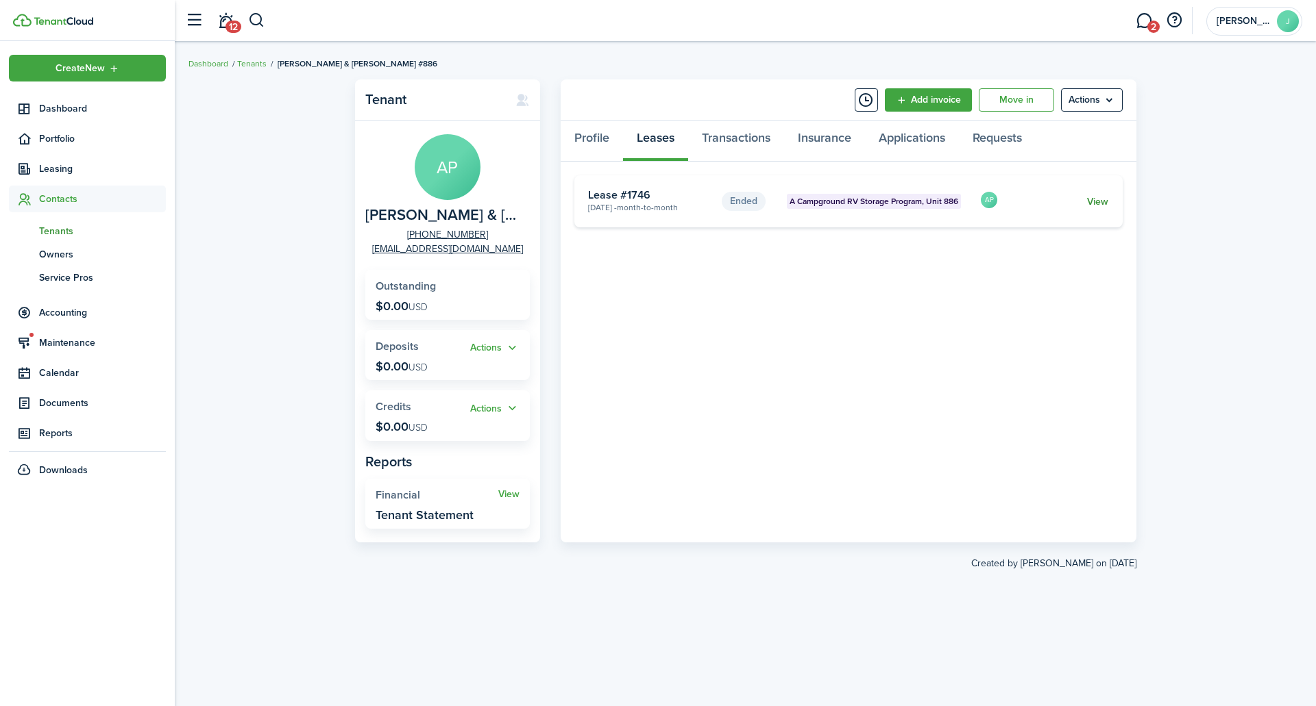
click at [1090, 200] on link "View" at bounding box center [1097, 202] width 21 height 14
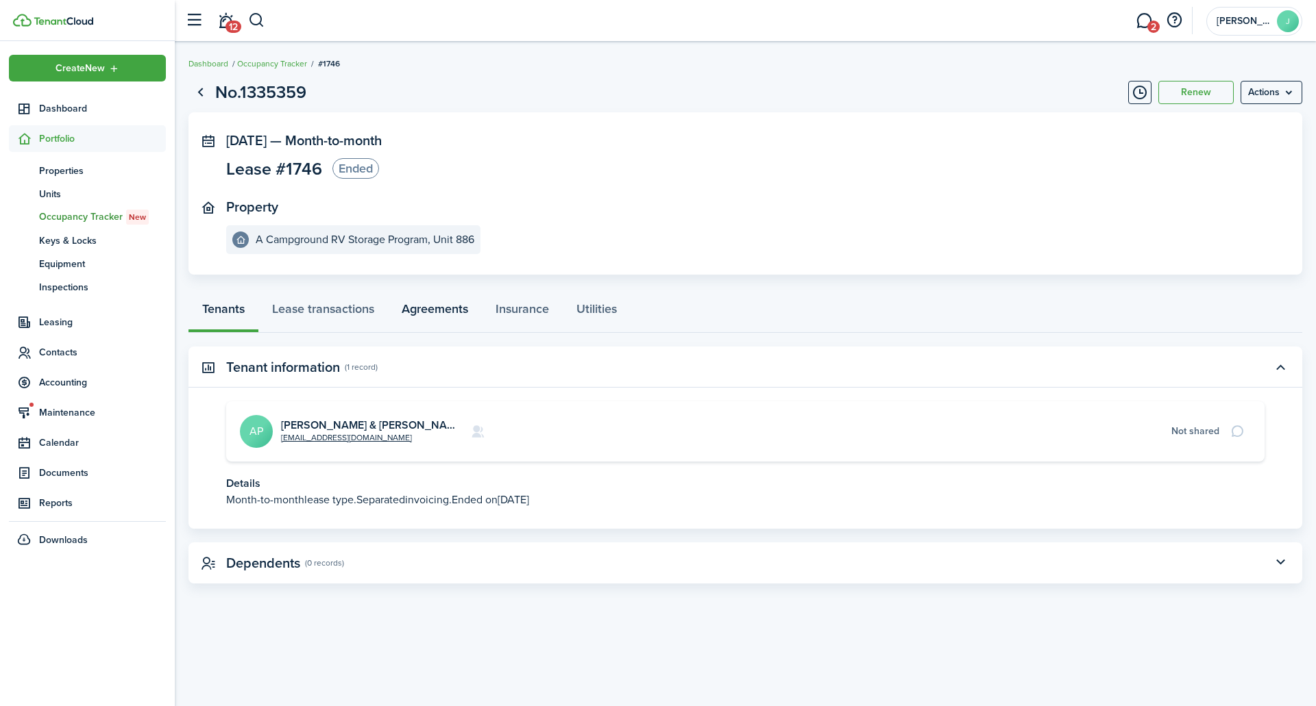
click at [441, 310] on link "Agreements" at bounding box center [435, 312] width 94 height 41
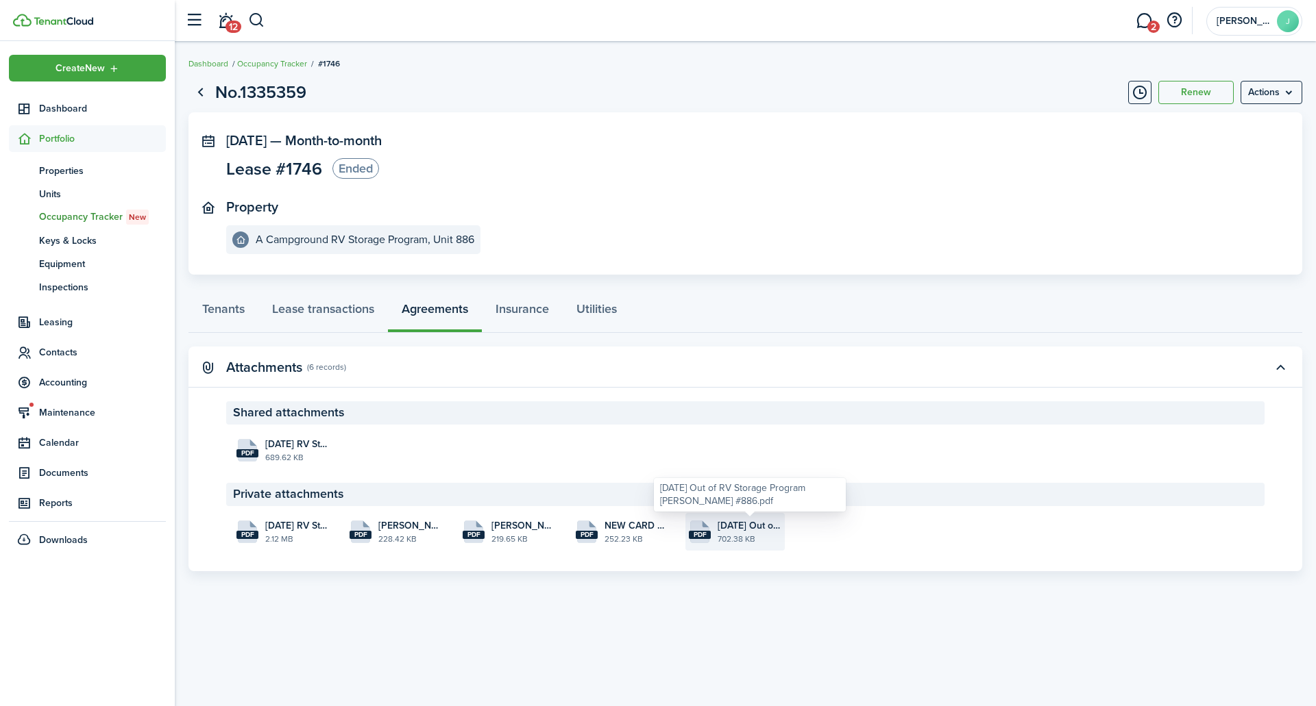
click at [739, 528] on span "[DATE] Out of RV Storage Program [PERSON_NAME] #886.pdf" at bounding box center [749, 526] width 64 height 14
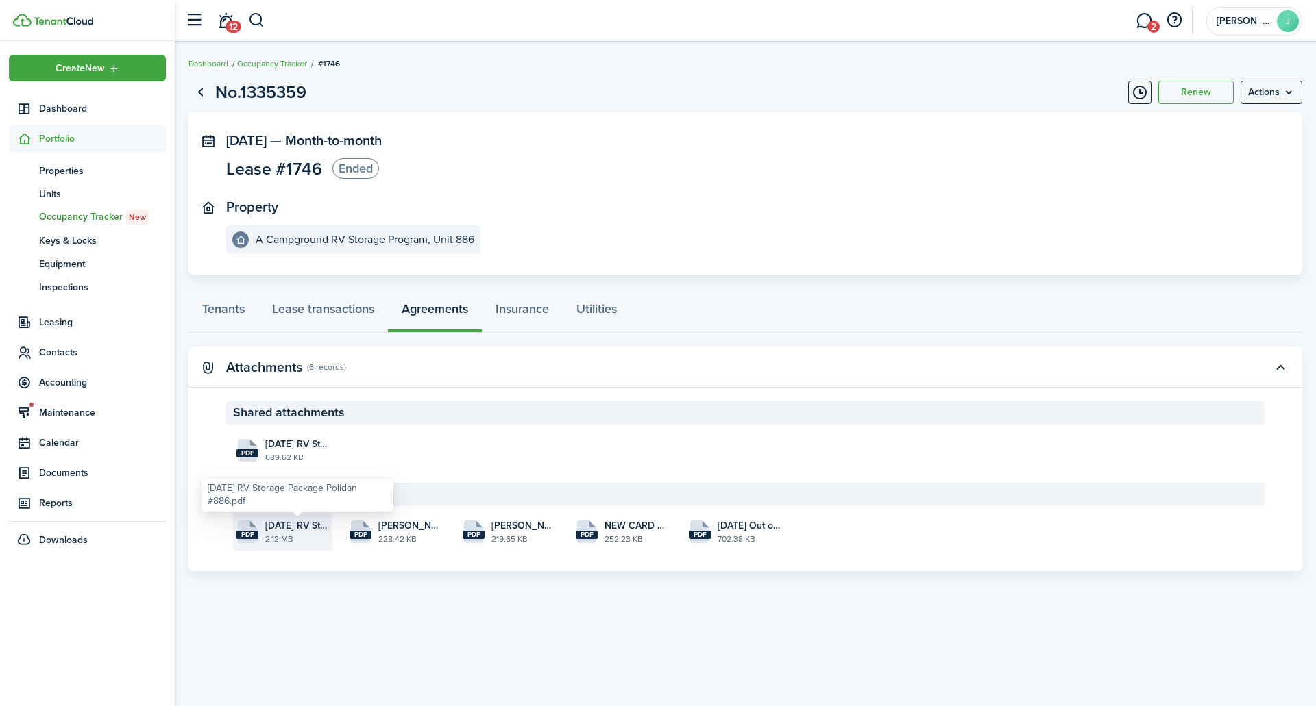
click at [297, 521] on span "[DATE] RV Storage Package Polidan #886.pdf" at bounding box center [297, 526] width 64 height 14
click at [224, 305] on link "Tenants" at bounding box center [223, 312] width 70 height 41
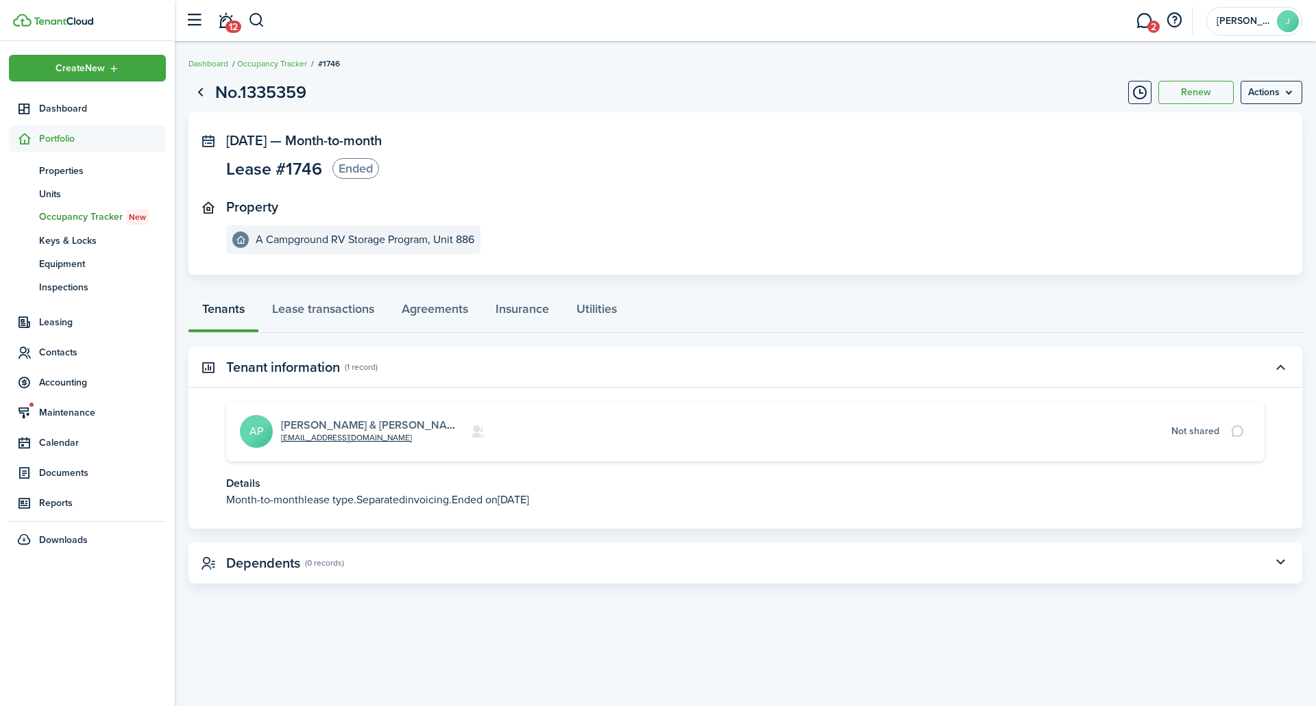
click at [328, 425] on link "[PERSON_NAME] & [PERSON_NAME] #886" at bounding box center [388, 425] width 214 height 16
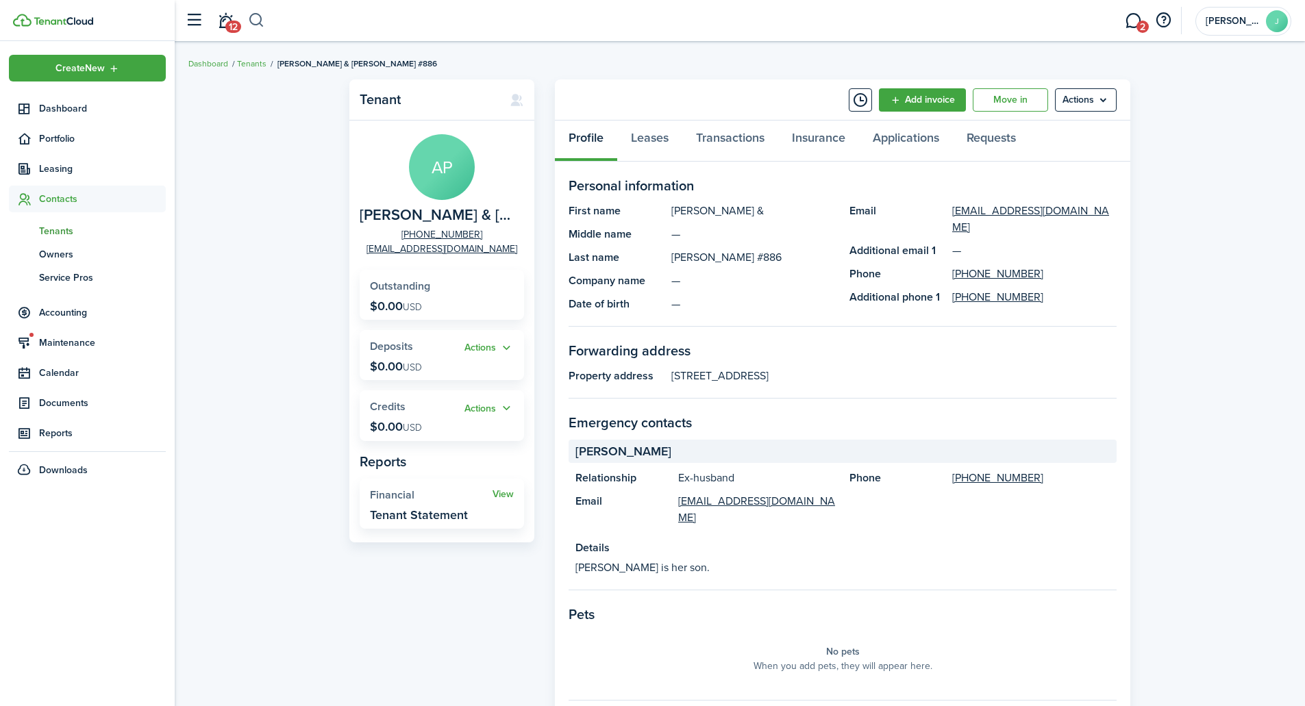
click at [257, 23] on button "button" at bounding box center [256, 20] width 17 height 23
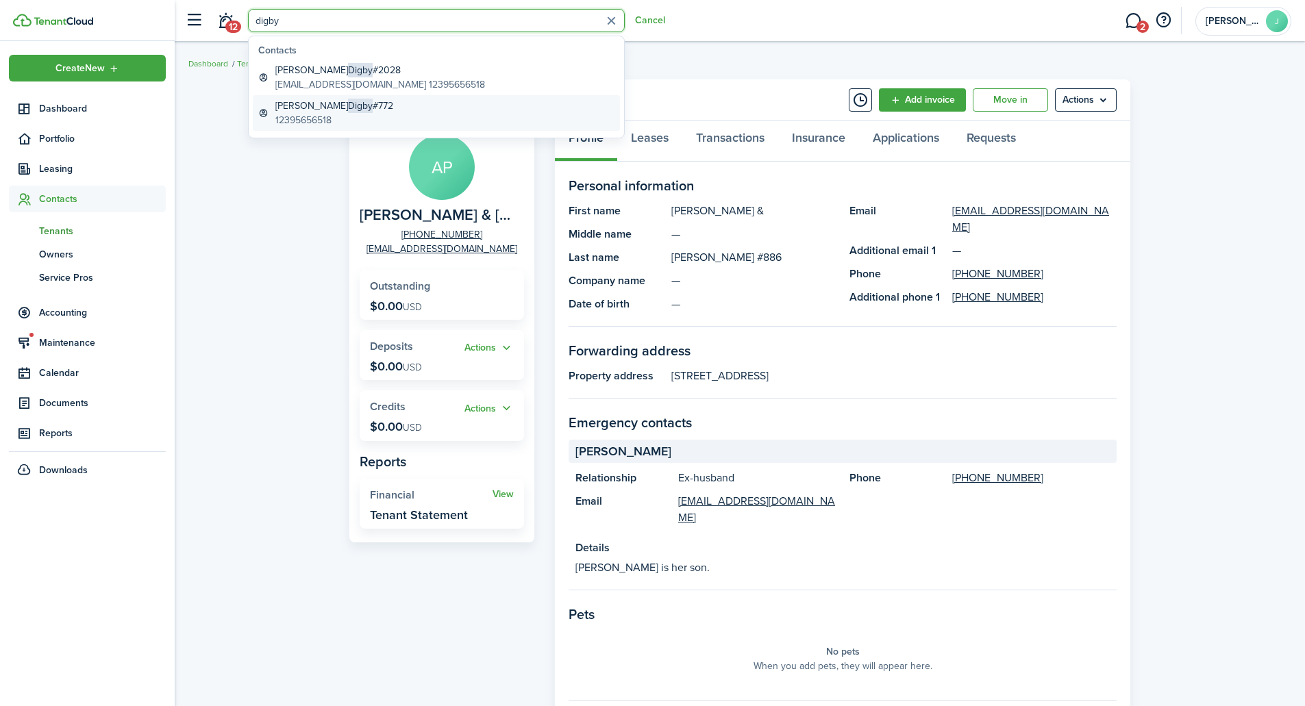
type input "digby"
click at [308, 109] on global-search-item-title "[PERSON_NAME] #772" at bounding box center [334, 106] width 118 height 14
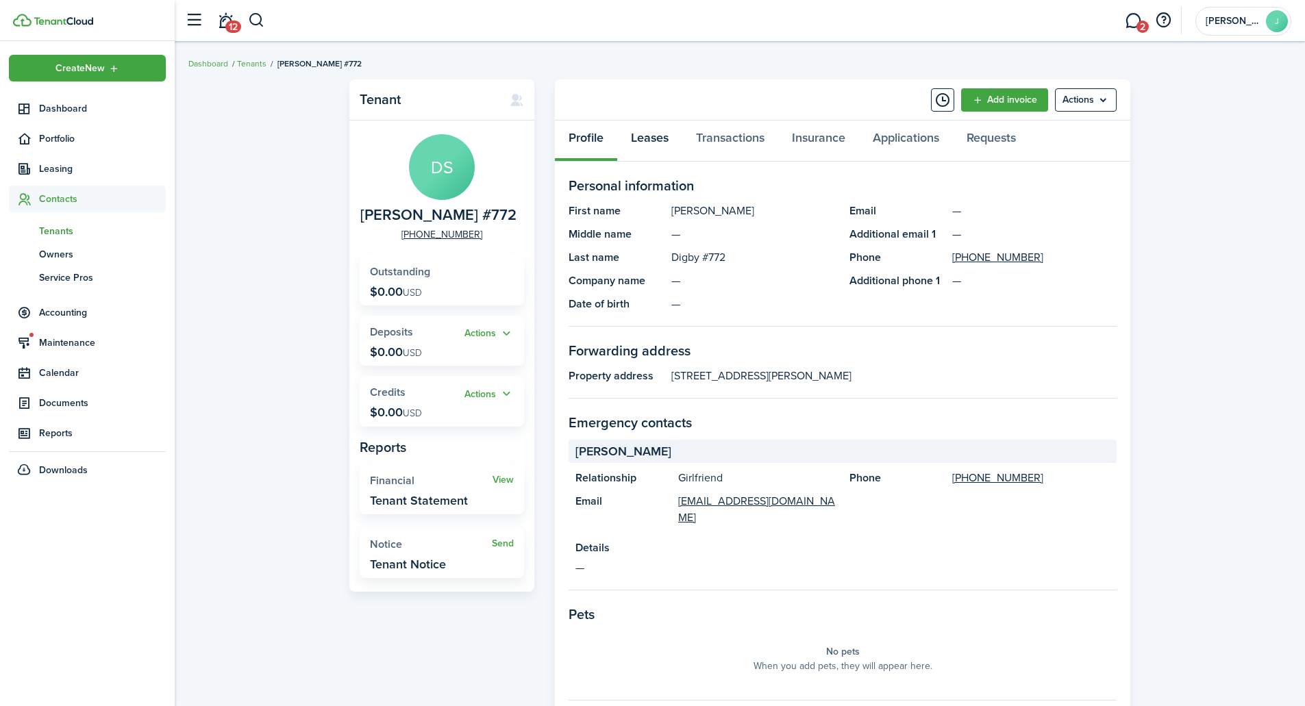
click at [653, 138] on link "Leases" at bounding box center [649, 141] width 65 height 41
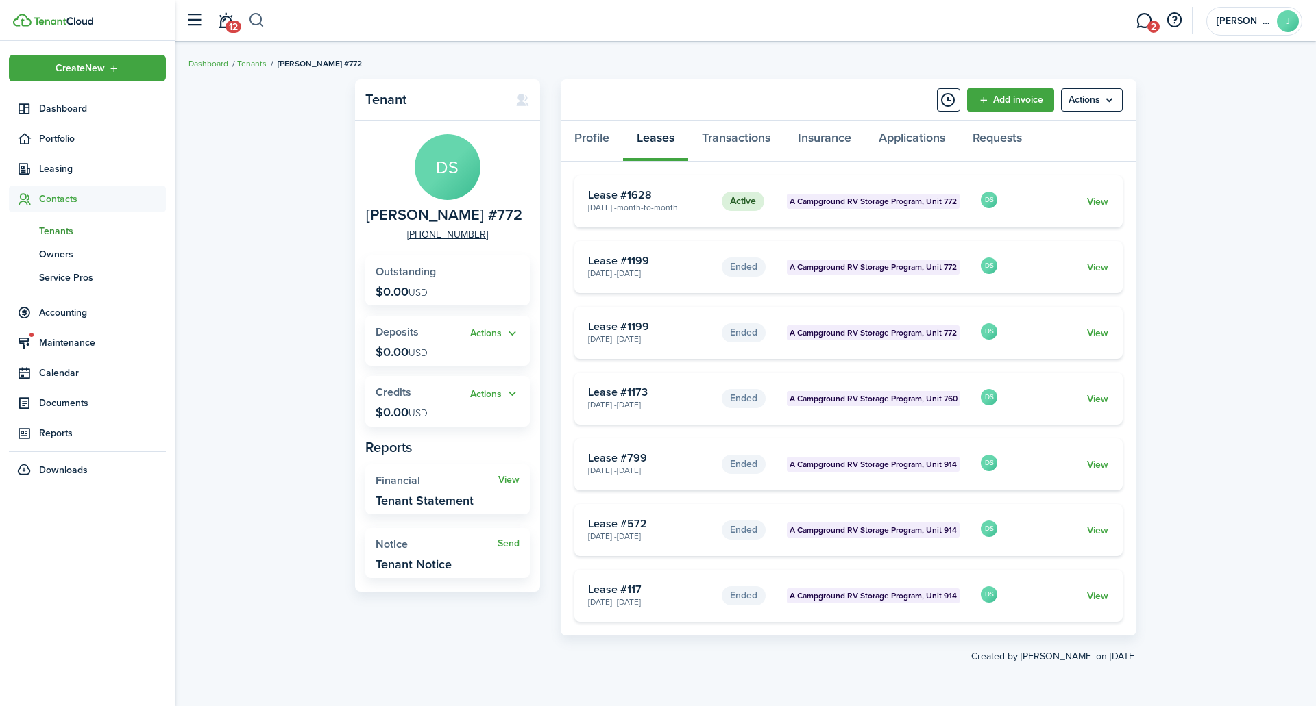
click at [260, 21] on button "button" at bounding box center [256, 20] width 17 height 23
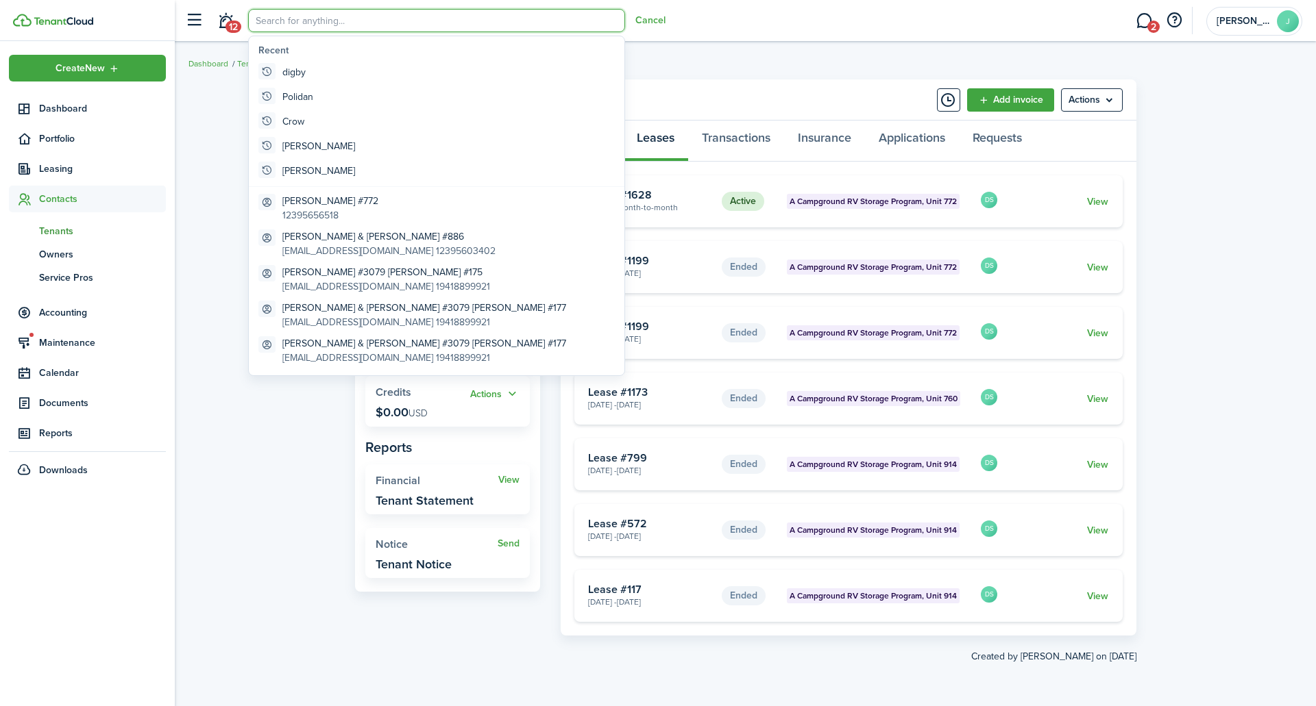
click at [302, 18] on input "search" at bounding box center [436, 20] width 377 height 23
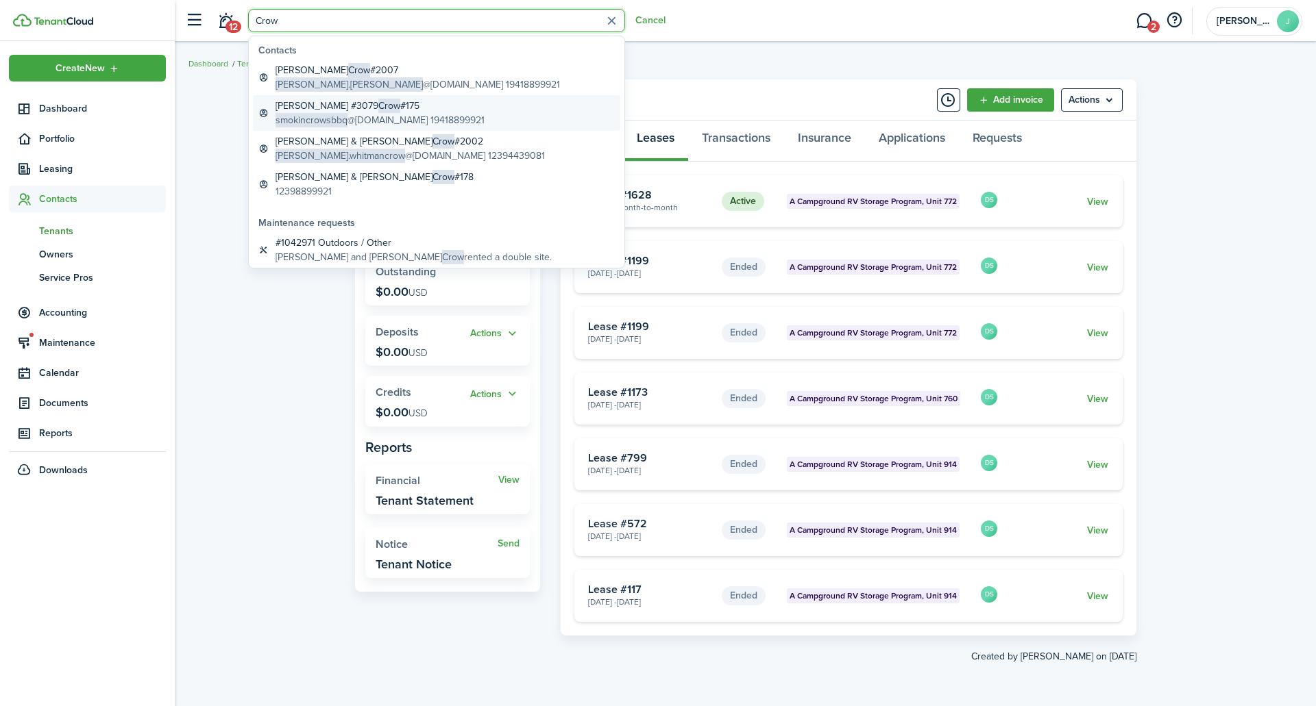
type input "Crow"
click at [339, 104] on global-search-item-title "[PERSON_NAME] #3079 Crow #175" at bounding box center [379, 106] width 209 height 14
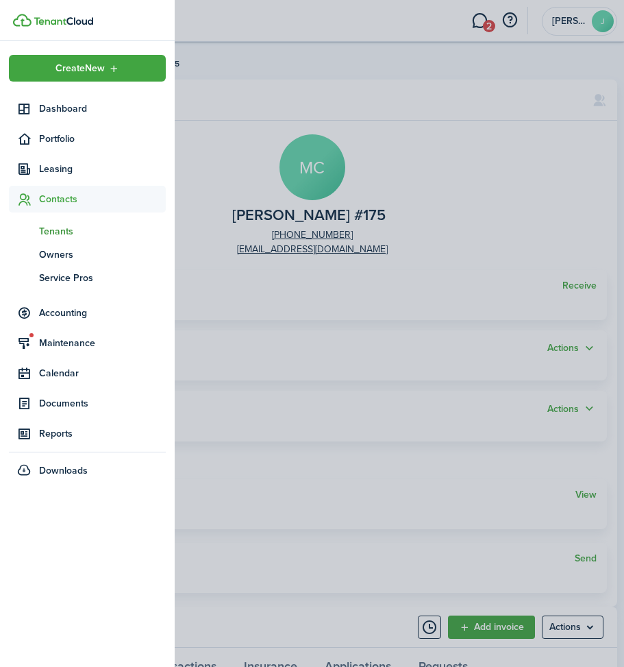
click at [430, 216] on container-opacity at bounding box center [312, 333] width 624 height 667
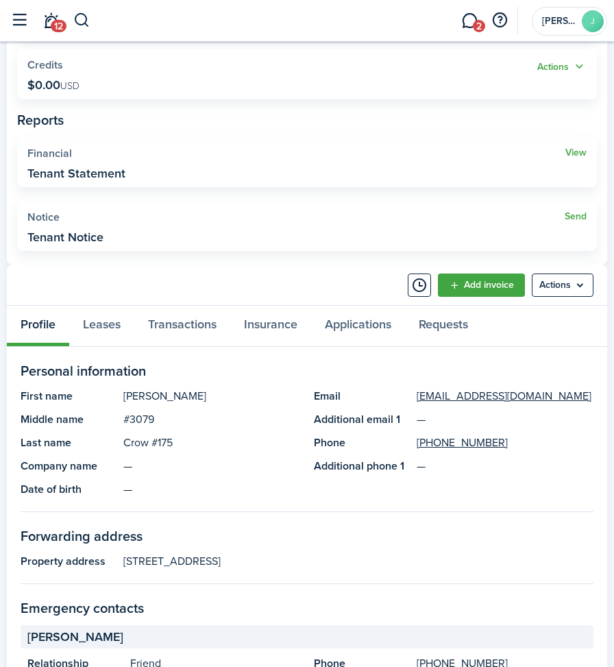
scroll to position [343, 0]
click at [101, 325] on link "Leases" at bounding box center [101, 325] width 65 height 40
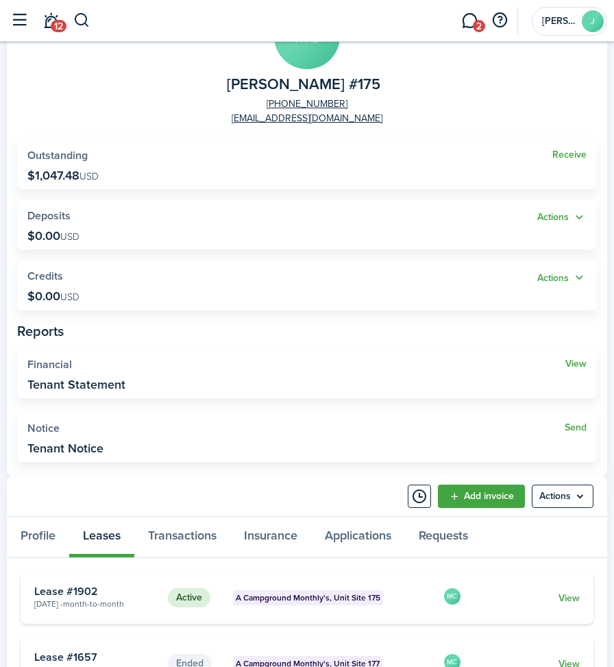
scroll to position [233, 0]
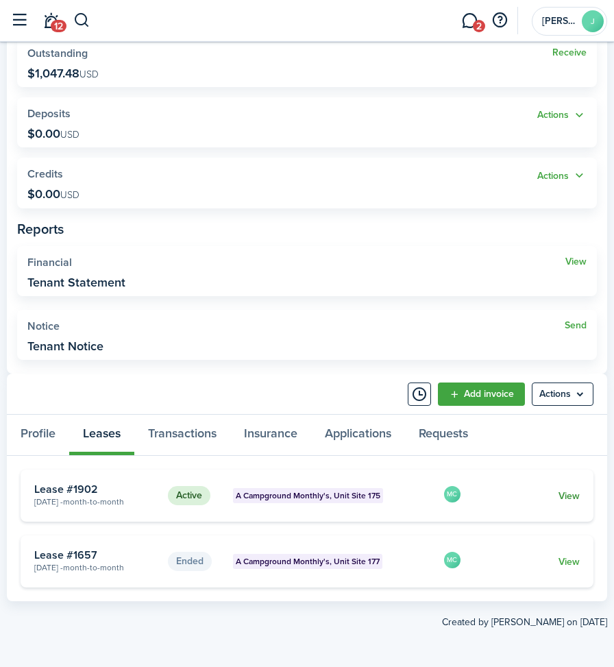
click at [565, 498] on link "View" at bounding box center [568, 496] width 21 height 14
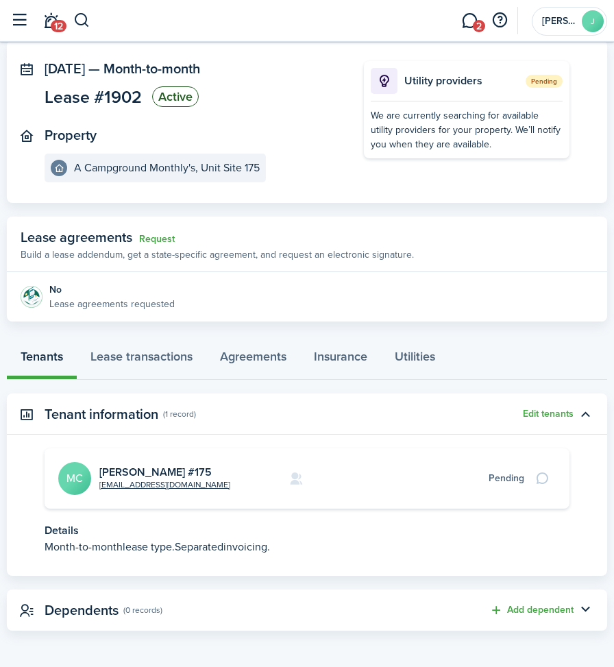
scroll to position [73, 0]
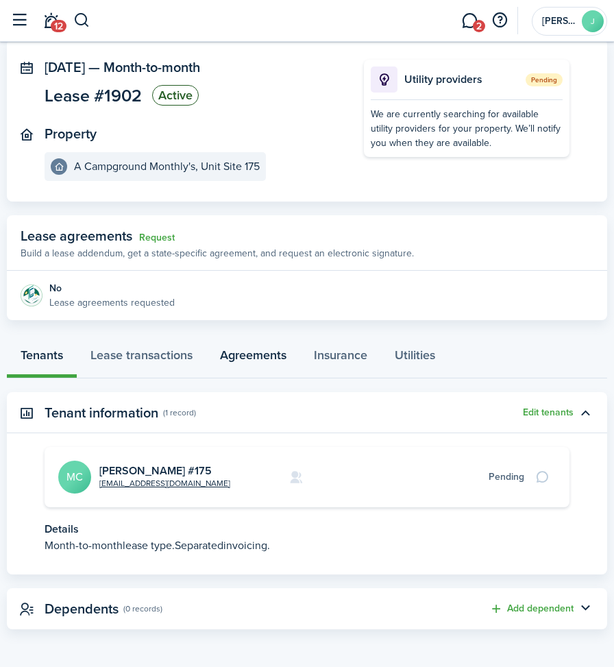
click at [255, 353] on link "Agreements" at bounding box center [253, 357] width 94 height 40
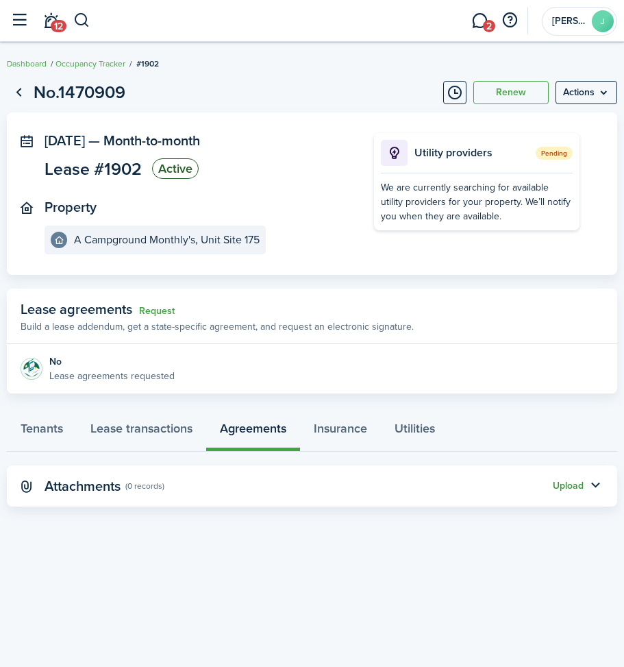
click at [566, 485] on button "Upload" at bounding box center [568, 485] width 31 height 11
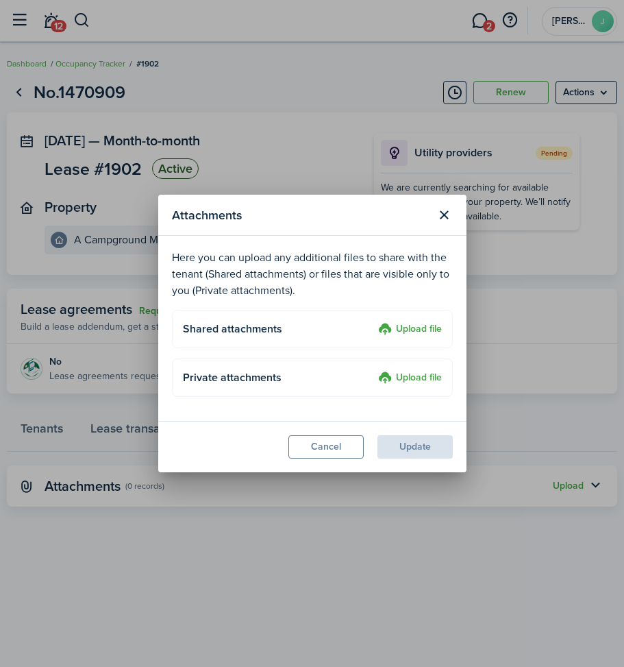
click at [408, 374] on label "Upload file" at bounding box center [410, 378] width 64 height 16
click at [373, 370] on input "Upload file" at bounding box center [373, 370] width 0 height 0
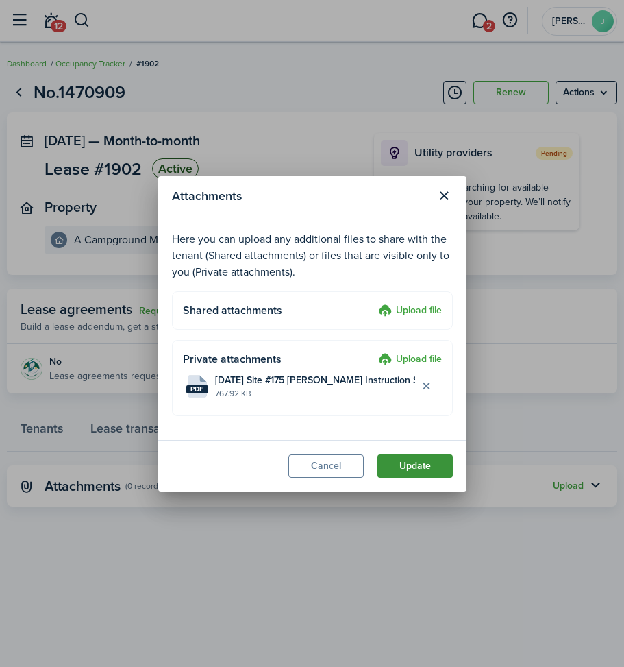
click at [416, 467] on button "Update" at bounding box center [415, 465] width 75 height 23
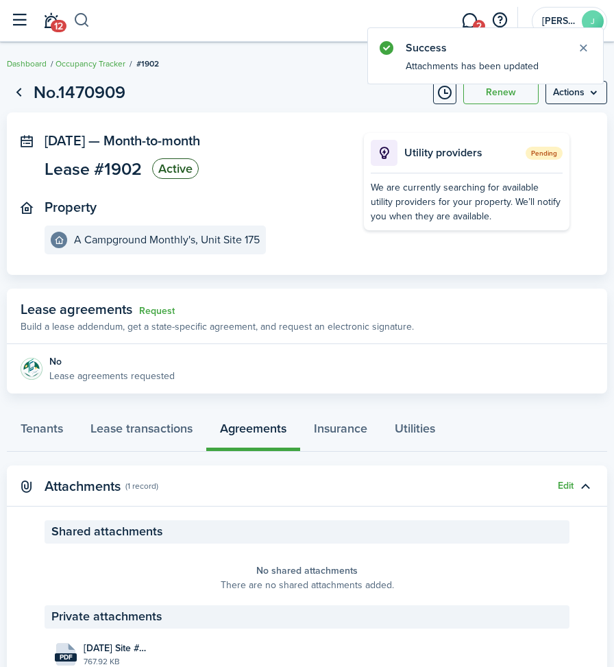
click at [79, 20] on button "button" at bounding box center [81, 20] width 17 height 23
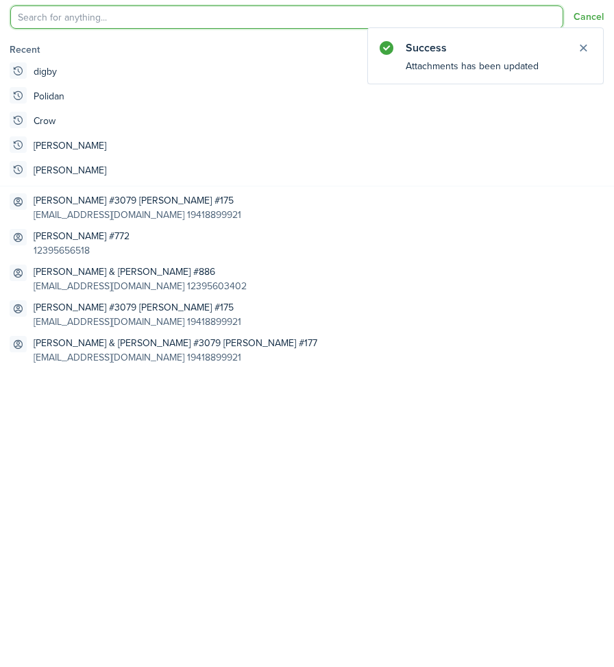
click at [79, 20] on input "search" at bounding box center [286, 16] width 553 height 23
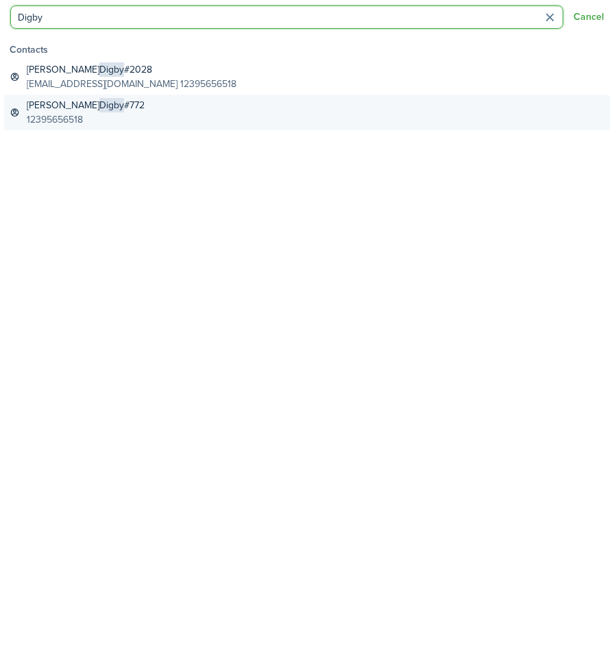
type input "Digby"
click at [48, 107] on global-search-item-title "[PERSON_NAME] #772" at bounding box center [86, 105] width 118 height 14
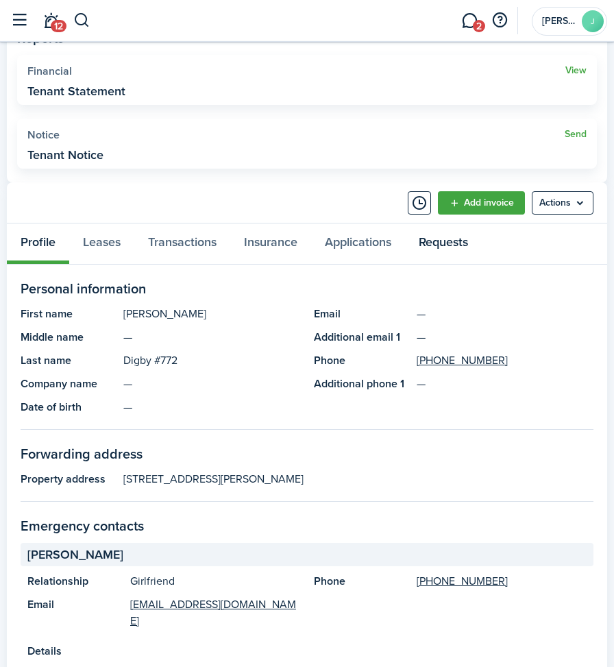
scroll to position [411, 0]
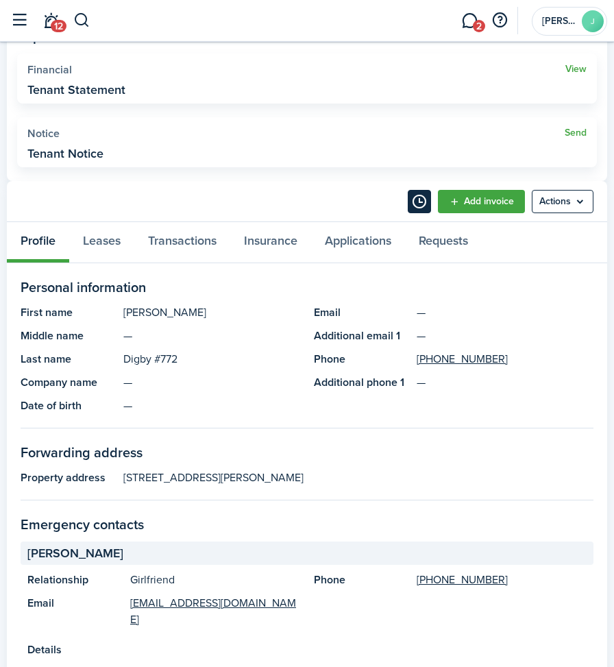
click at [414, 204] on button "Timeline" at bounding box center [419, 201] width 23 height 23
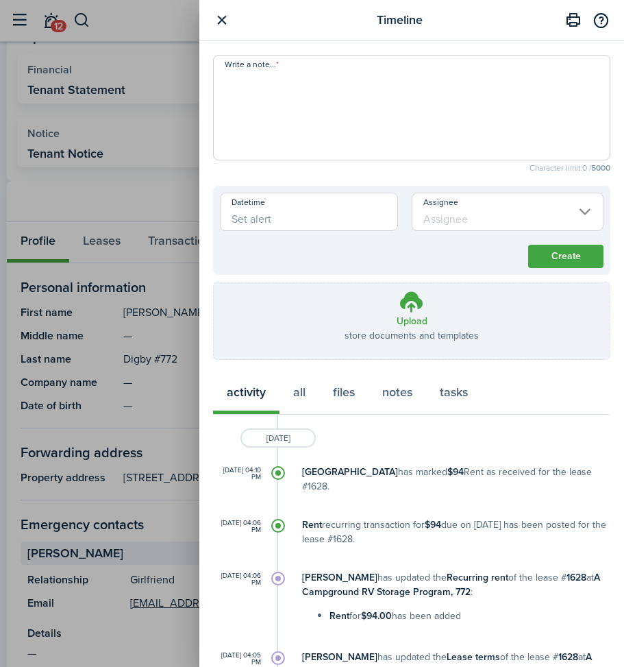
click at [228, 91] on textarea "Write a note..." at bounding box center [412, 112] width 396 height 82
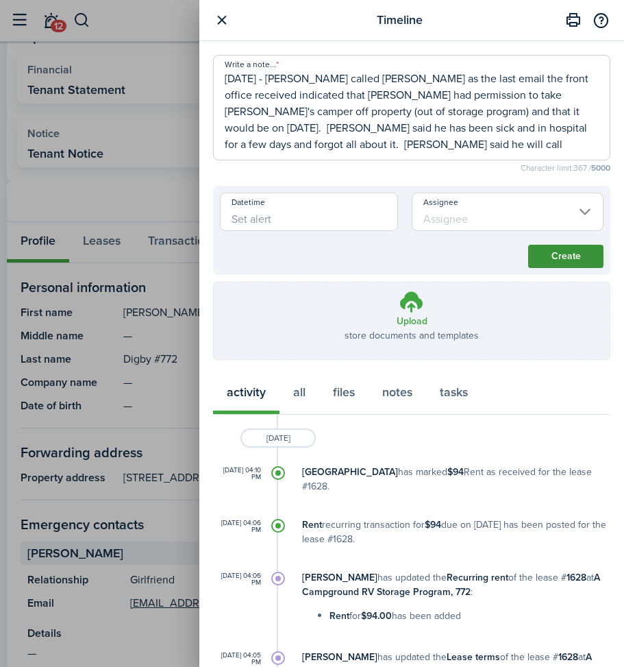
type textarea "[DATE] - [PERSON_NAME] called [PERSON_NAME] as the last email the front office …"
click at [528, 256] on button "Create" at bounding box center [565, 256] width 75 height 23
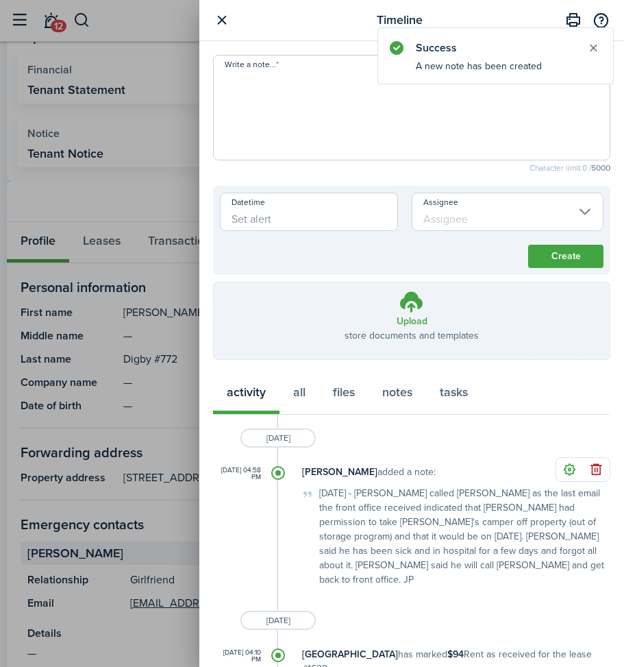
click at [221, 20] on button "button" at bounding box center [221, 20] width 17 height 17
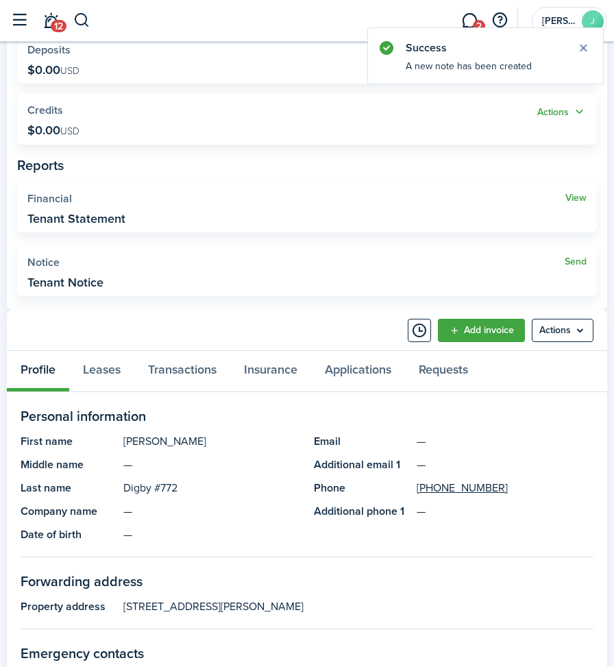
scroll to position [274, 0]
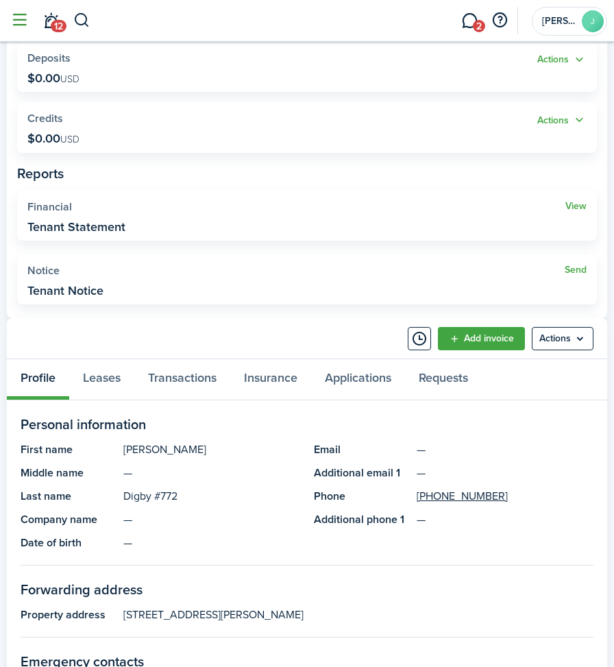
click at [19, 18] on button "button" at bounding box center [19, 21] width 26 height 26
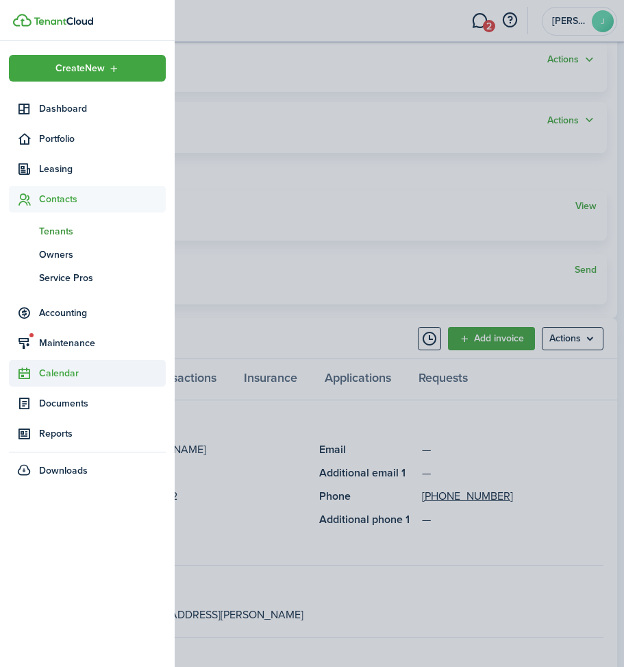
click at [58, 373] on span "Calendar" at bounding box center [102, 373] width 127 height 14
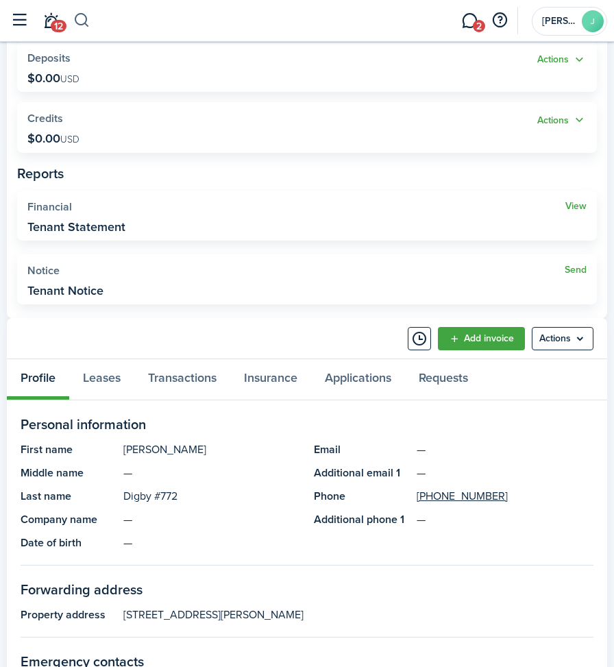
click at [82, 16] on button "button" at bounding box center [81, 20] width 17 height 23
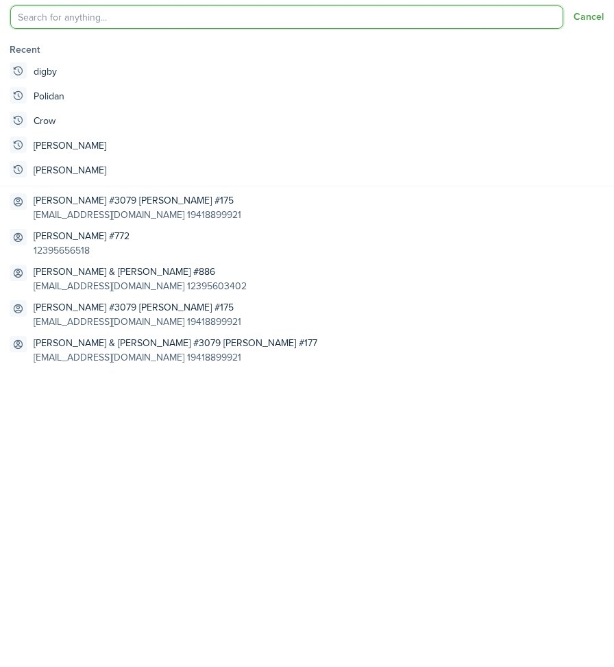
scroll to position [0, 0]
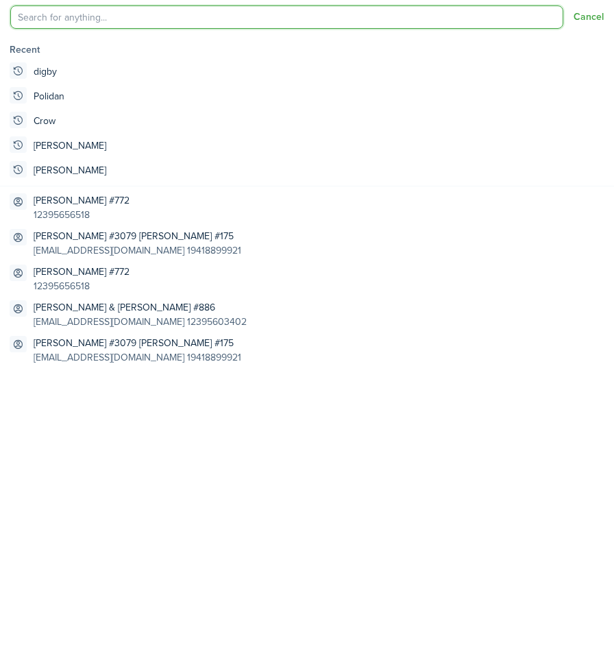
click at [82, 16] on input "search" at bounding box center [286, 16] width 553 height 23
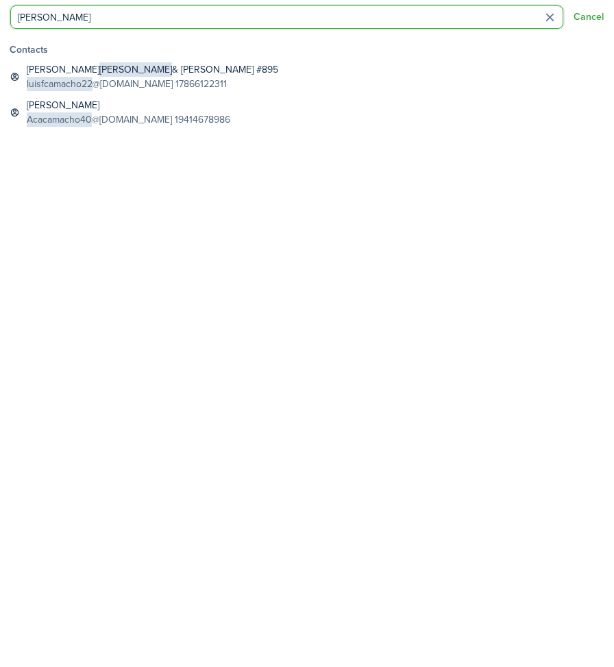
type input "[PERSON_NAME]"
click at [143, 230] on infinite-scroll "Contacts [PERSON_NAME] & [PERSON_NAME] #895 luisfcamacho22 @[DOMAIN_NAME] 17866…" at bounding box center [307, 351] width 614 height 631
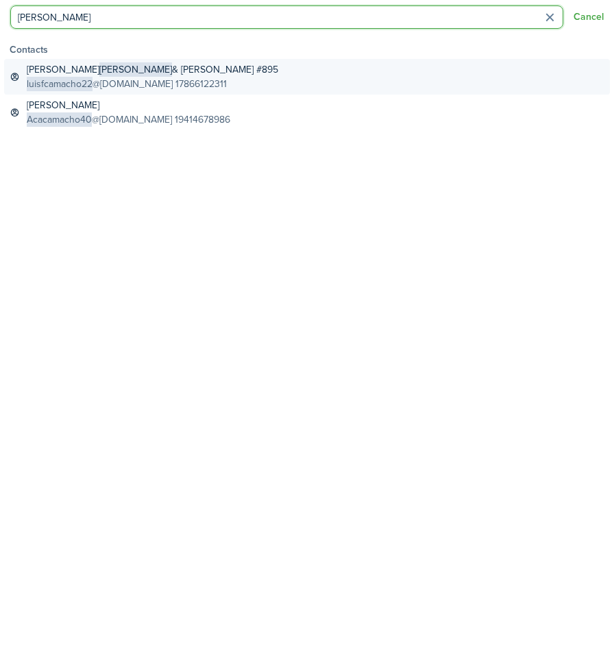
click at [99, 67] on global-search-item-title "[PERSON_NAME] & [PERSON_NAME] #895" at bounding box center [152, 69] width 251 height 14
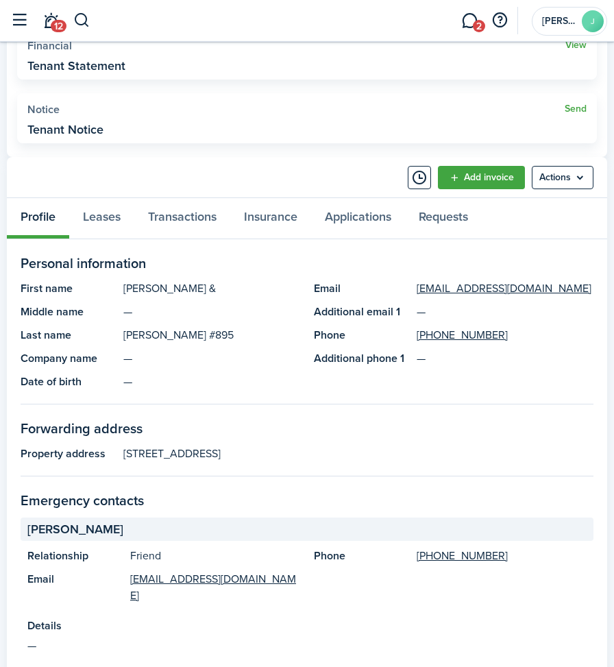
scroll to position [480, 0]
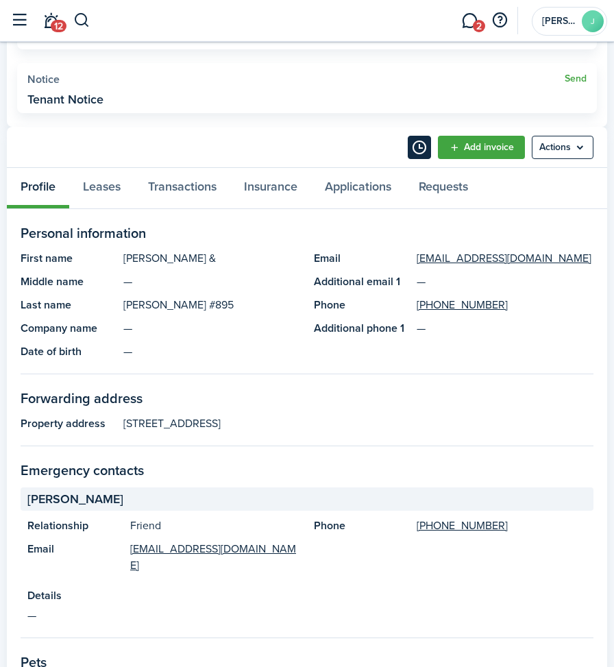
click at [417, 140] on button "Timeline" at bounding box center [419, 147] width 23 height 23
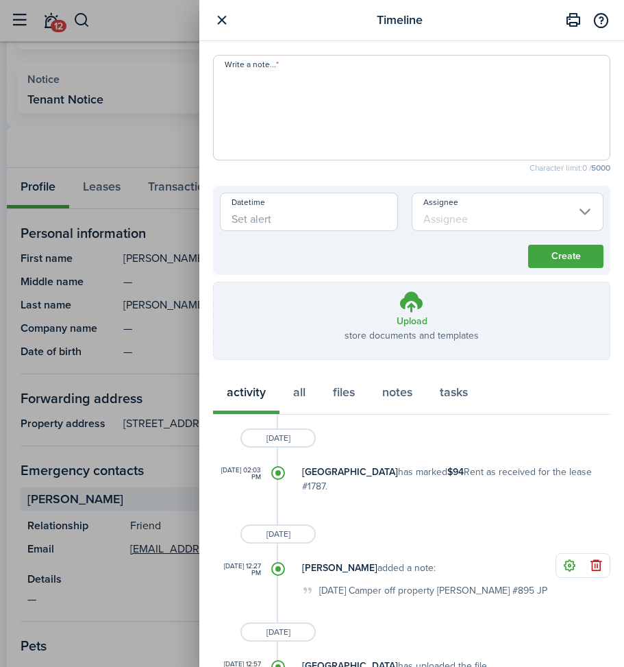
click at [250, 90] on textarea "Write a note..." at bounding box center [412, 112] width 396 height 82
type textarea "[DATE] - Brought camper back to campground JP"
click at [531, 253] on button "Create" at bounding box center [565, 256] width 75 height 23
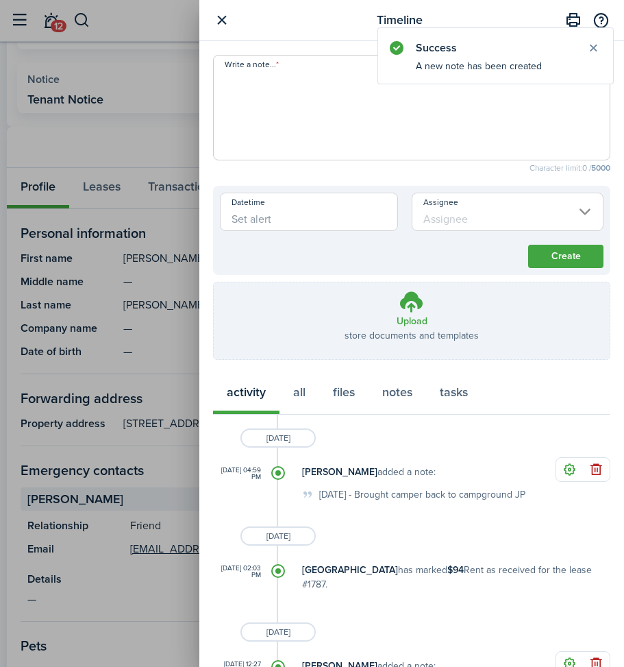
click at [221, 18] on button "button" at bounding box center [221, 20] width 17 height 17
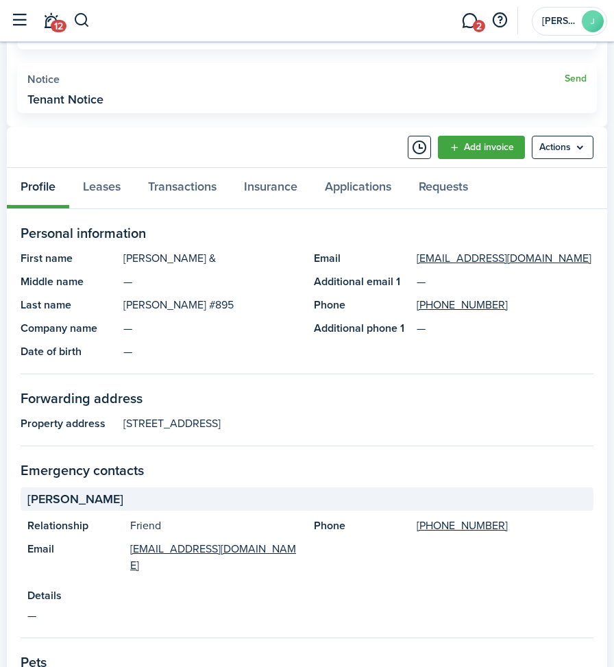
click at [589, 329] on panel-main-description "—" at bounding box center [505, 328] width 177 height 16
click at [92, 188] on link "Leases" at bounding box center [101, 188] width 65 height 40
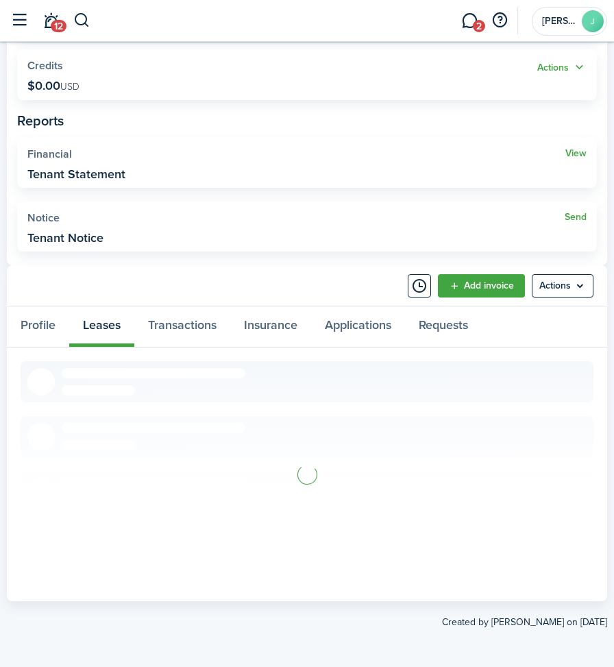
scroll to position [167, 0]
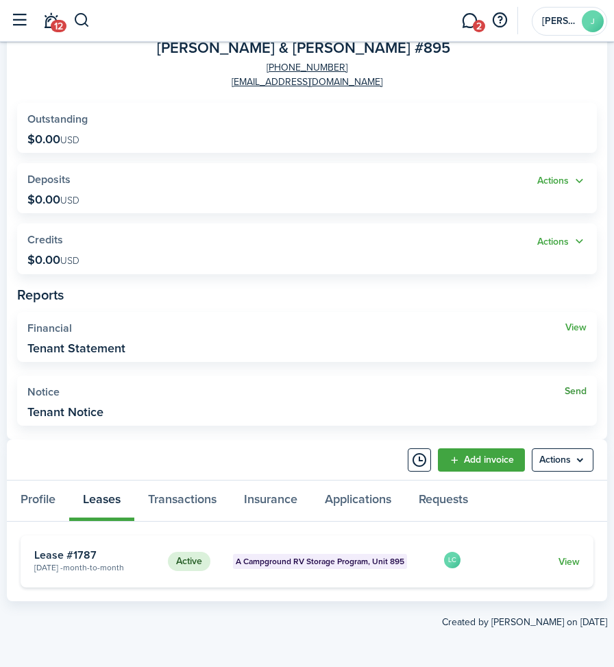
click at [567, 558] on link "View" at bounding box center [568, 561] width 21 height 14
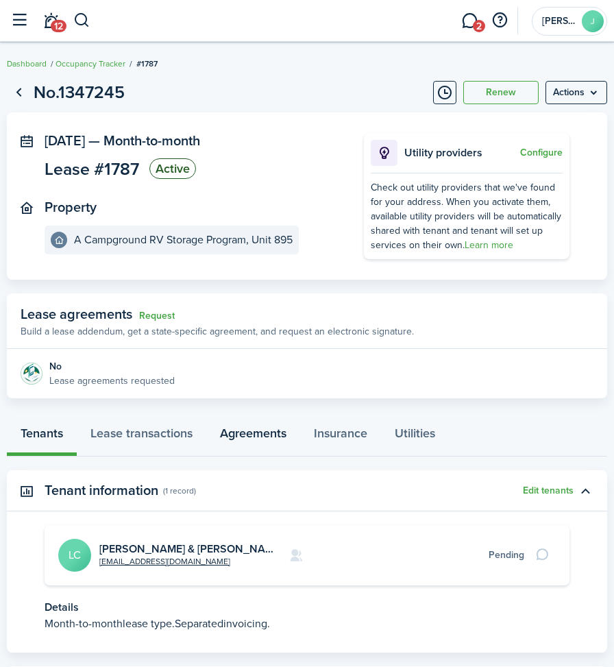
click at [280, 430] on link "Agreements" at bounding box center [253, 435] width 94 height 40
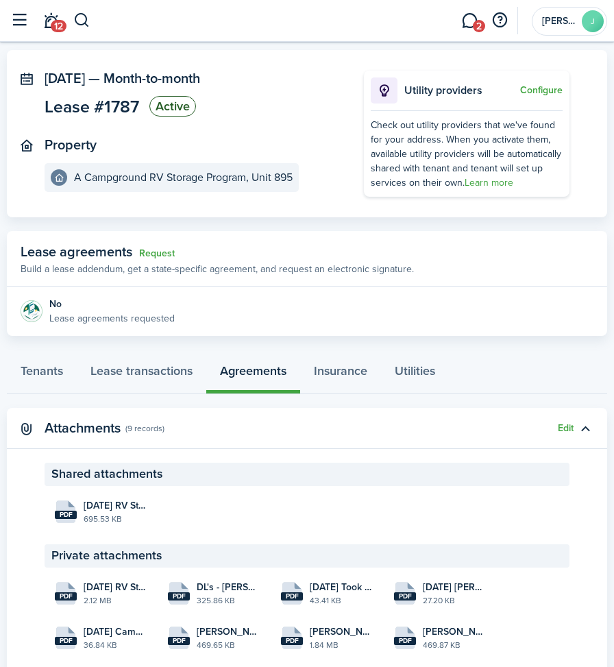
scroll to position [110, 0]
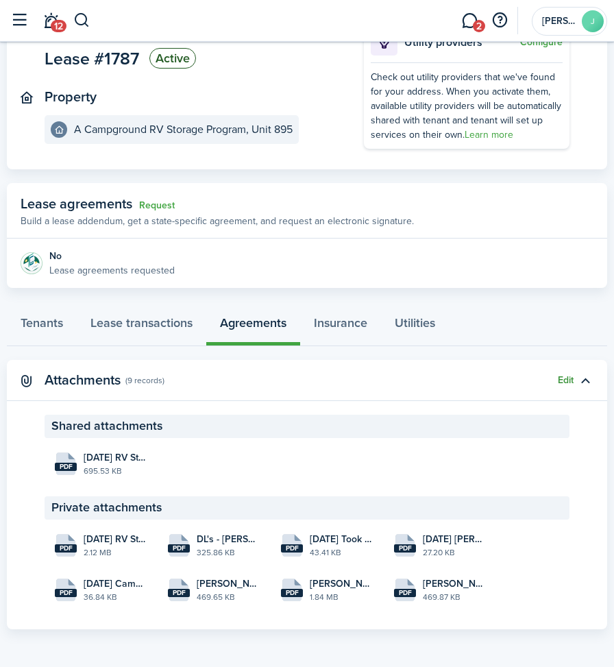
click at [561, 378] on button "Edit" at bounding box center [566, 380] width 16 height 11
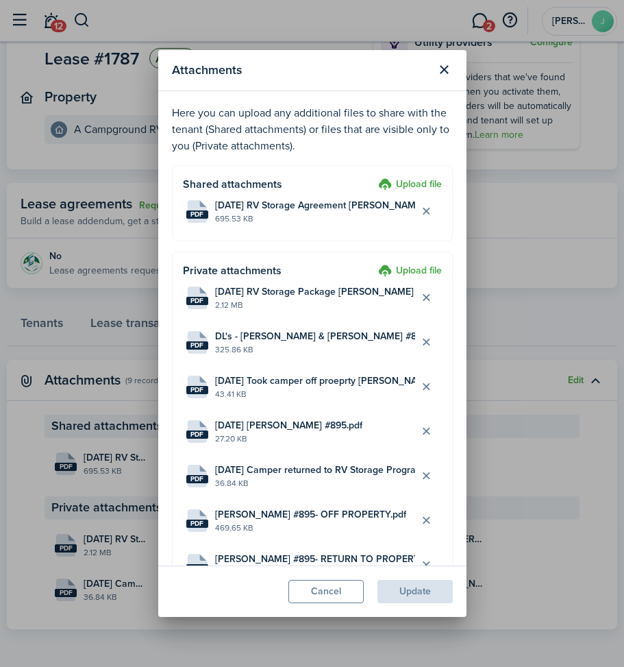
click at [408, 272] on label "Upload file" at bounding box center [410, 271] width 64 height 16
click at [373, 263] on input "Upload file" at bounding box center [373, 263] width 0 height 0
click at [395, 586] on button "Update" at bounding box center [415, 591] width 75 height 23
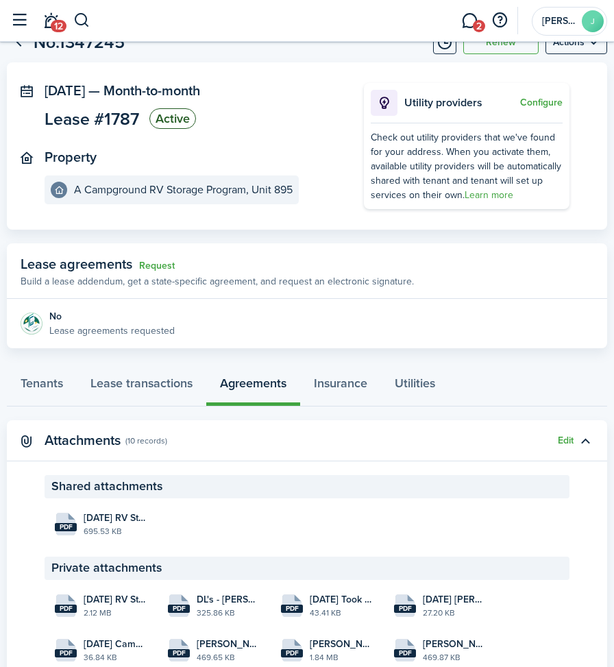
scroll to position [0, 0]
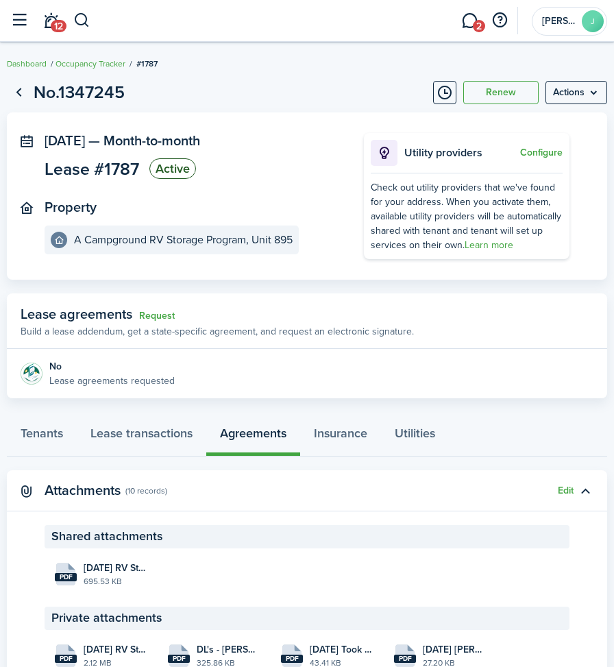
drag, startPoint x: 79, startPoint y: 23, endPoint x: -3, endPoint y: 44, distance: 84.8
click at [0, 44] on html "Create New Dashboard Portfolio pt Properties un Units oc Occupancy Tracker New …" at bounding box center [307, 333] width 614 height 667
click at [19, 25] on button "button" at bounding box center [19, 21] width 26 height 26
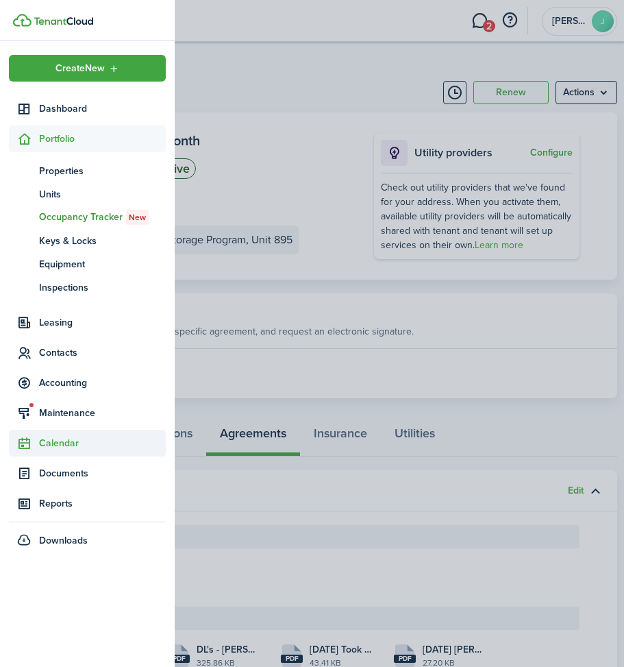
click at [71, 439] on span "Calendar" at bounding box center [102, 443] width 127 height 14
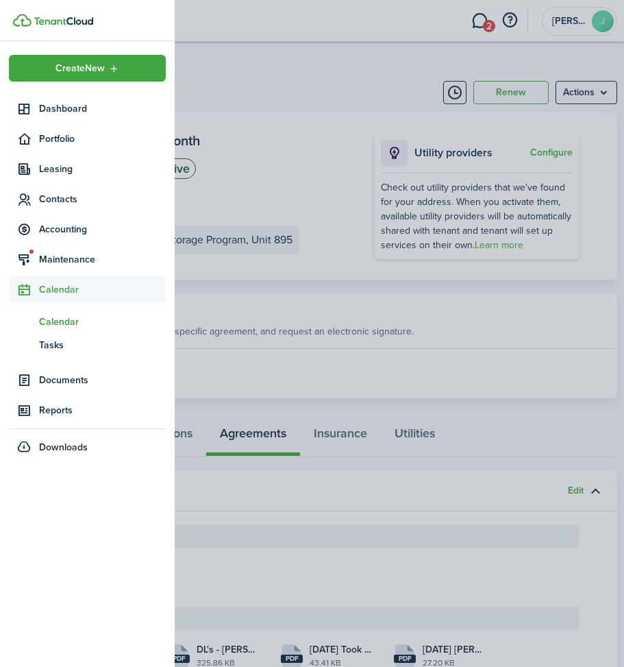
click at [82, 319] on span "Calendar" at bounding box center [102, 322] width 127 height 14
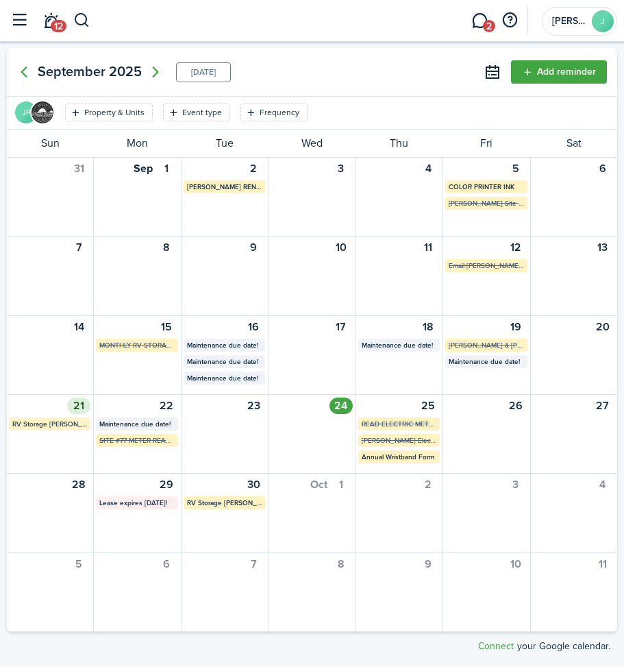
click at [51, 422] on mbsc-calendar-label "RV Storage [PERSON_NAME] #895" at bounding box center [50, 423] width 82 height 13
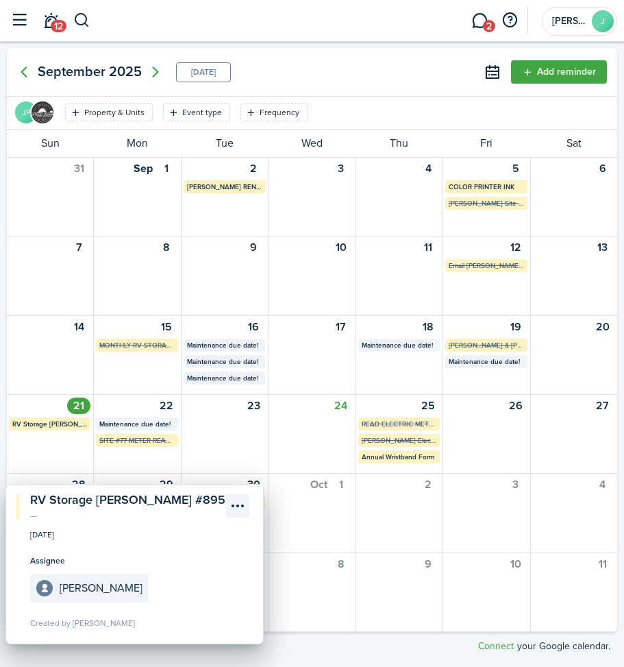
click at [244, 505] on menu-btn-icon "Open menu" at bounding box center [237, 505] width 23 height 23
click at [152, 557] on button "Resolve" at bounding box center [190, 559] width 120 height 23
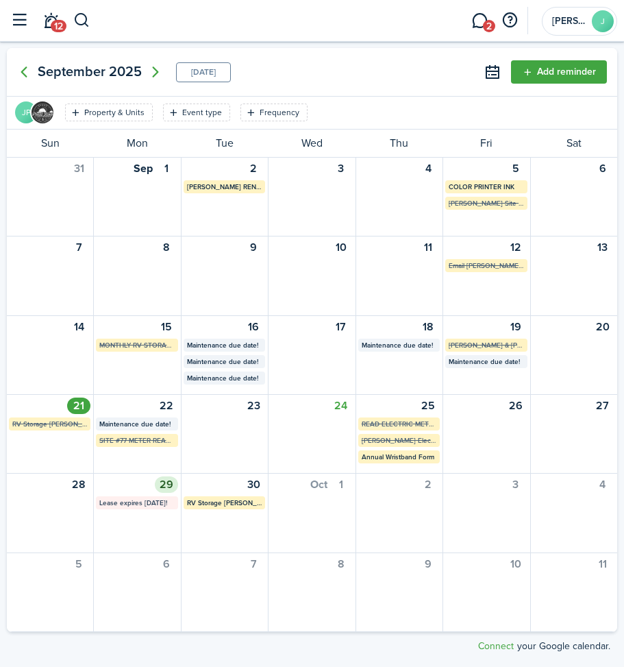
click at [127, 500] on mbsc-calendar-label "Lease expires [DATE]!" at bounding box center [137, 502] width 82 height 13
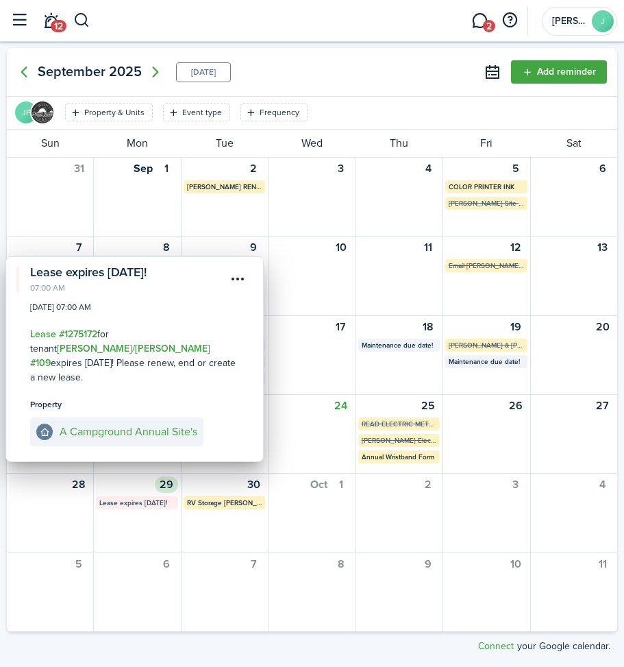
click at [127, 500] on mbsc-calendar-label "Lease expires [DATE]!" at bounding box center [137, 502] width 82 height 13
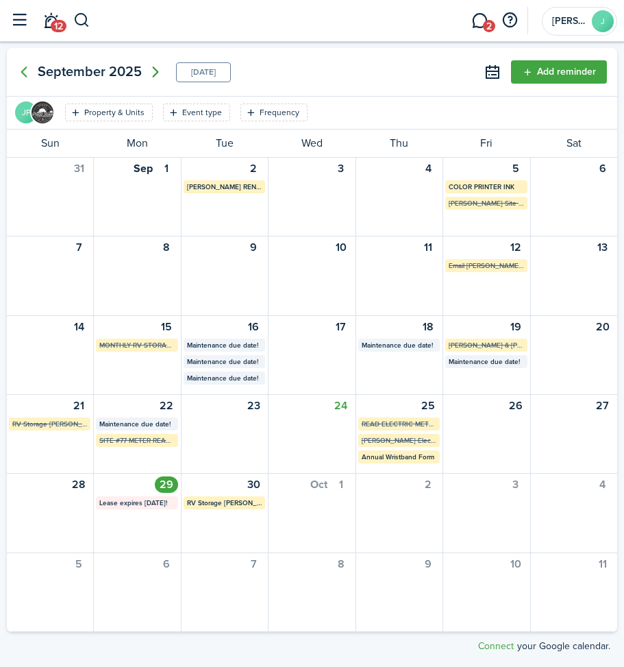
click at [153, 66] on icon "Next page" at bounding box center [155, 72] width 16 height 16
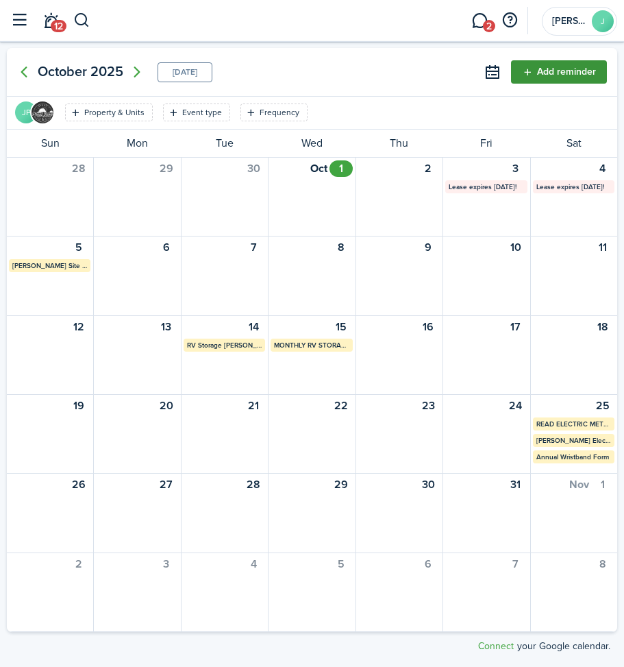
click at [553, 69] on button "Add reminder" at bounding box center [559, 71] width 96 height 23
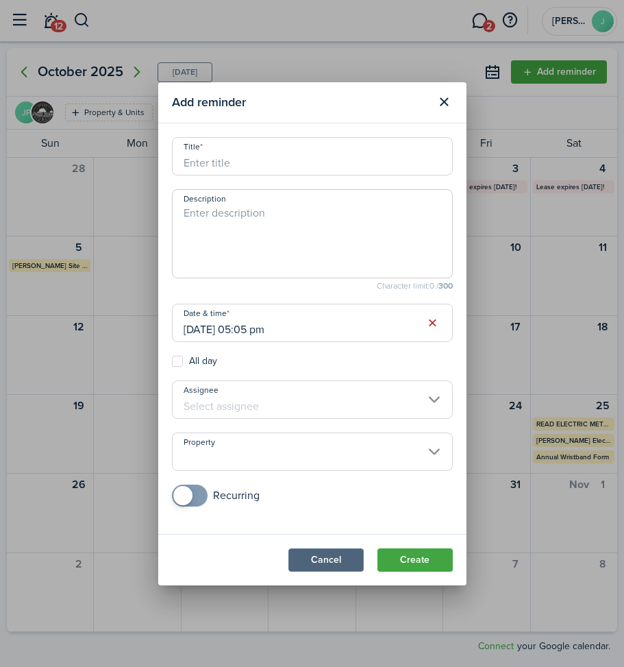
click at [323, 557] on button "Cancel" at bounding box center [325, 559] width 75 height 23
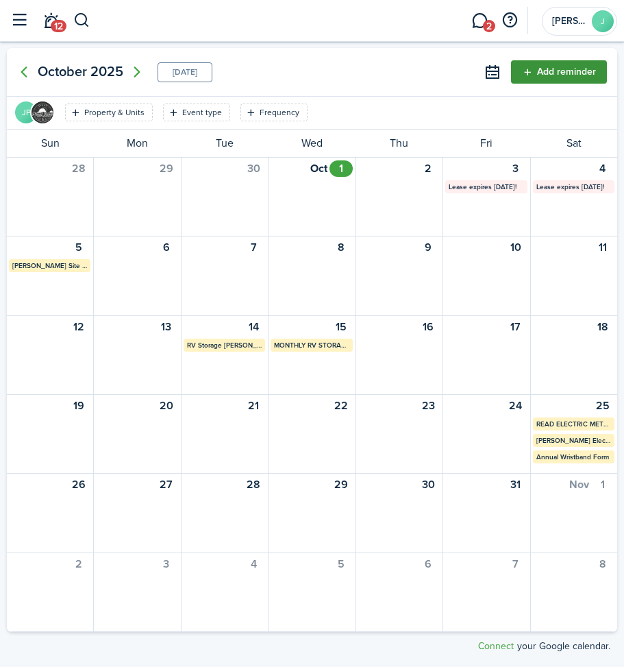
click at [550, 72] on button "Add reminder" at bounding box center [559, 71] width 96 height 23
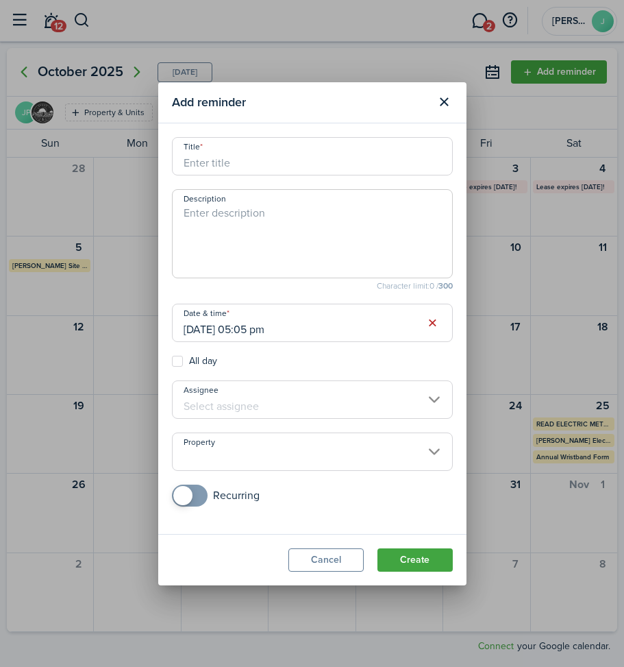
click at [234, 158] on input "Title" at bounding box center [312, 156] width 281 height 38
type input "RV Storage #528 [PERSON_NAME]"
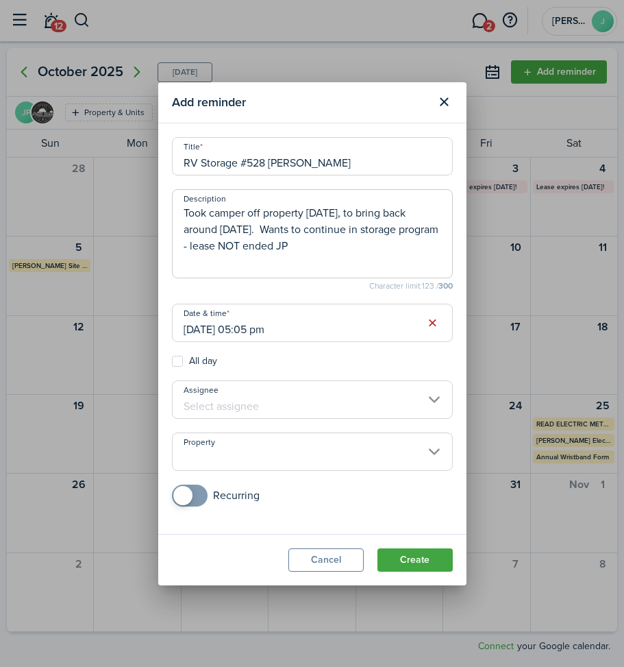
type textarea "Took camper off property [DATE], to bring back around [DATE]. Wants to continue…"
click at [175, 363] on label "All day" at bounding box center [194, 361] width 45 height 11
click at [172, 361] on input "All day" at bounding box center [171, 360] width 1 height 1
checkbox input "true"
click at [211, 323] on input "[DATE]" at bounding box center [312, 323] width 281 height 38
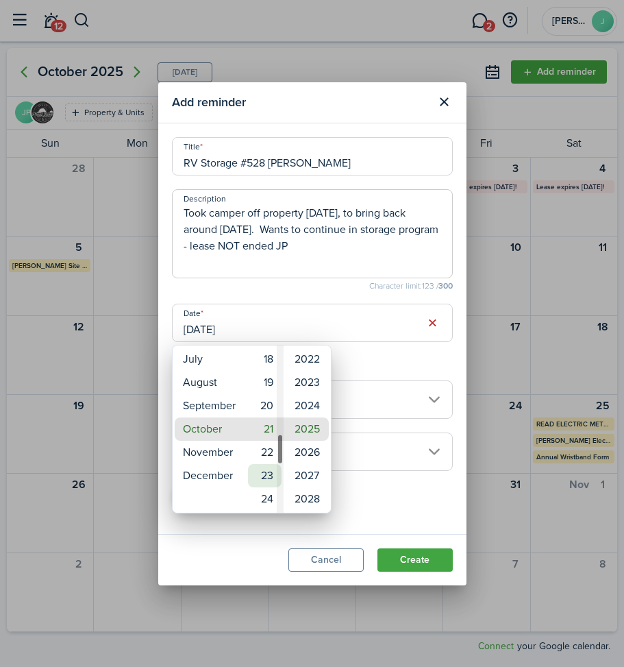
click at [265, 475] on mbsc-wheel-item "23" at bounding box center [265, 475] width 34 height 23
type input "[DATE]"
click at [356, 480] on div at bounding box center [312, 333] width 844 height 886
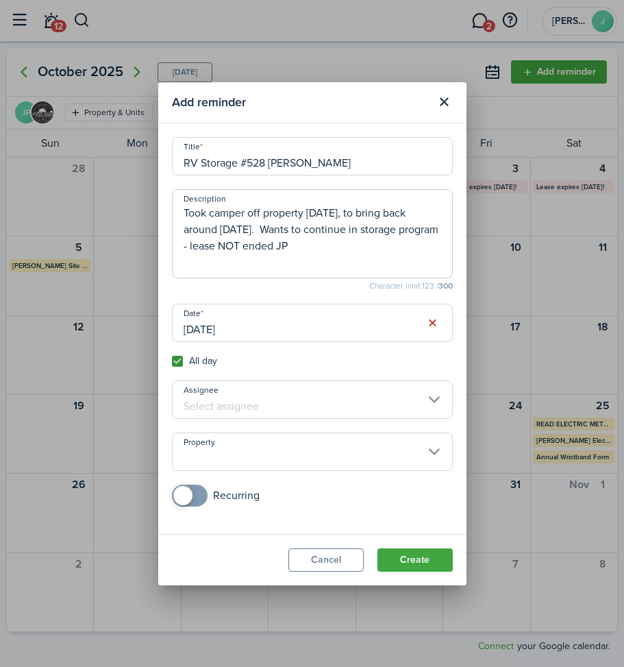
click at [270, 406] on input "Assignee" at bounding box center [312, 399] width 281 height 38
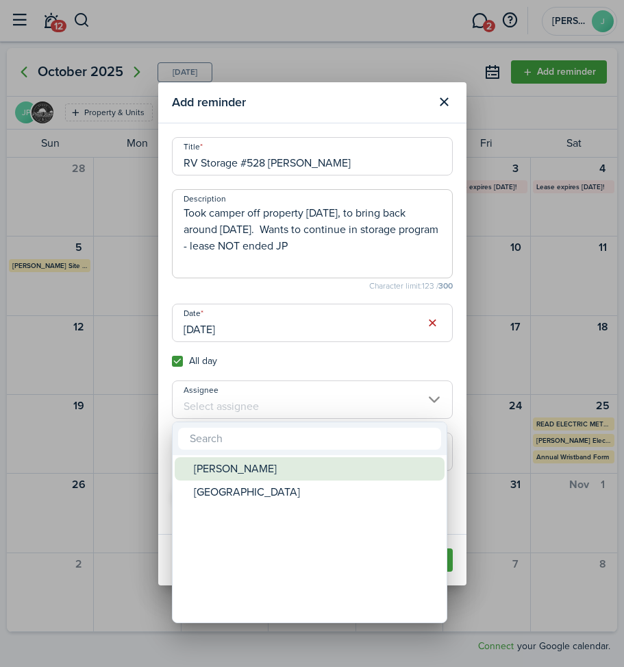
click at [237, 461] on div "[PERSON_NAME]" at bounding box center [315, 468] width 243 height 23
type input "[PERSON_NAME]"
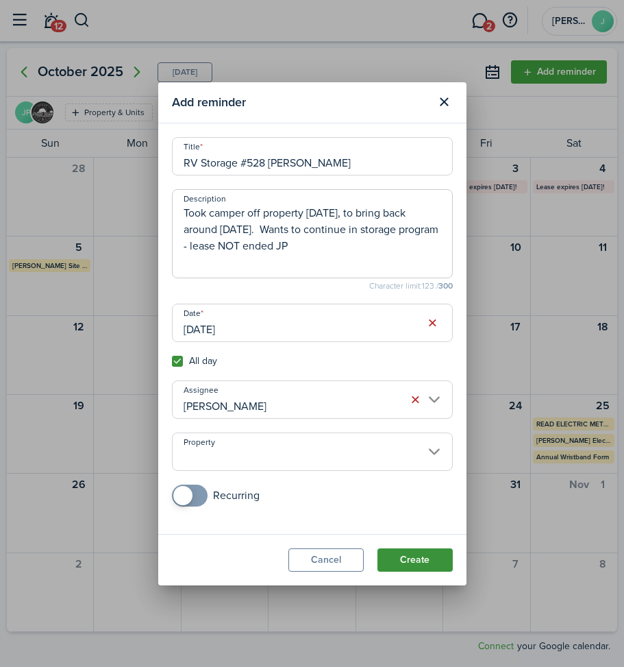
click at [393, 559] on button "Create" at bounding box center [415, 559] width 75 height 23
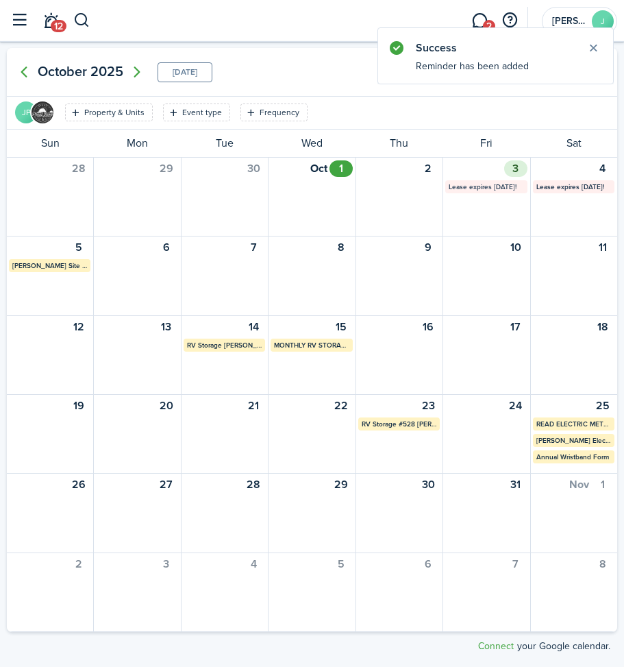
click at [474, 185] on mbsc-calendar-label "Lease expires [DATE]!" at bounding box center [486, 186] width 82 height 13
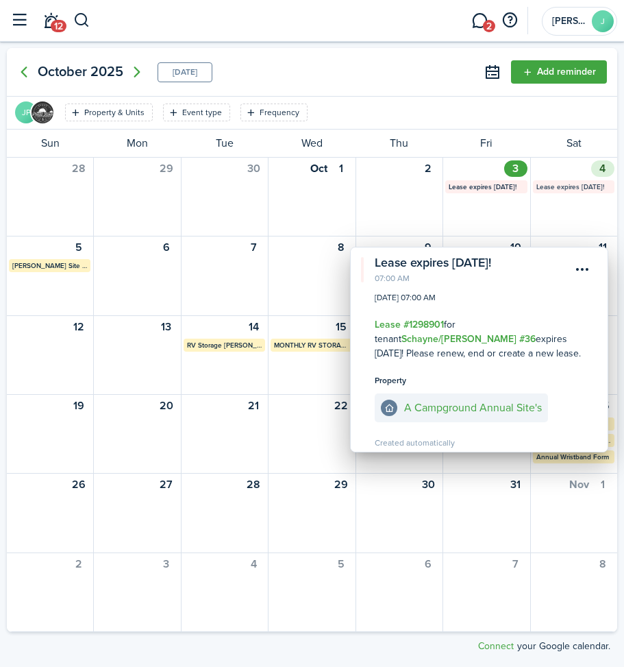
click at [559, 186] on mbsc-calendar-label "Lease expires [DATE]!" at bounding box center [574, 186] width 82 height 13
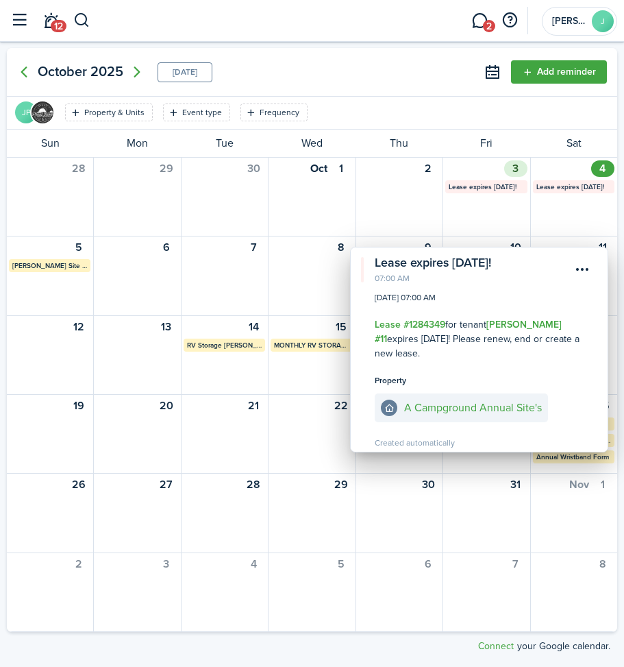
click at [469, 213] on div "3 Lease expires [DATE]!" at bounding box center [486, 197] width 87 height 78
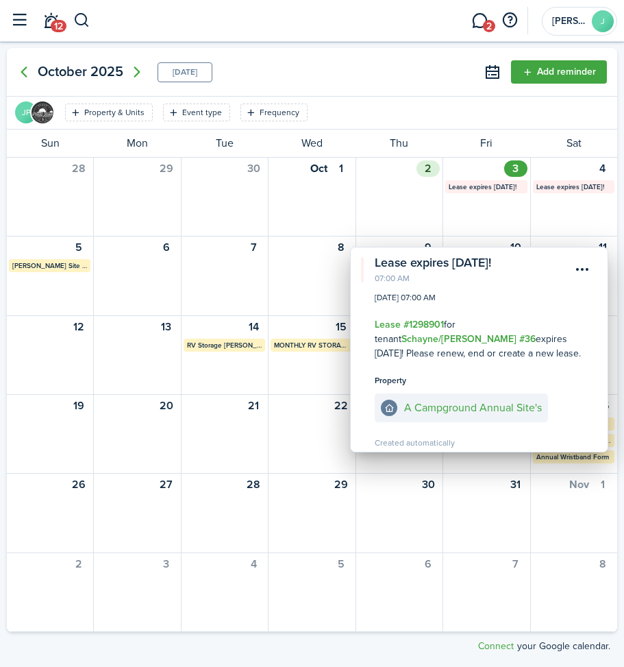
click at [379, 214] on div "2" at bounding box center [399, 197] width 87 height 78
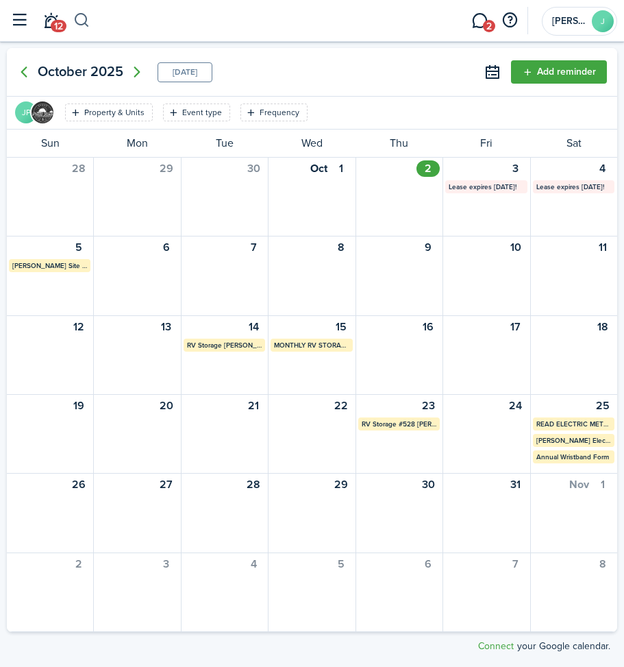
click at [80, 20] on button "button" at bounding box center [81, 20] width 17 height 23
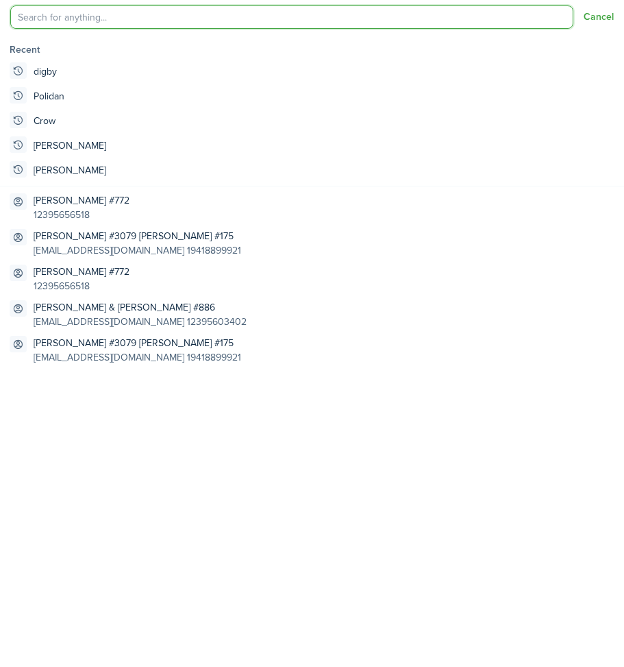
click at [80, 20] on input "search" at bounding box center [291, 16] width 563 height 23
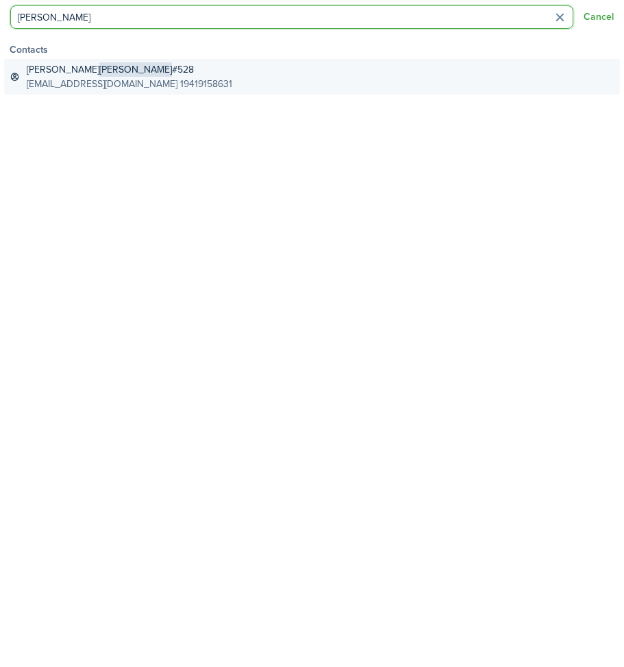
type input "[PERSON_NAME]"
click at [73, 89] on global-search-item-description "[EMAIL_ADDRESS][DOMAIN_NAME] 19419158631" at bounding box center [130, 84] width 206 height 14
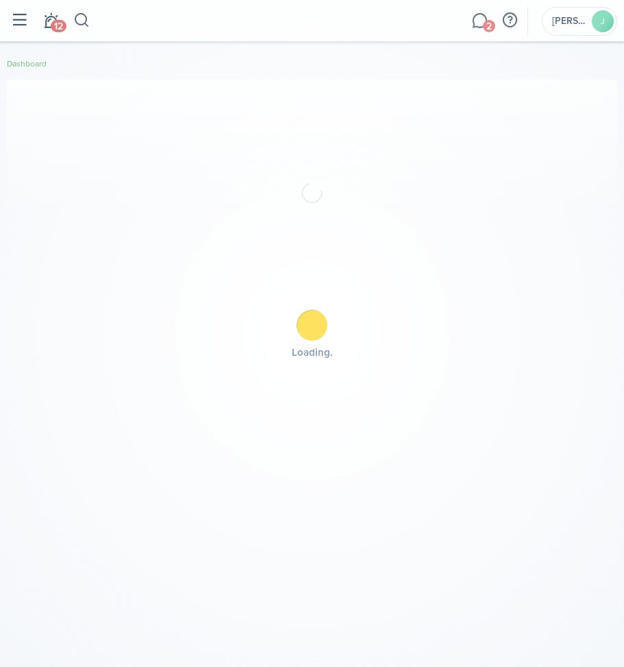
click at [73, 89] on body "Create New Dashboard Portfolio Leasing Contacts tn Tenants ow Owners sp Service…" at bounding box center [312, 333] width 624 height 667
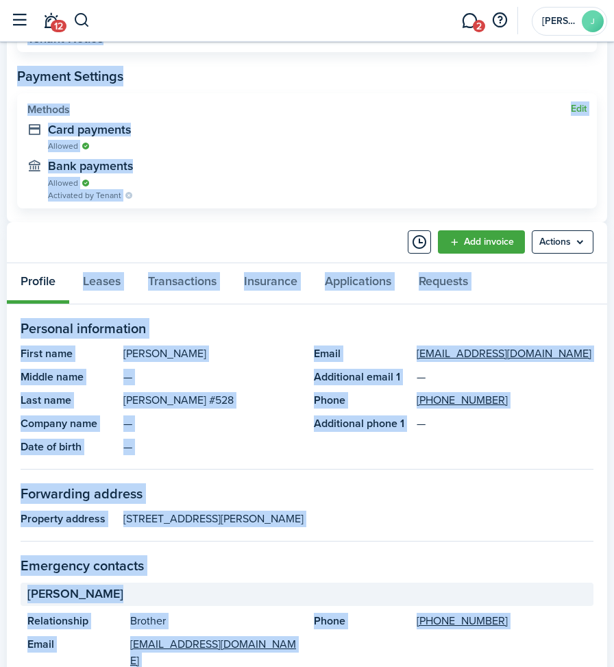
scroll to position [548, 0]
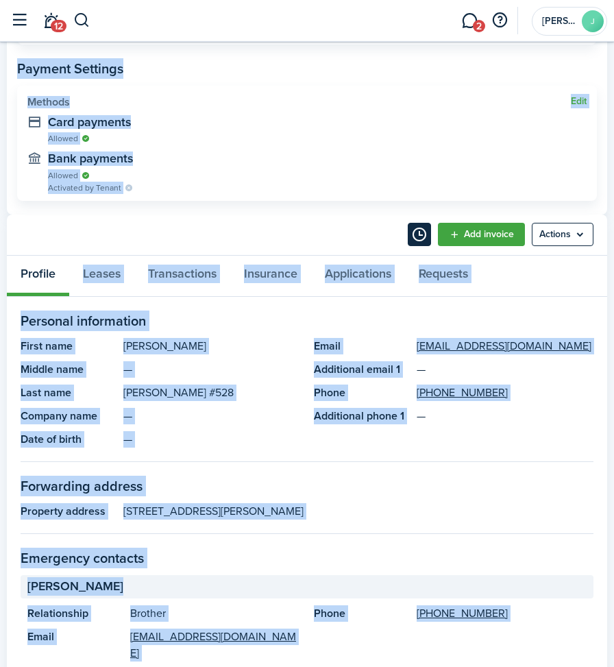
click at [420, 235] on button "Timeline" at bounding box center [419, 234] width 23 height 23
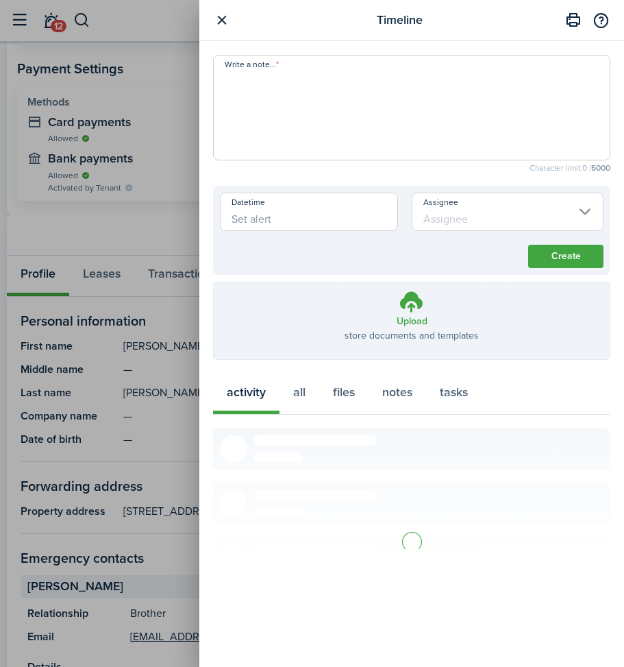
click at [246, 93] on textarea "Write a note..." at bounding box center [412, 112] width 396 height 82
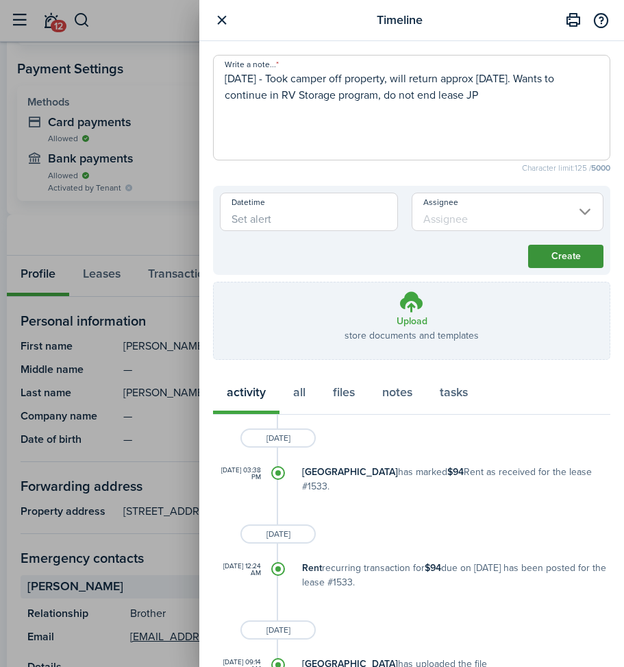
type textarea "[DATE] - Took camper off property, will return approx [DATE]. Wants to continue…"
click at [545, 259] on button "Create" at bounding box center [565, 256] width 75 height 23
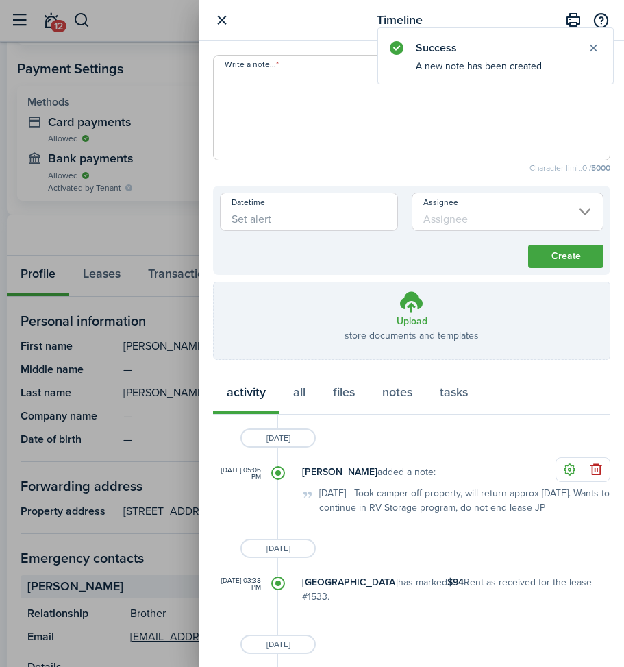
click at [222, 18] on button "button" at bounding box center [221, 20] width 17 height 17
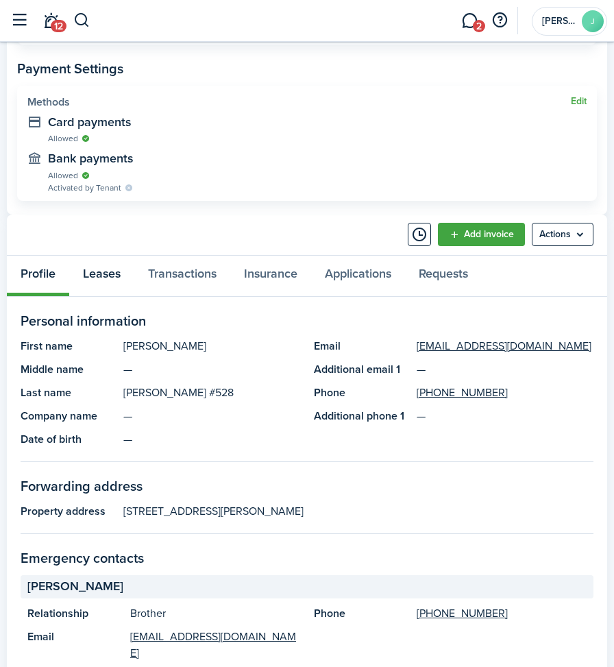
click at [91, 275] on link "Leases" at bounding box center [101, 276] width 65 height 40
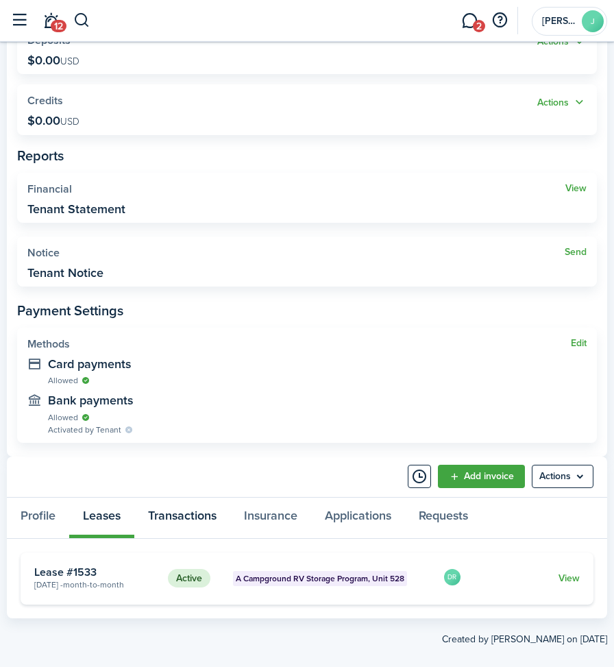
scroll to position [323, 0]
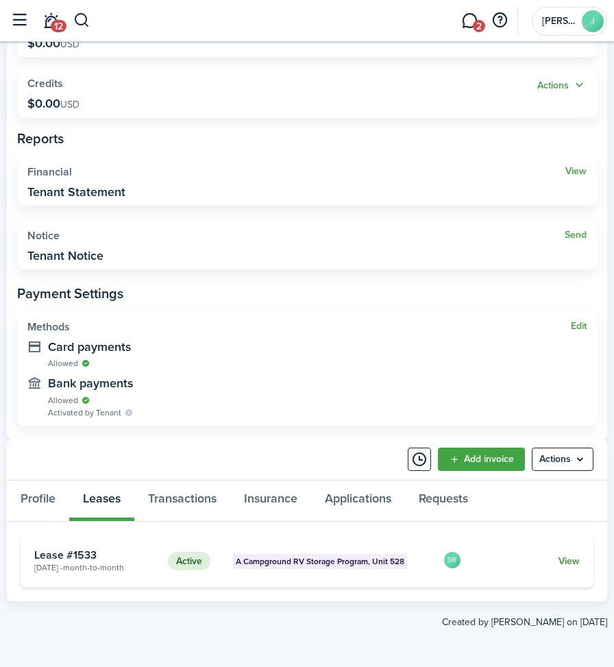
click at [572, 561] on link "View" at bounding box center [568, 561] width 21 height 14
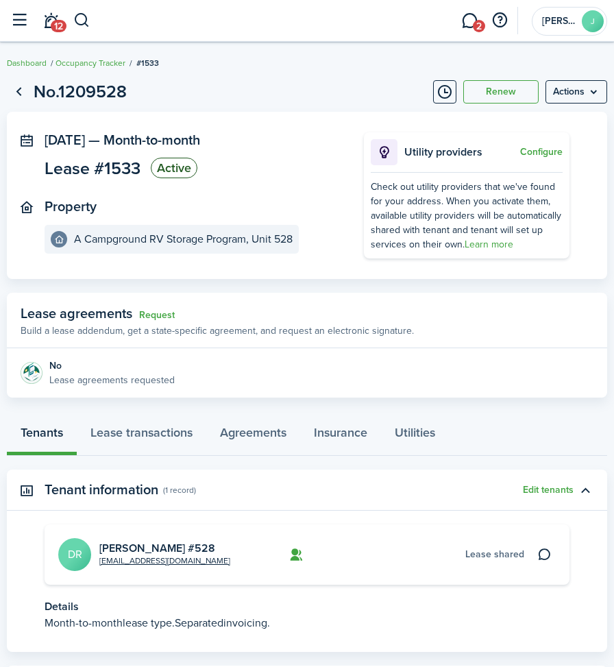
scroll to position [93, 0]
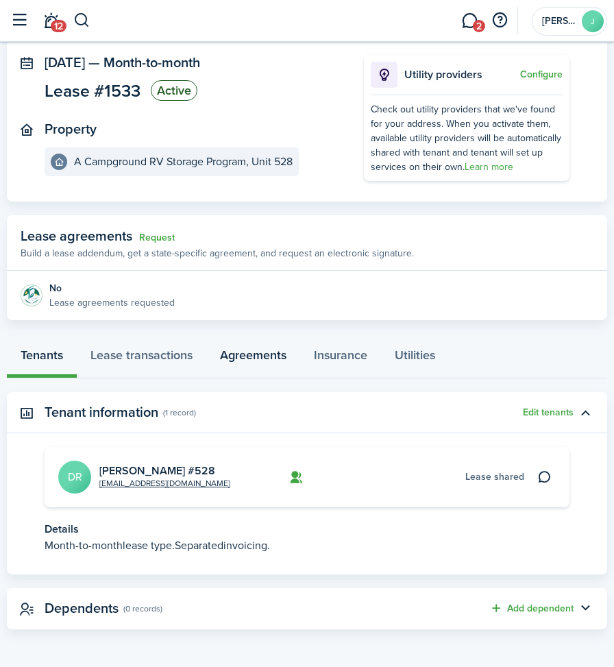
click at [272, 353] on link "Agreements" at bounding box center [253, 357] width 94 height 40
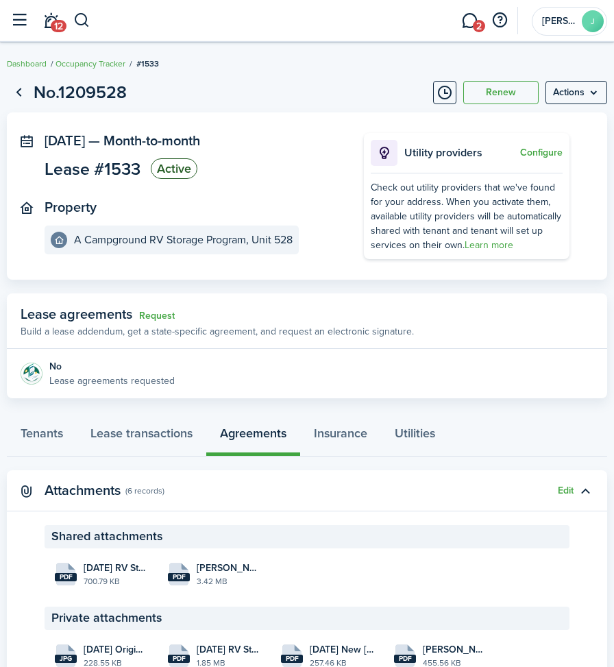
click at [454, 321] on panel-main-header "Lease agreements Request Build a lease addendum, get a state-specific agreement…" at bounding box center [307, 321] width 600 height 56
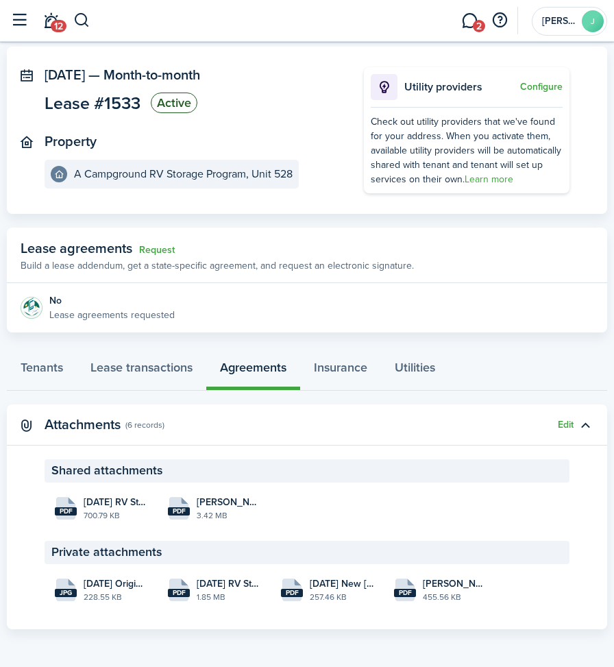
scroll to position [80, 0]
click at [561, 422] on button "Edit" at bounding box center [566, 424] width 16 height 11
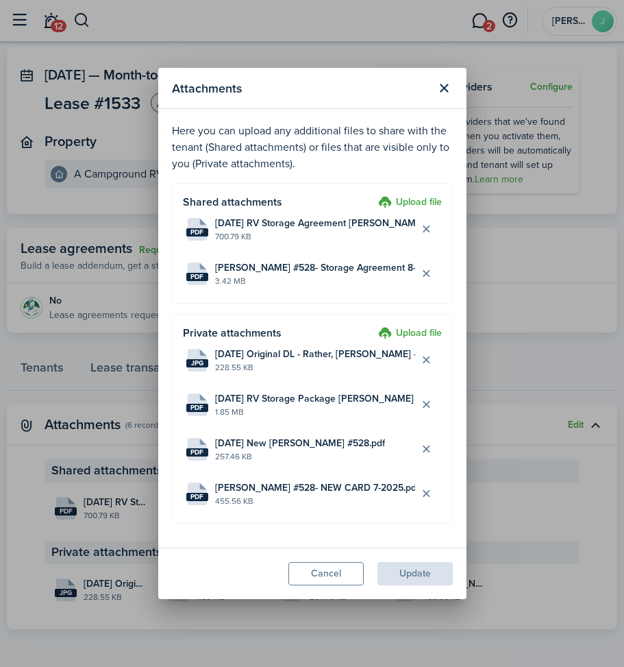
click at [420, 333] on label "Upload file" at bounding box center [410, 333] width 64 height 16
click at [373, 325] on input "Upload file" at bounding box center [373, 325] width 0 height 0
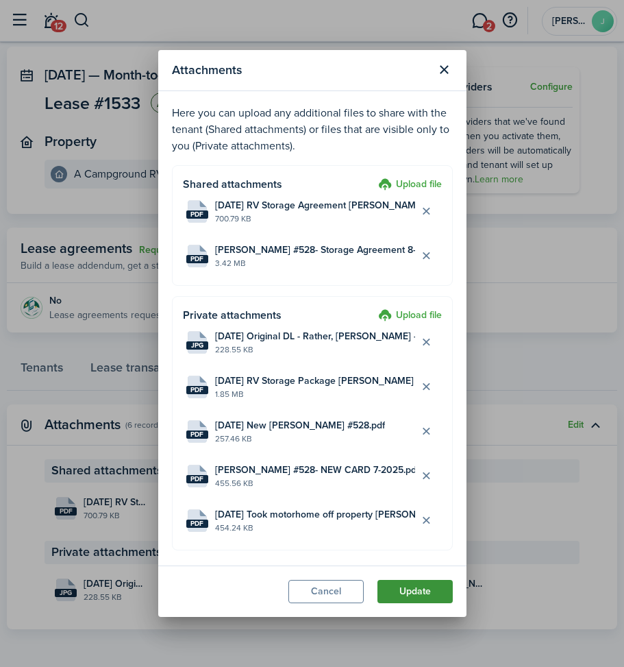
click at [404, 591] on button "Update" at bounding box center [415, 591] width 75 height 23
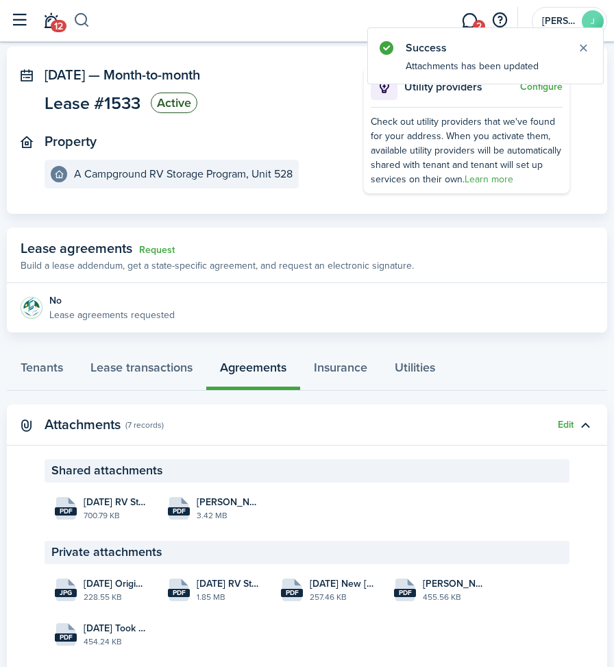
click at [84, 23] on button "button" at bounding box center [81, 20] width 17 height 23
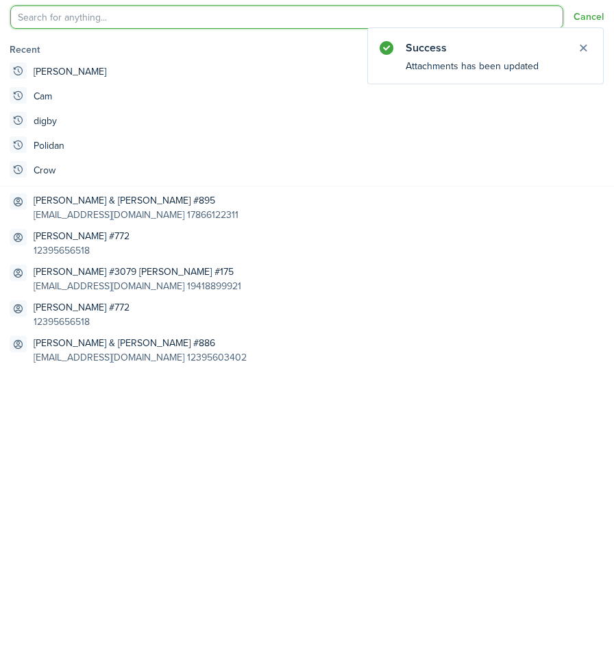
scroll to position [0, 0]
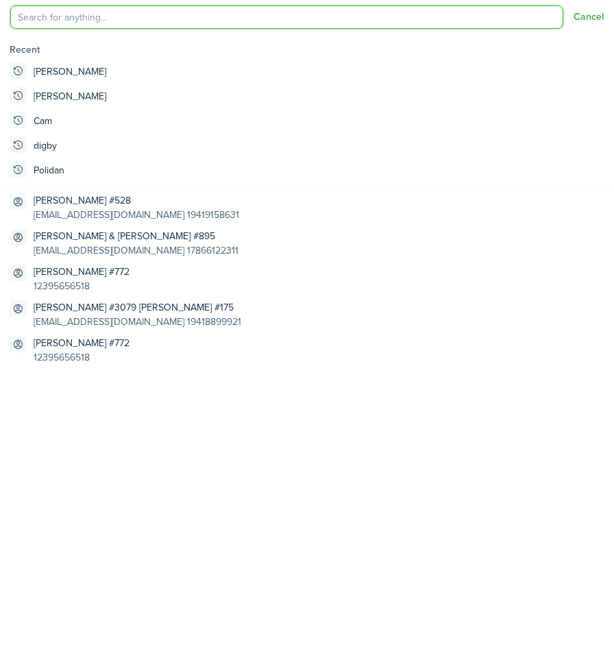
click at [84, 23] on input "search" at bounding box center [286, 16] width 553 height 23
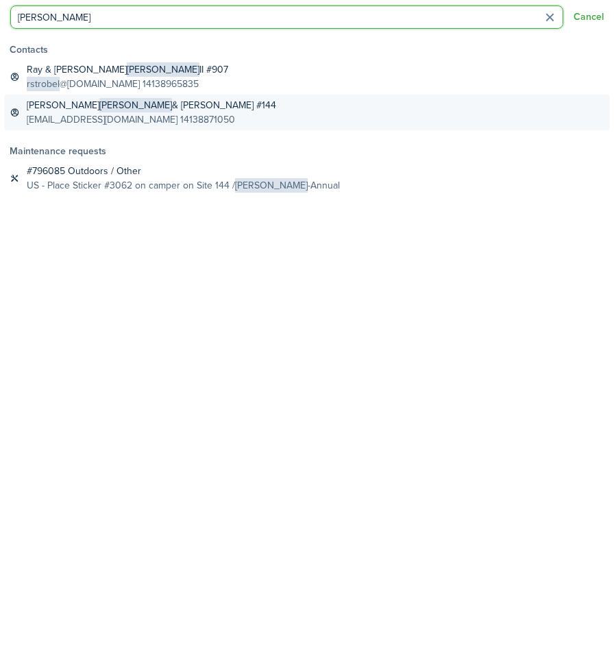
type input "[PERSON_NAME]"
click at [99, 105] on span "[PERSON_NAME]" at bounding box center [135, 105] width 73 height 14
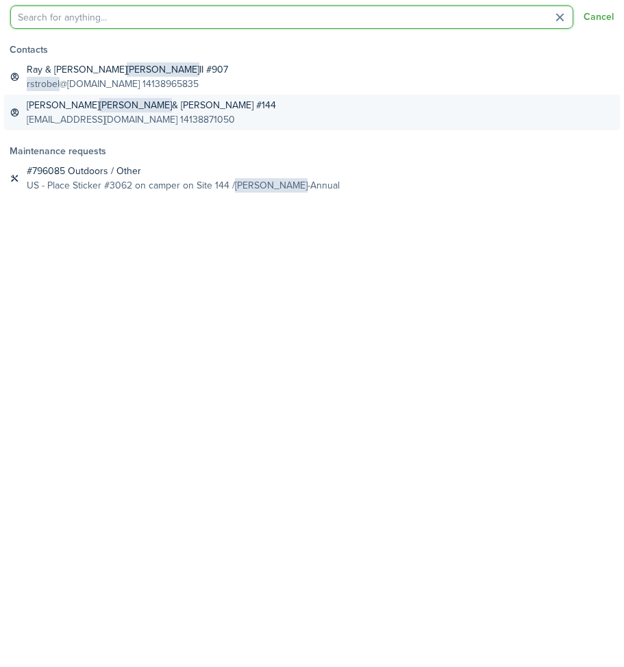
click at [90, 105] on body "Create New Dashboard Portfolio pt Properties un Units oc Occupancy Tracker New …" at bounding box center [312, 267] width 624 height 667
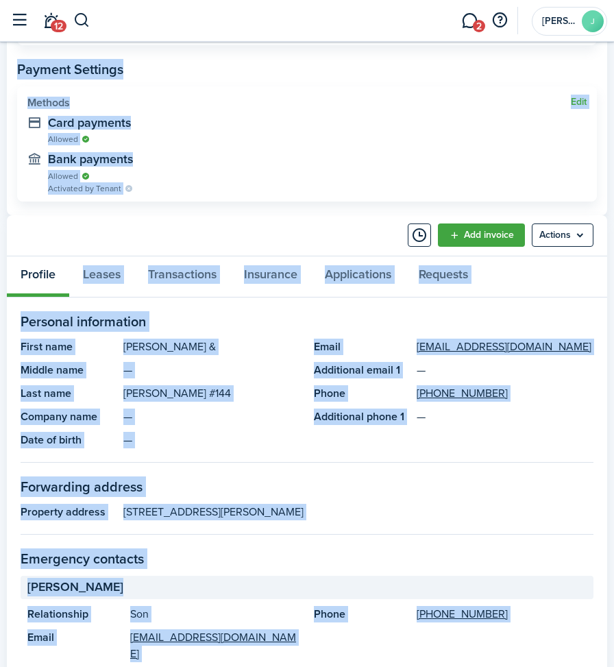
scroll to position [548, 0]
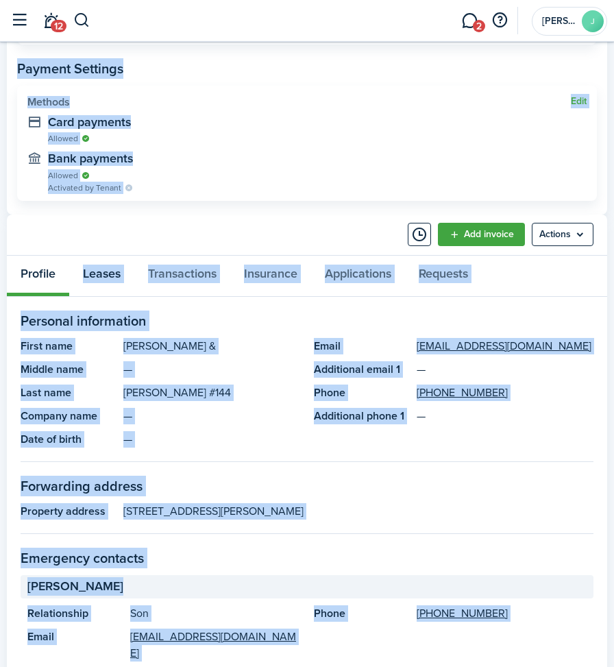
click at [112, 273] on link "Leases" at bounding box center [101, 276] width 65 height 40
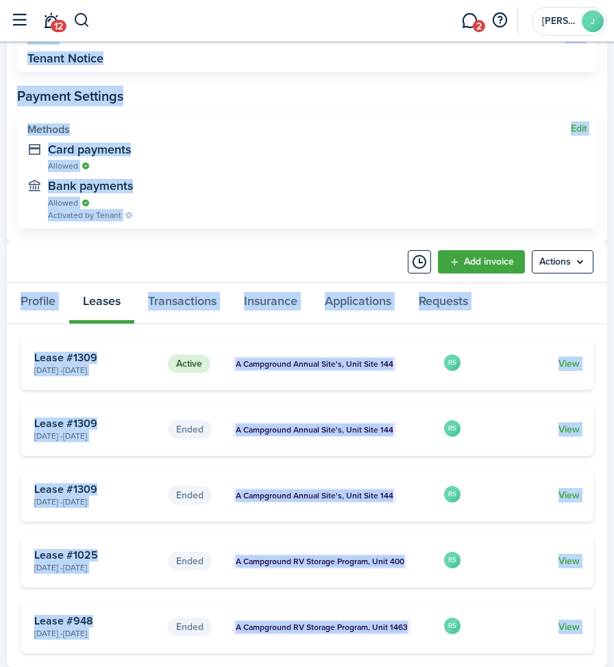
scroll to position [548, 0]
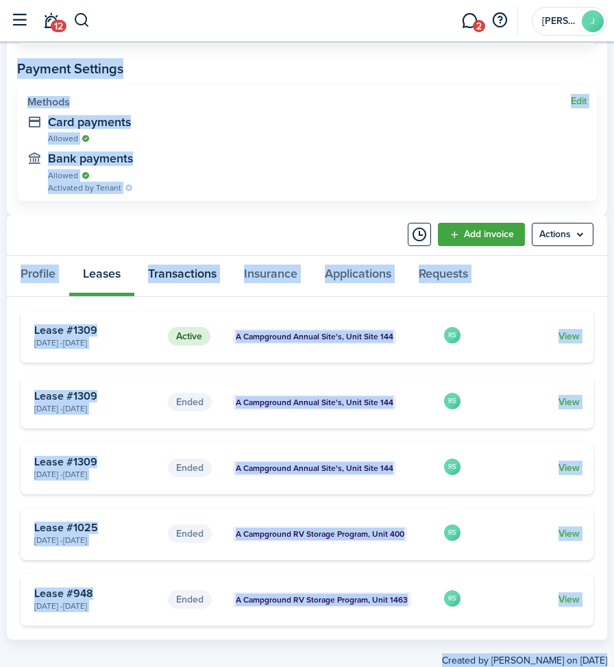
click at [210, 271] on link "Transactions" at bounding box center [182, 276] width 96 height 40
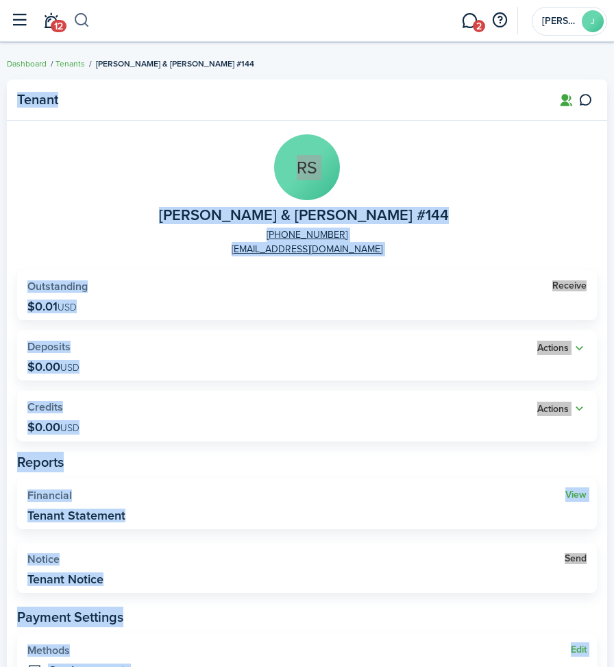
click at [83, 14] on button "button" at bounding box center [81, 20] width 17 height 23
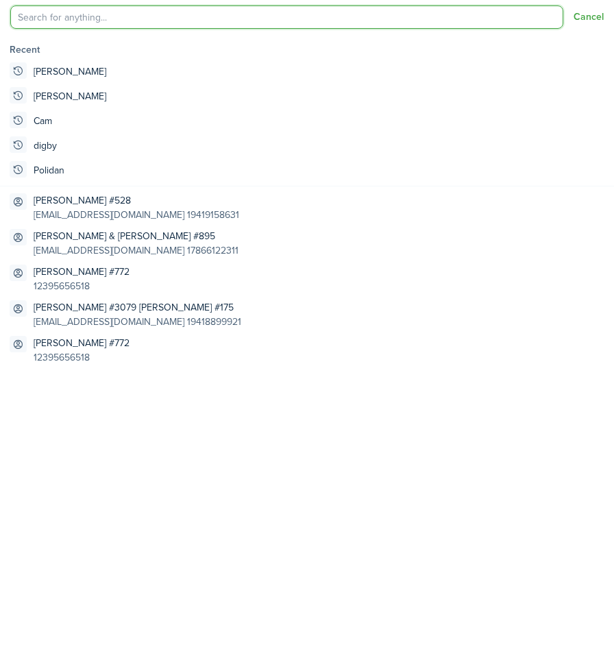
click at [83, 14] on input "search" at bounding box center [286, 16] width 553 height 23
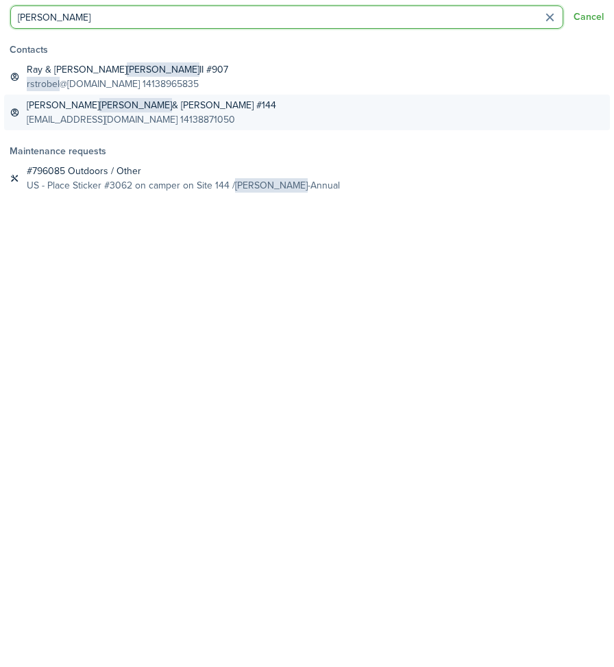
type input "[PERSON_NAME]"
click at [49, 108] on global-search-item-title "[PERSON_NAME] & [PERSON_NAME] #144" at bounding box center [151, 105] width 249 height 14
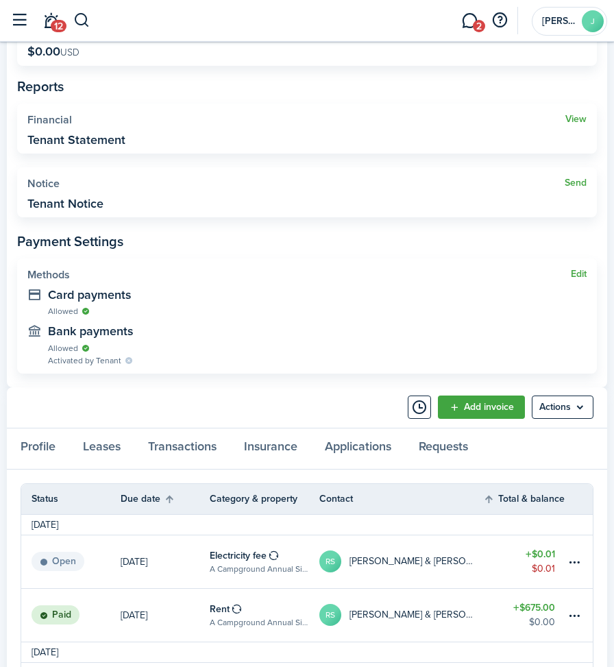
scroll to position [480, 0]
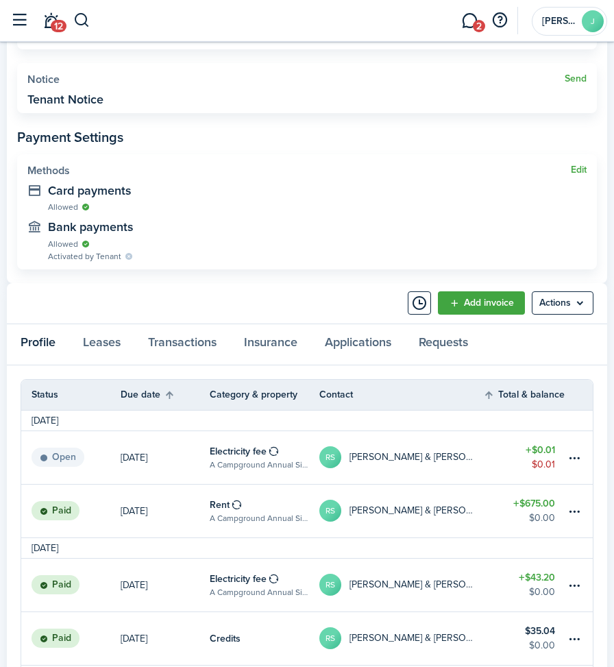
click at [32, 342] on link "Profile" at bounding box center [38, 344] width 62 height 40
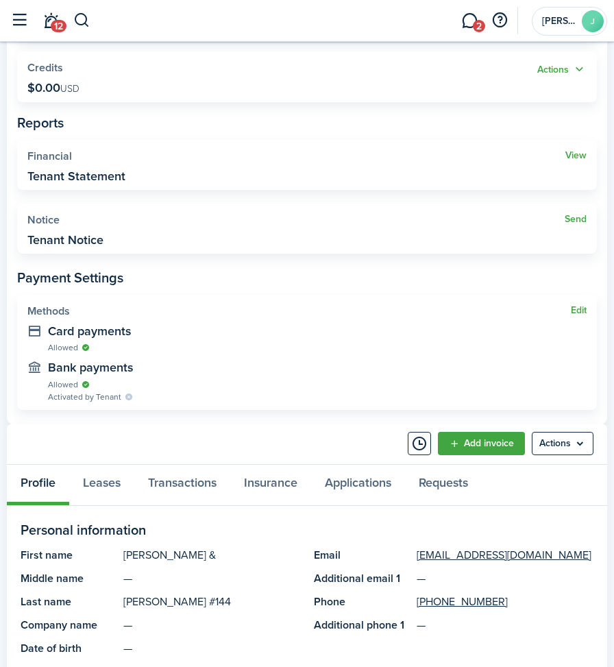
scroll to position [343, 0]
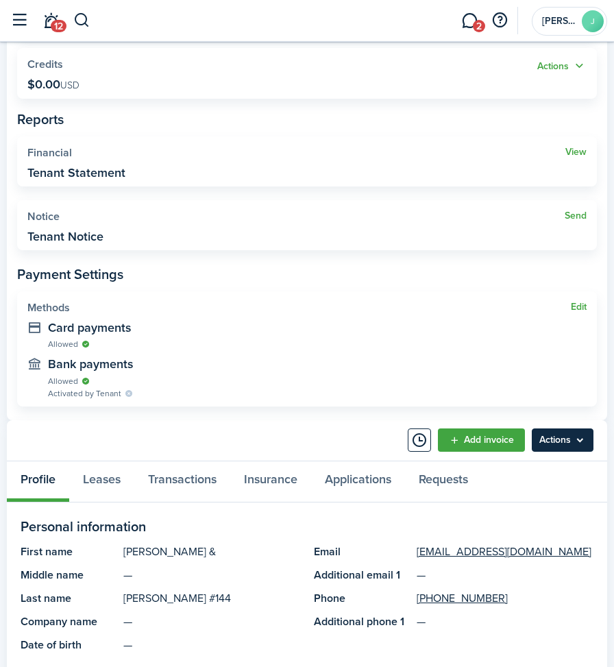
click at [543, 442] on menu-btn "Actions" at bounding box center [563, 439] width 62 height 23
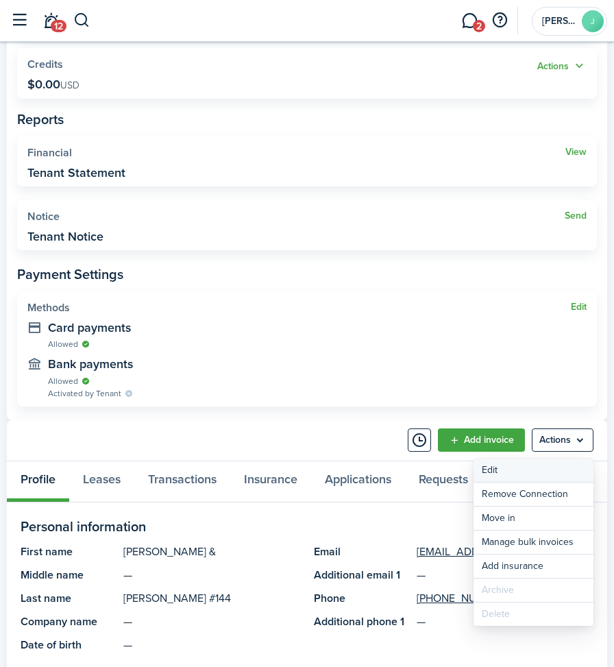
click at [504, 467] on link "Edit" at bounding box center [534, 469] width 120 height 23
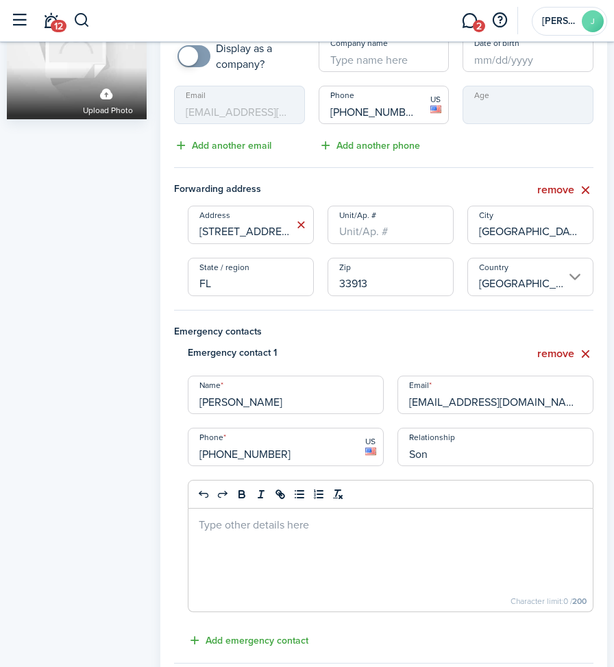
scroll to position [137, 0]
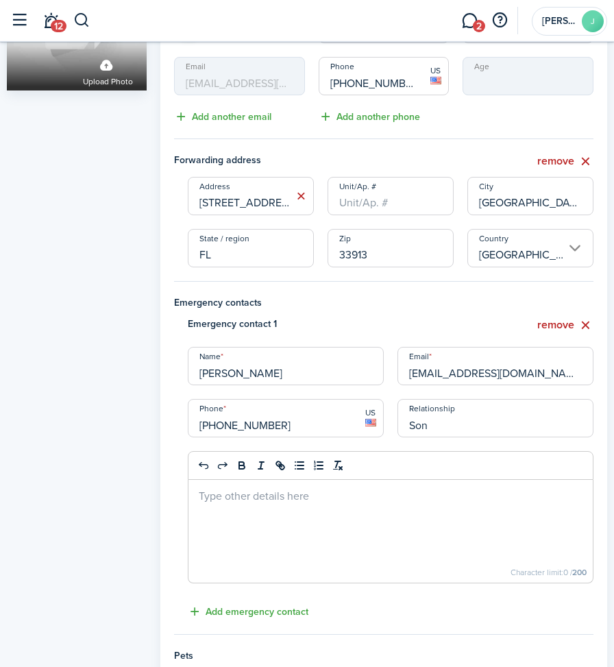
drag, startPoint x: 272, startPoint y: 374, endPoint x: 120, endPoint y: 368, distance: 152.3
click at [119, 371] on div "Profile photo Upload photo Personal information First name [PERSON_NAME] & Last…" at bounding box center [307, 605] width 614 height 1374
type input "[PERSON_NAME]"
type input "[EMAIL_ADDRESS][DOMAIN_NAME]"
click at [258, 367] on input "[PERSON_NAME]" at bounding box center [286, 366] width 196 height 38
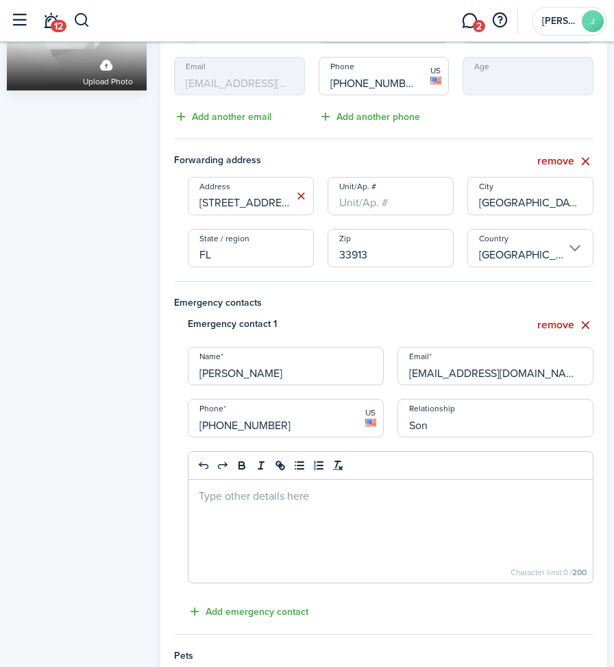
click at [267, 370] on input "[PERSON_NAME]" at bounding box center [286, 366] width 196 height 38
type input "[PERSON_NAME]"
type input "[PHONE_NUMBER]"
type input "1"
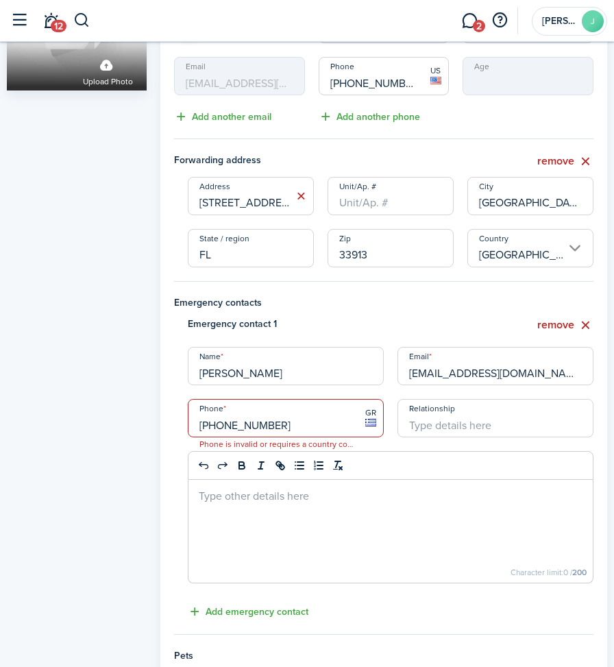
click at [308, 424] on input "[PHONE_NUMBER]" at bounding box center [286, 418] width 196 height 38
type input "+3"
type input "[PHONE_NUMBER]"
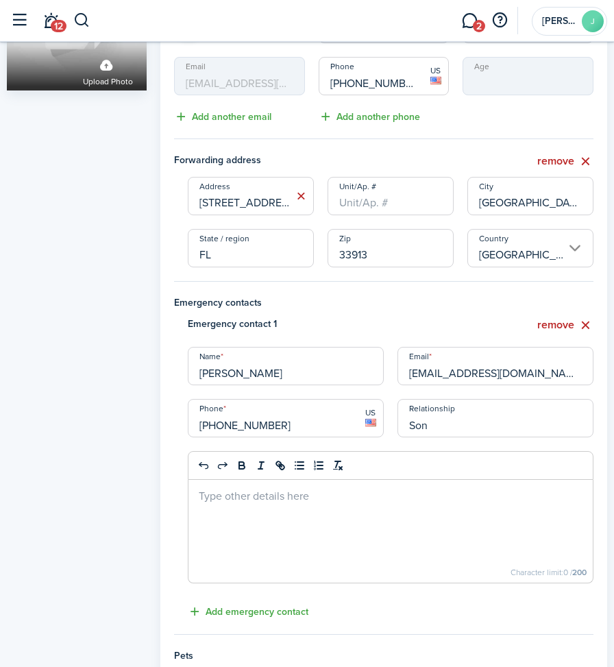
type input "Son"
type button "undo"
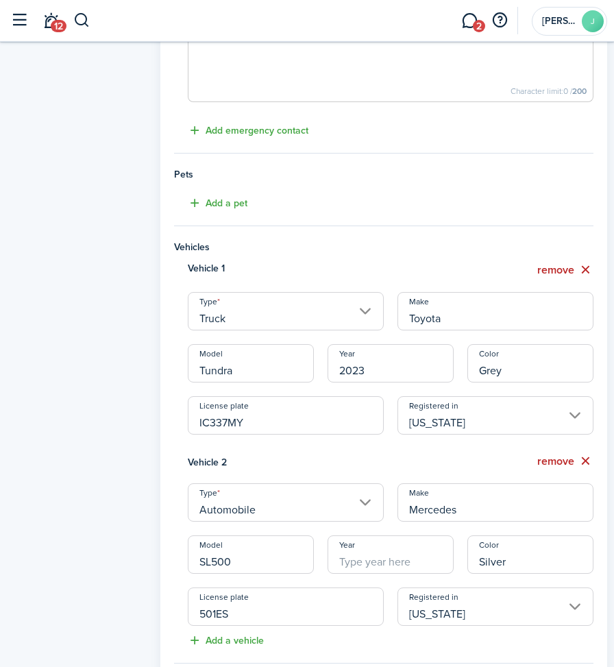
scroll to position [685, 0]
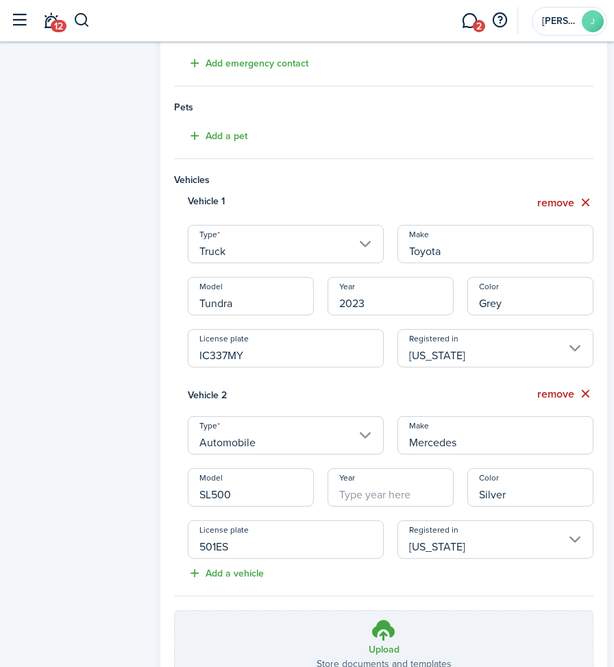
click at [351, 493] on input "Year" at bounding box center [391, 487] width 126 height 38
type input "2017"
click at [240, 497] on input "SL500" at bounding box center [251, 487] width 126 height 38
type input "S"
type input "C300"
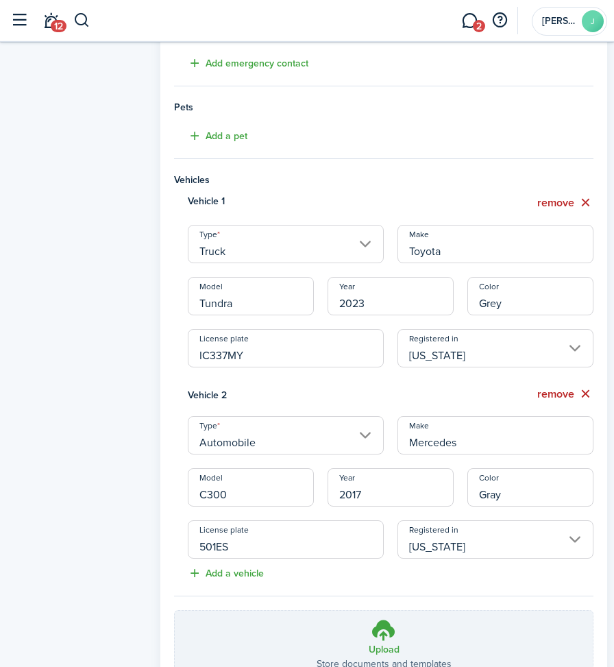
type input "Gray"
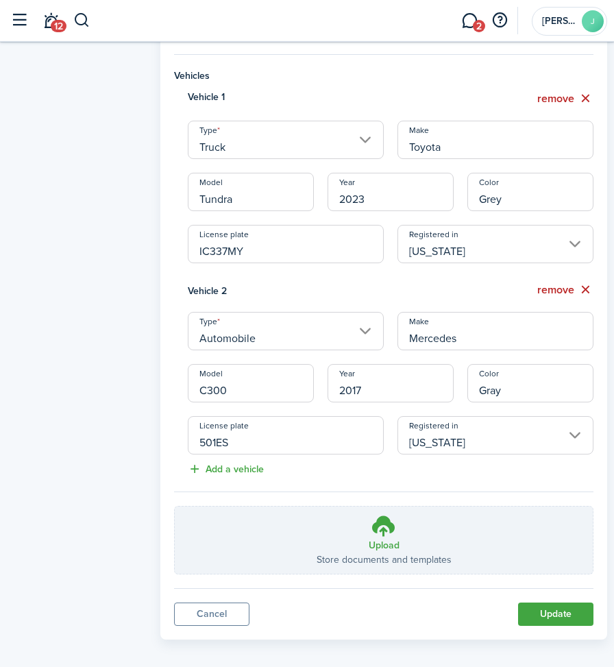
scroll to position [800, 0]
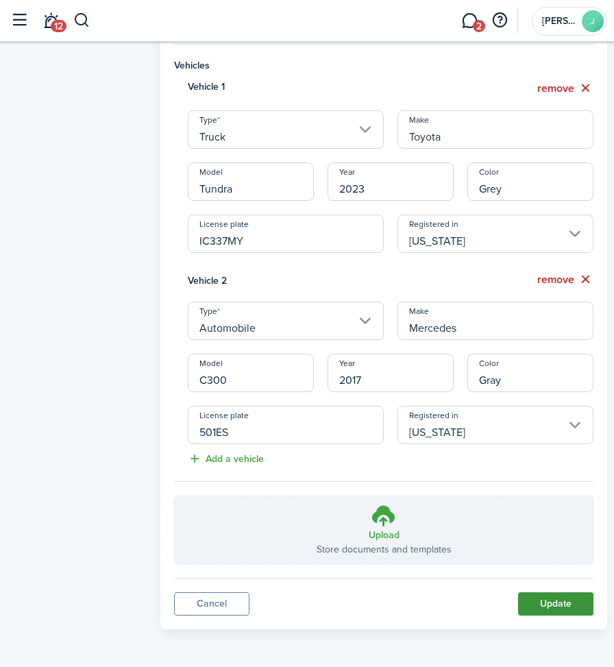
click at [552, 595] on button "Update" at bounding box center [555, 603] width 75 height 23
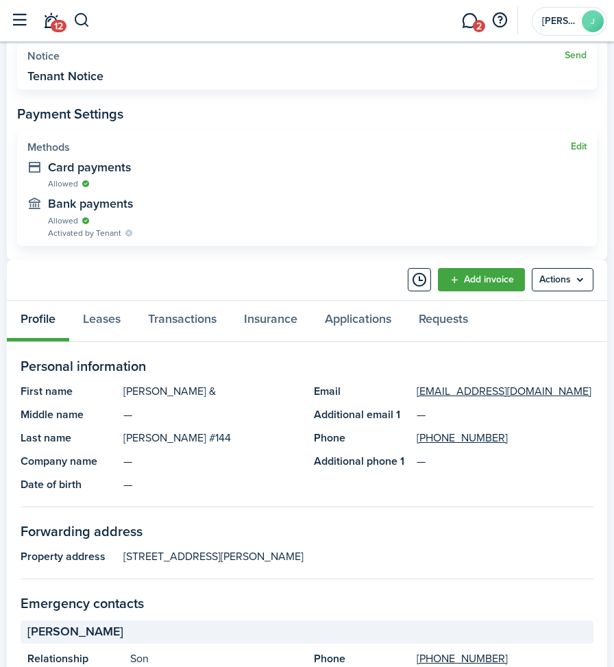
scroll to position [480, 0]
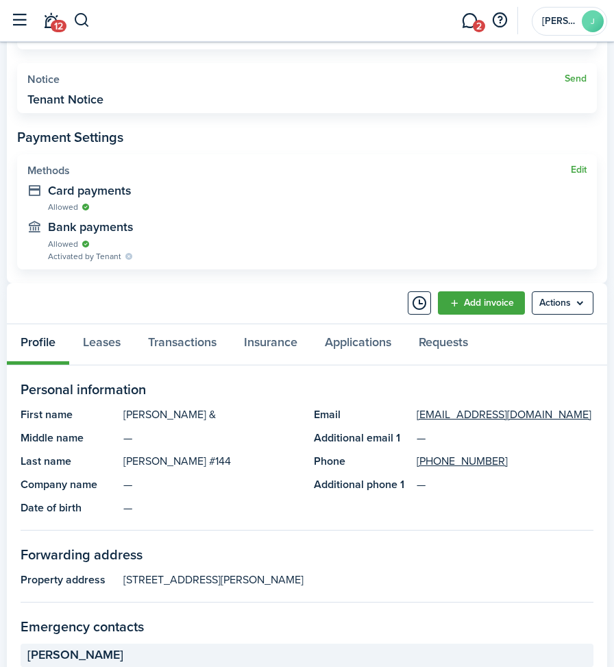
click at [521, 322] on panel-main-header "Add invoice Actions" at bounding box center [307, 303] width 600 height 41
click at [111, 339] on link "Leases" at bounding box center [101, 344] width 65 height 40
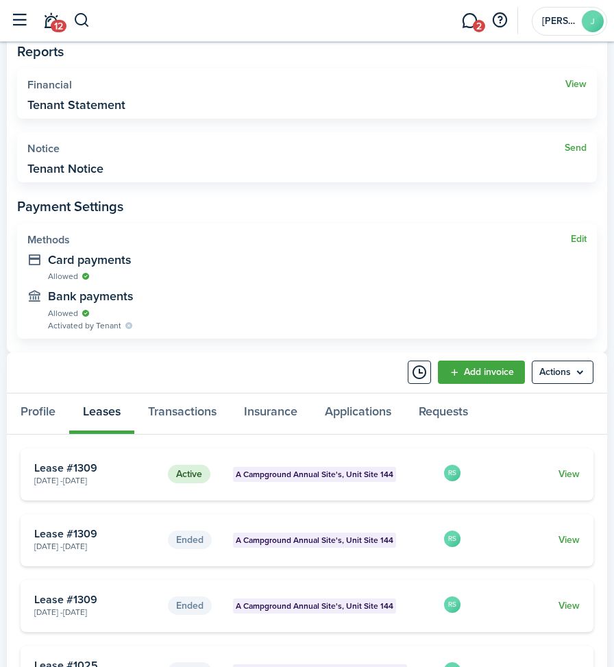
scroll to position [411, 0]
click at [571, 472] on link "View" at bounding box center [568, 473] width 21 height 14
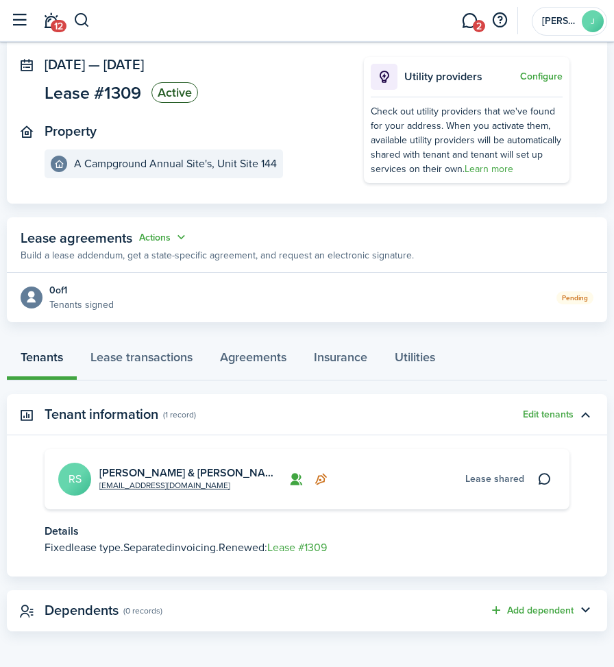
scroll to position [78, 0]
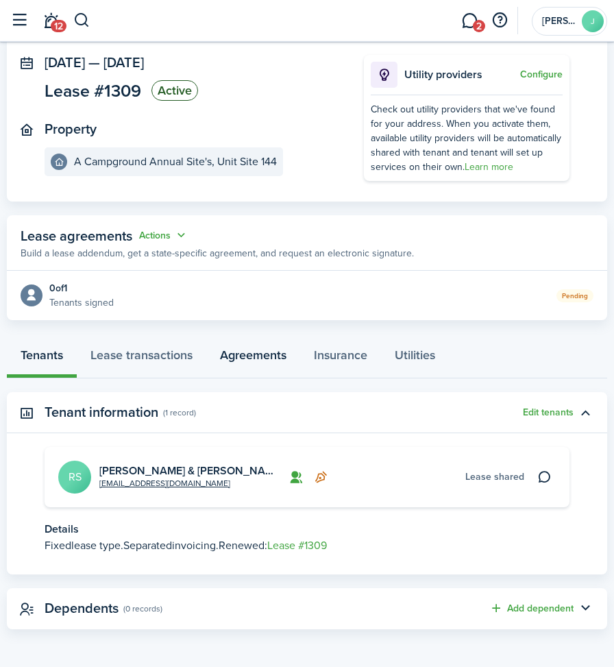
click at [251, 356] on link "Agreements" at bounding box center [253, 357] width 94 height 40
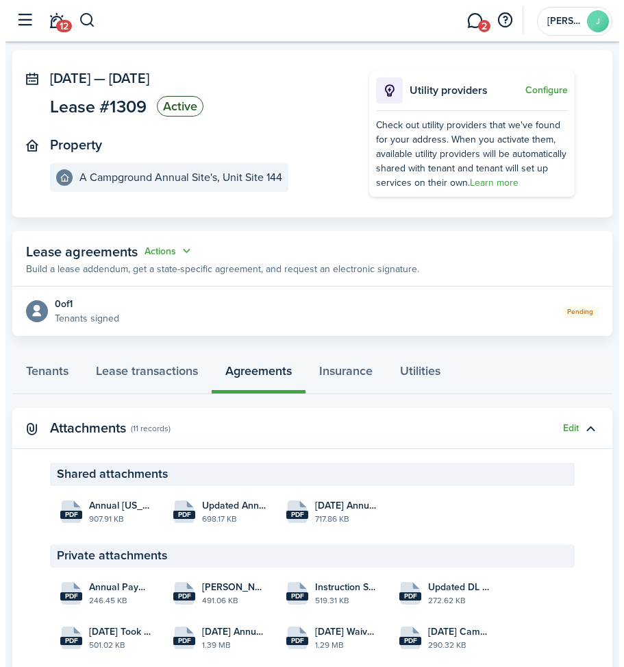
scroll to position [110, 0]
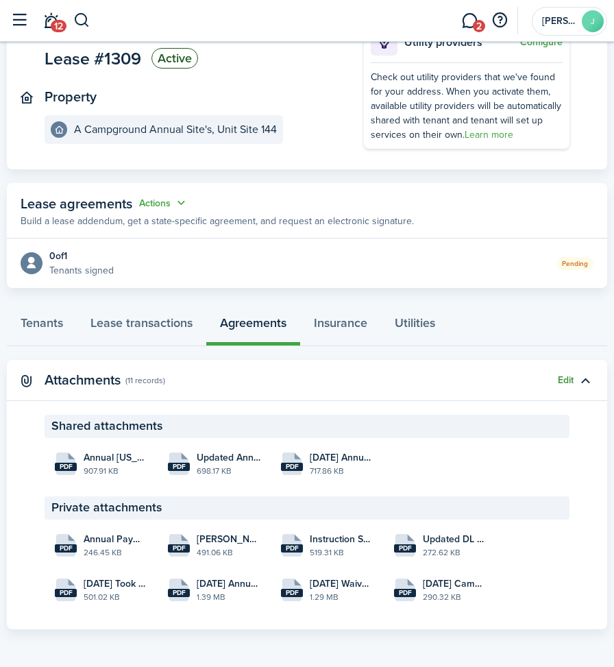
click at [564, 381] on button "Edit" at bounding box center [566, 380] width 16 height 11
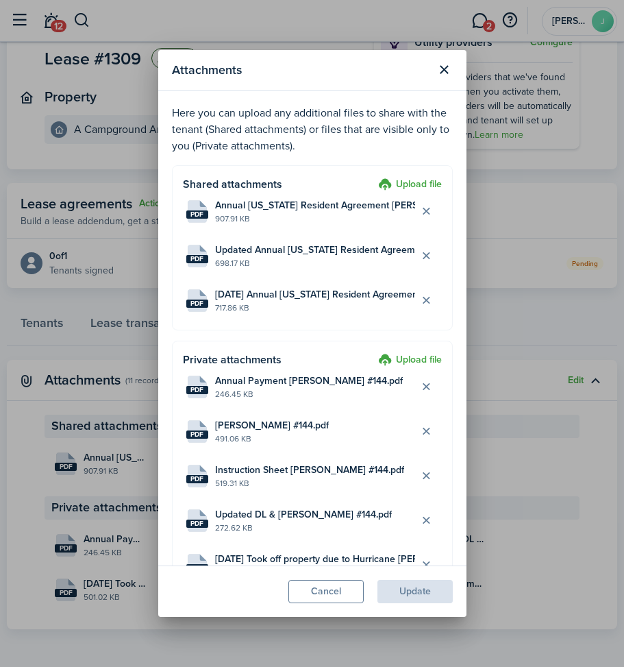
click at [401, 183] on label "Upload file" at bounding box center [410, 185] width 64 height 16
click at [373, 177] on input "Upload file" at bounding box center [373, 177] width 0 height 0
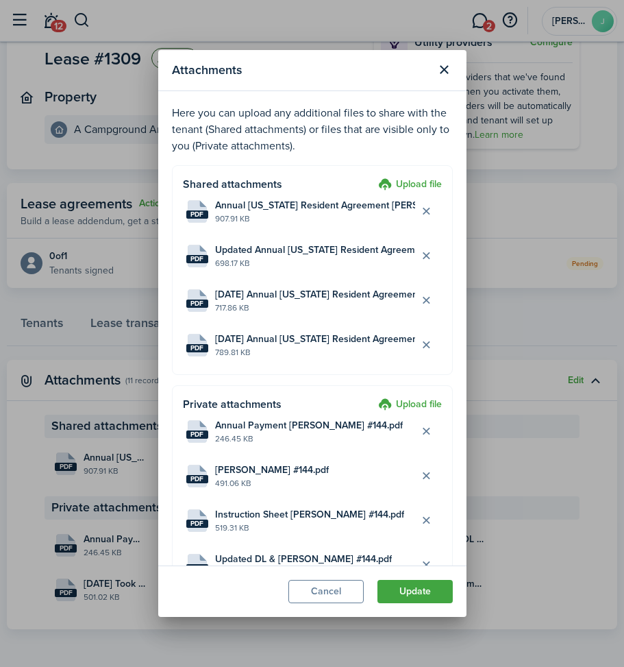
click at [398, 400] on label "Upload file" at bounding box center [410, 405] width 64 height 16
click at [373, 397] on input "Upload file" at bounding box center [373, 397] width 0 height 0
click at [414, 403] on label "Upload file" at bounding box center [410, 405] width 64 height 16
click at [373, 397] on input "Upload file" at bounding box center [373, 397] width 0 height 0
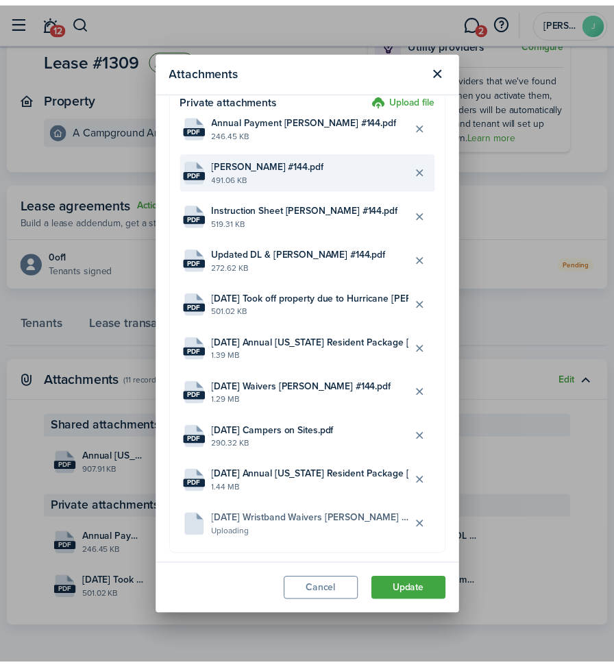
scroll to position [321, 0]
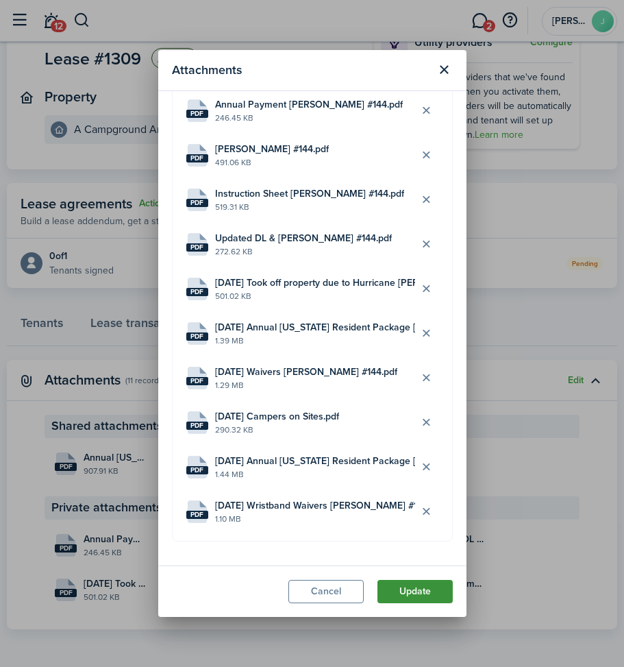
click at [395, 593] on button "Update" at bounding box center [415, 591] width 75 height 23
